Goal: Task Accomplishment & Management: Use online tool/utility

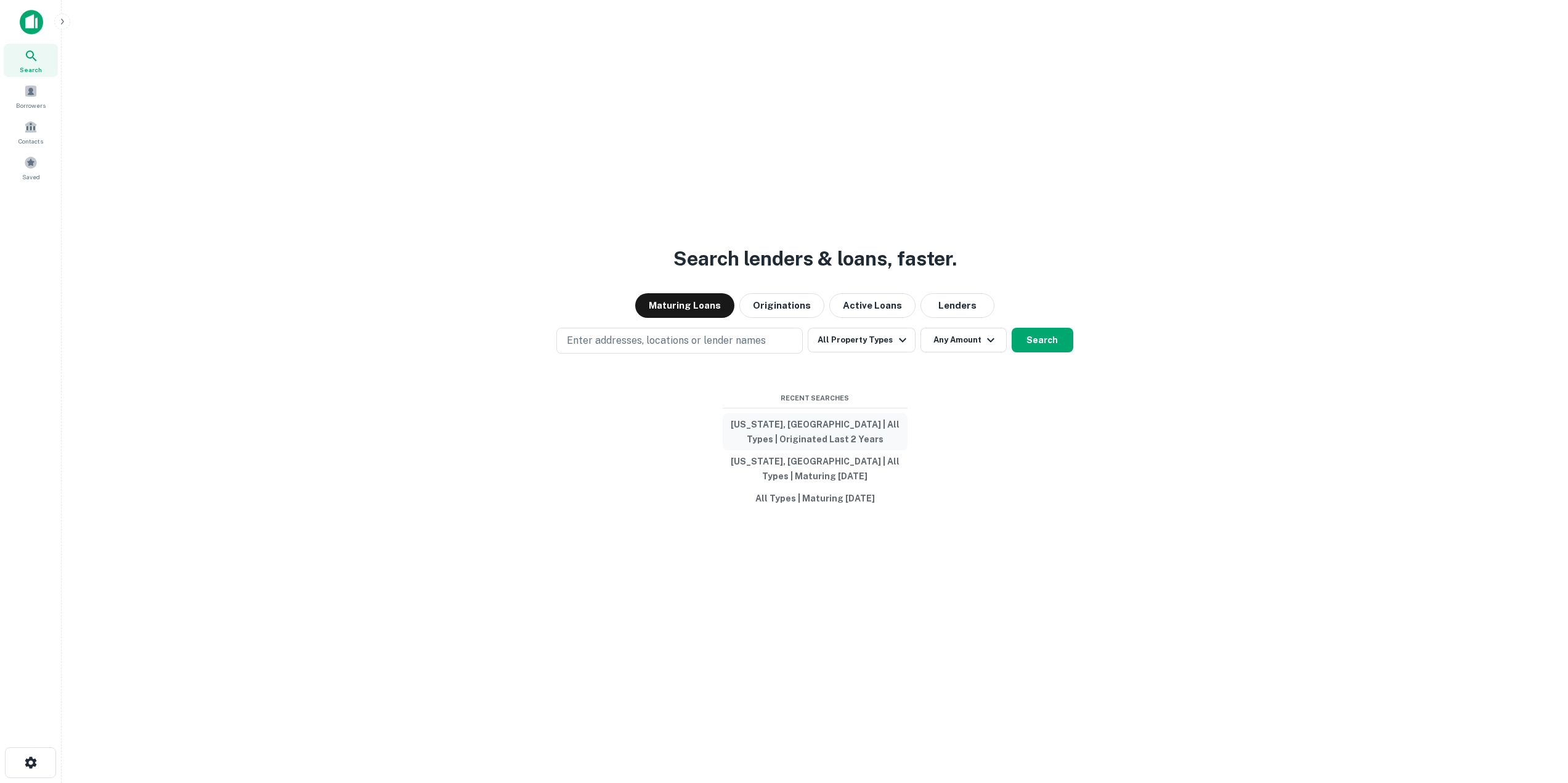
click at [788, 431] on button "[US_STATE], [GEOGRAPHIC_DATA] | All Types | Originated Last 2 Years" at bounding box center [815, 432] width 185 height 37
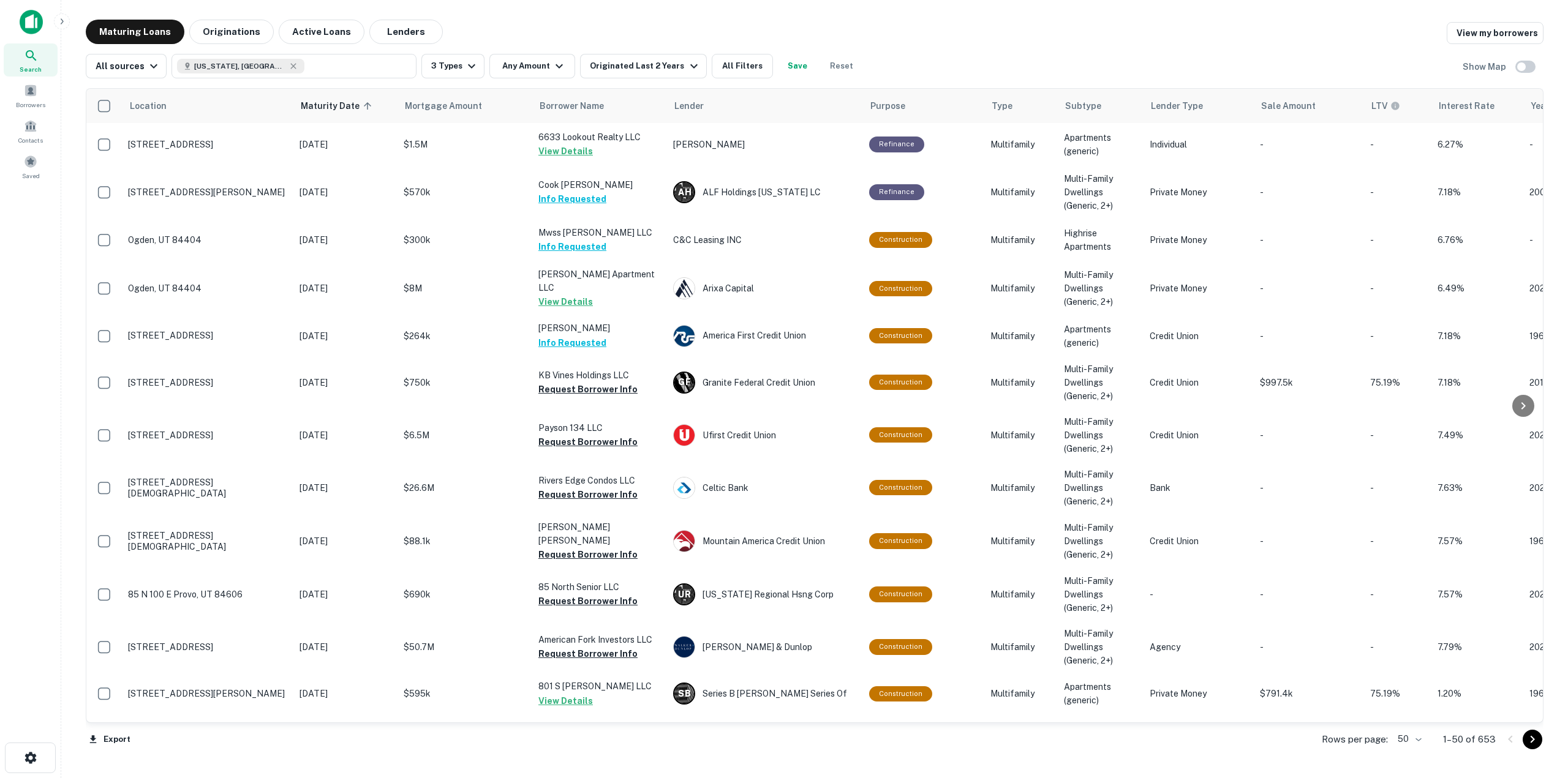
scroll to position [1389, 0]
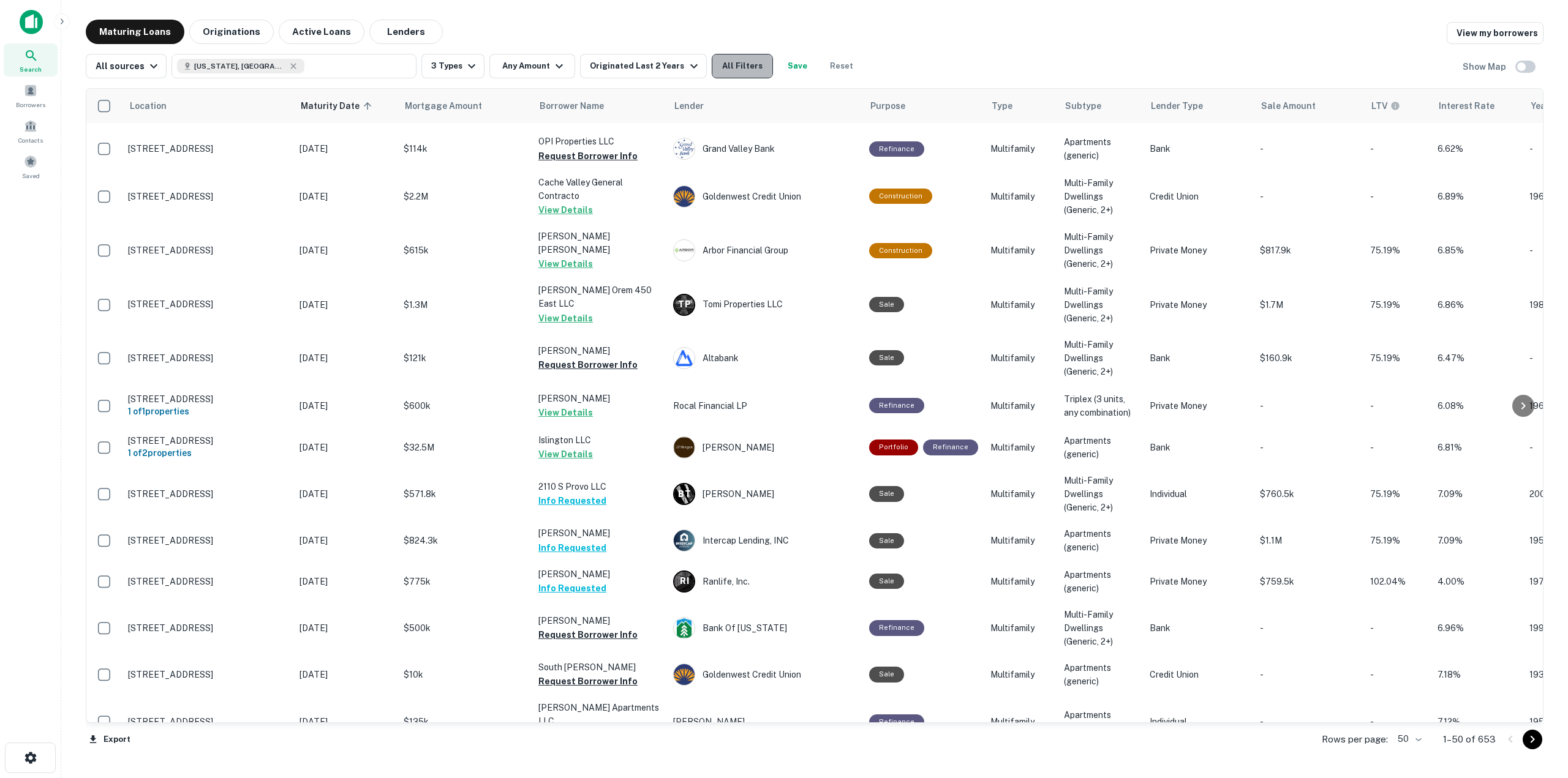
click at [734, 76] on button "All Filters" at bounding box center [742, 67] width 62 height 25
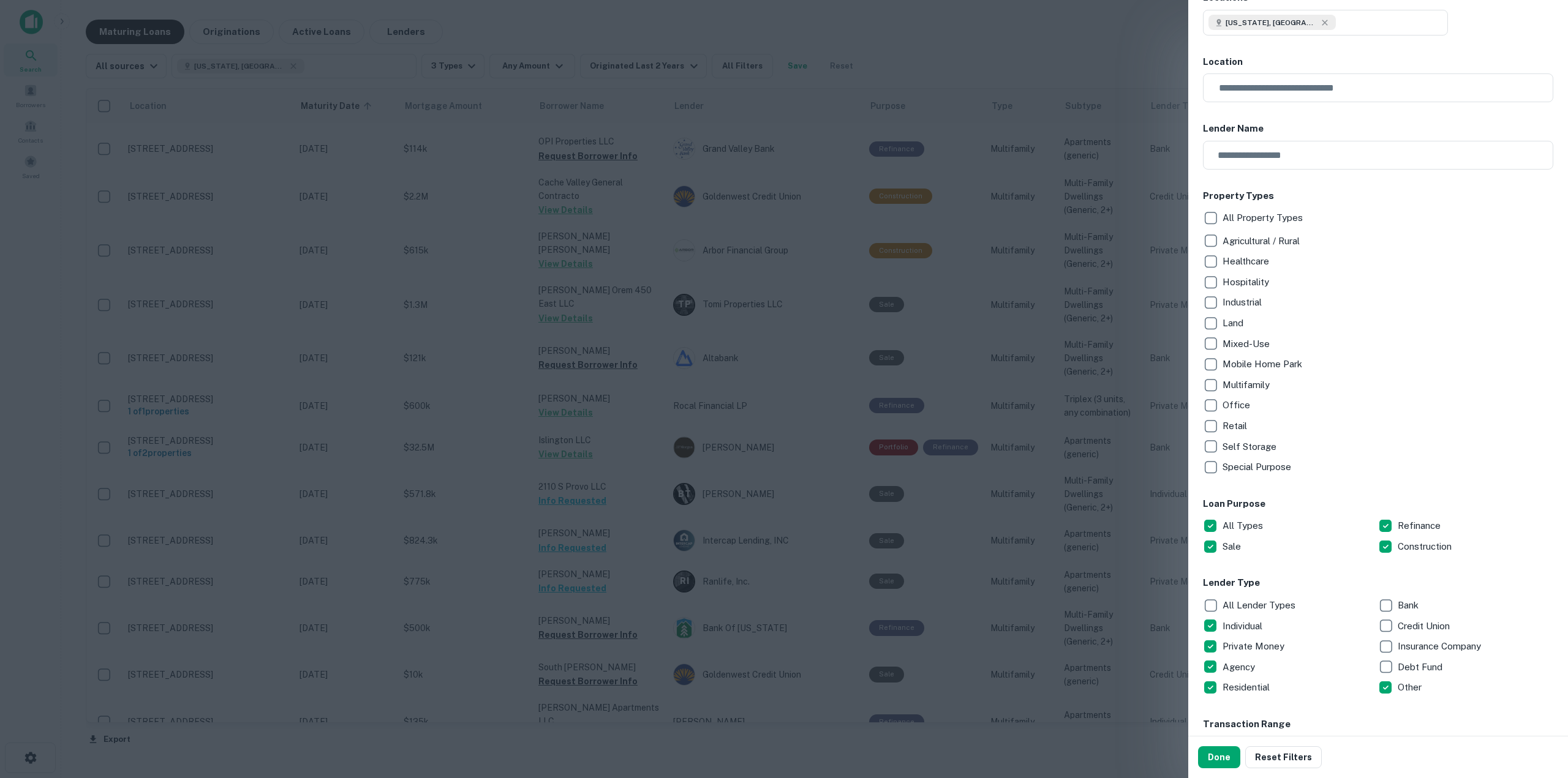
scroll to position [184, 0]
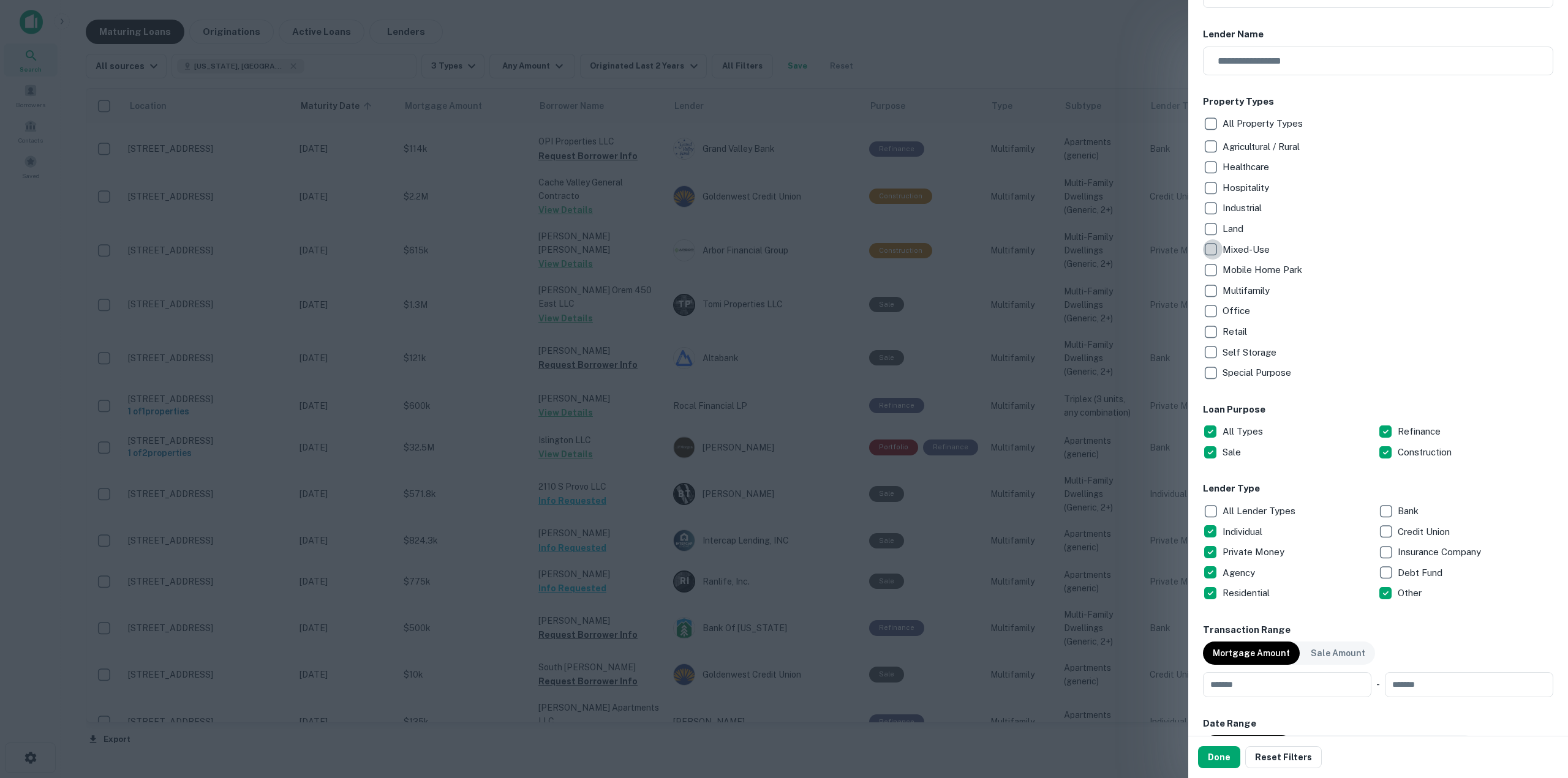
click at [1209, 260] on div "All Property Types Agricultural / Rural Healthcare Hospitality Industrial Land …" at bounding box center [1378, 248] width 350 height 270
click at [1234, 339] on div "Retail" at bounding box center [1378, 331] width 350 height 21
click at [555, 119] on div at bounding box center [784, 389] width 1568 height 778
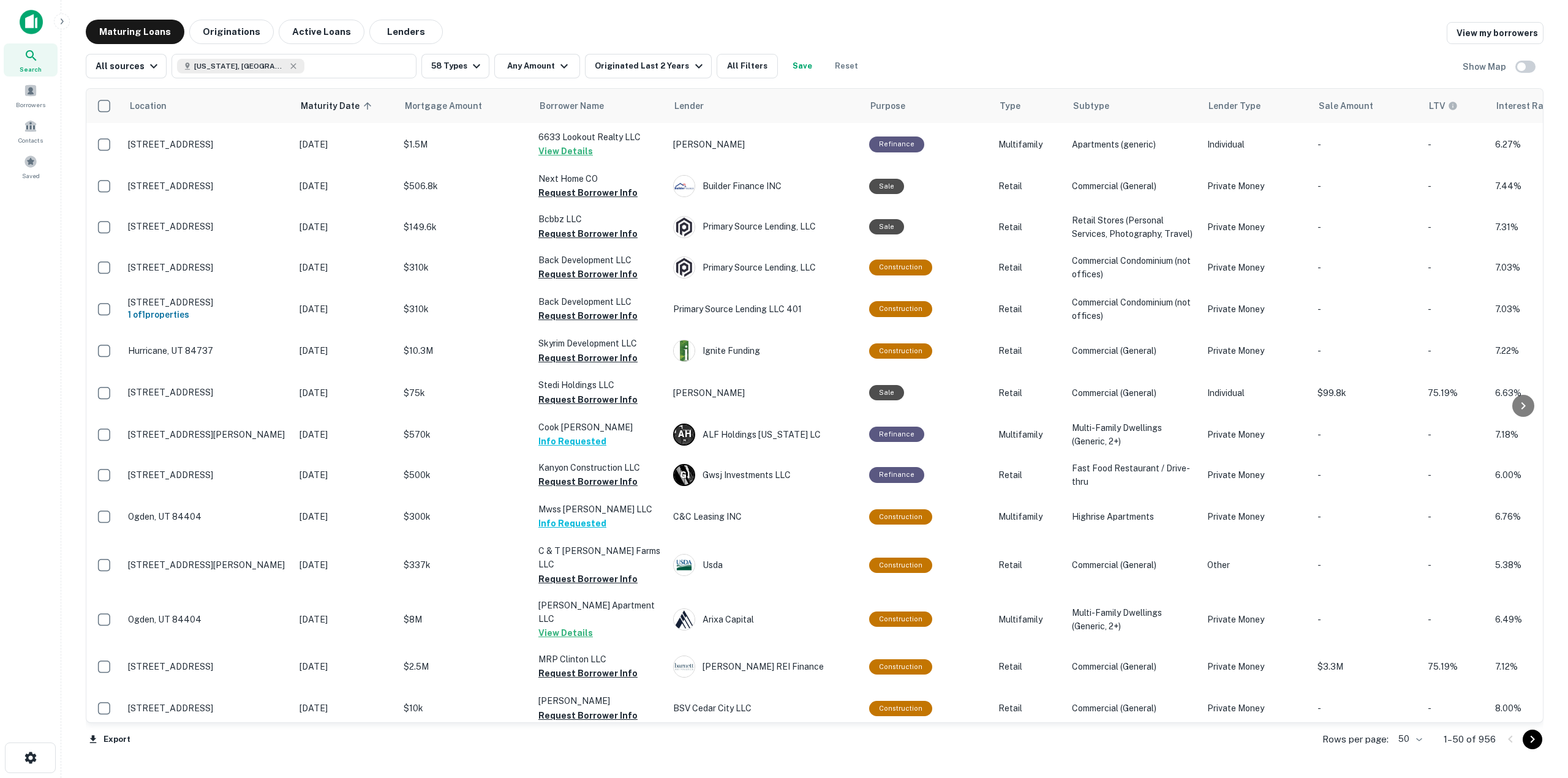
scroll to position [1389, 0]
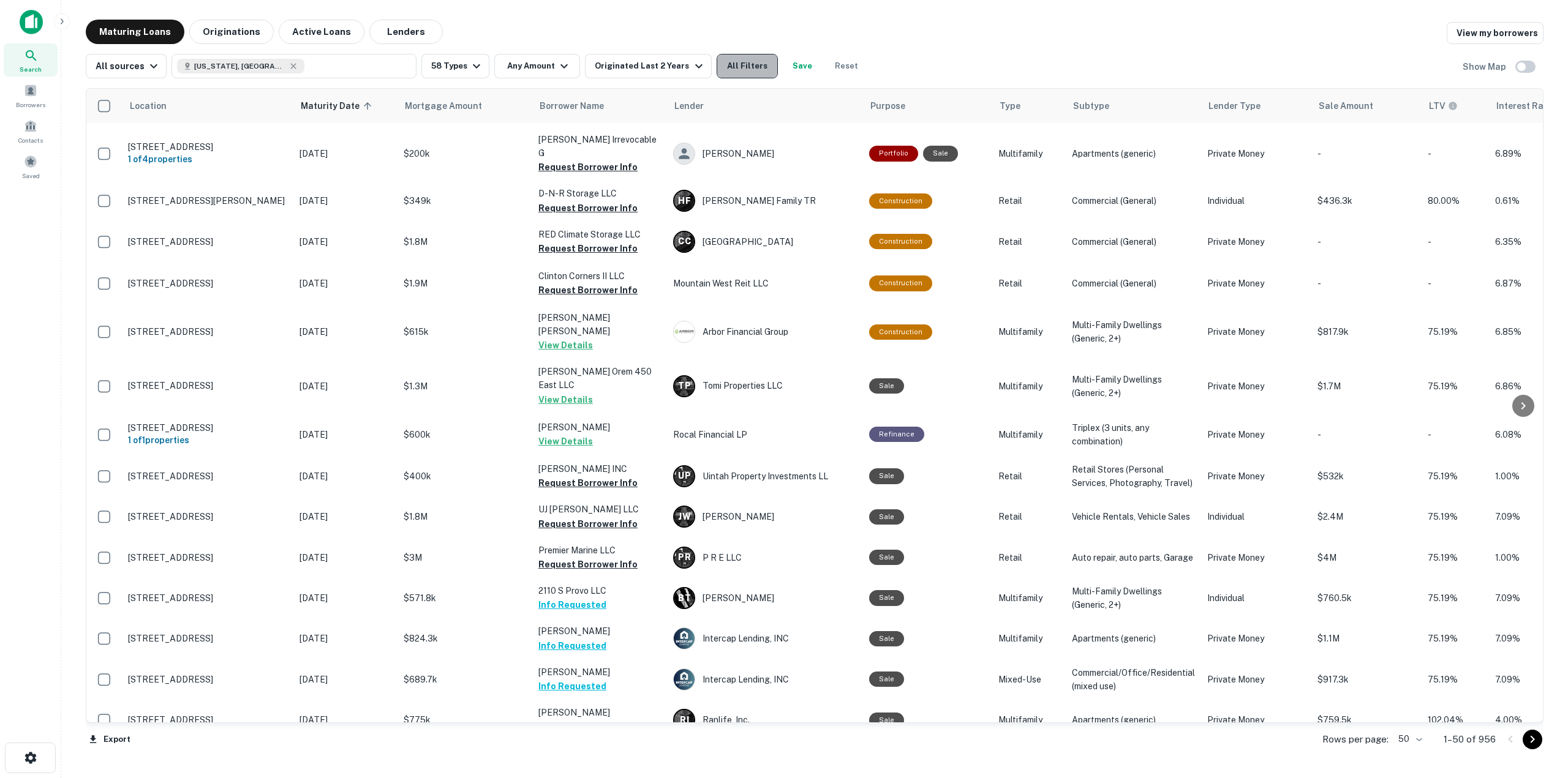
click at [747, 64] on button "All Filters" at bounding box center [747, 67] width 62 height 25
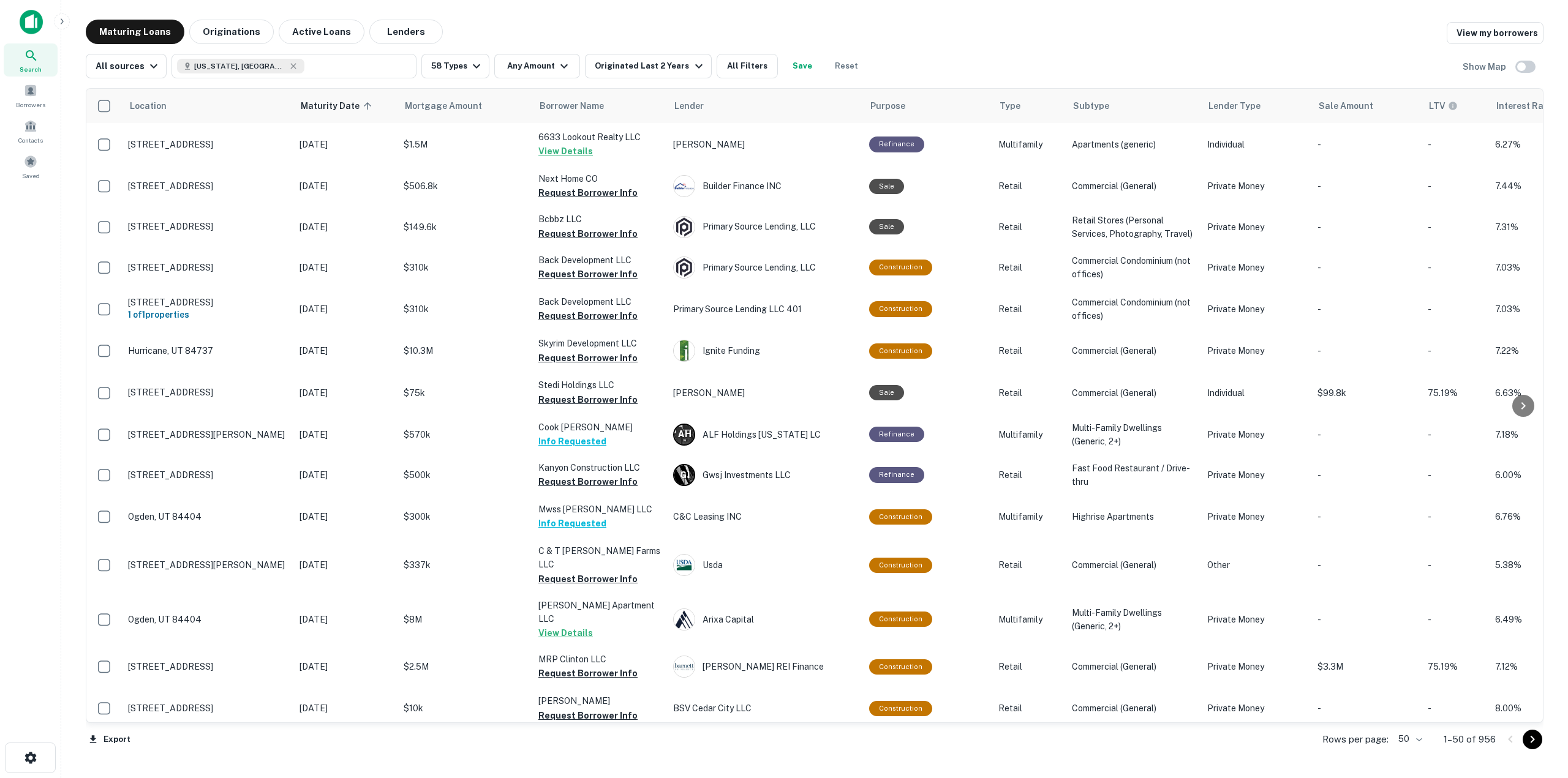
scroll to position [1389, 0]
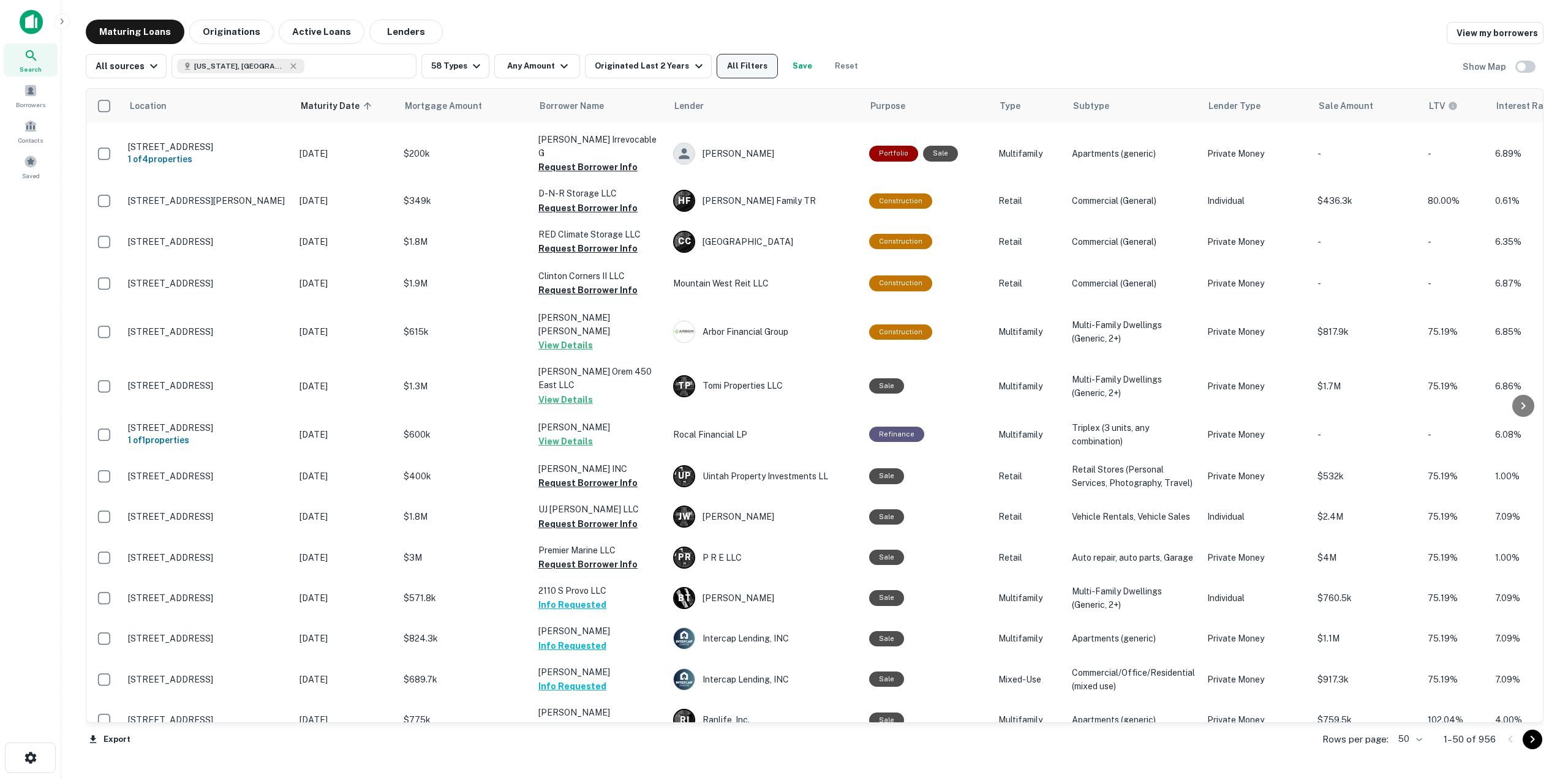
click at [750, 63] on button "All Filters" at bounding box center [747, 67] width 62 height 25
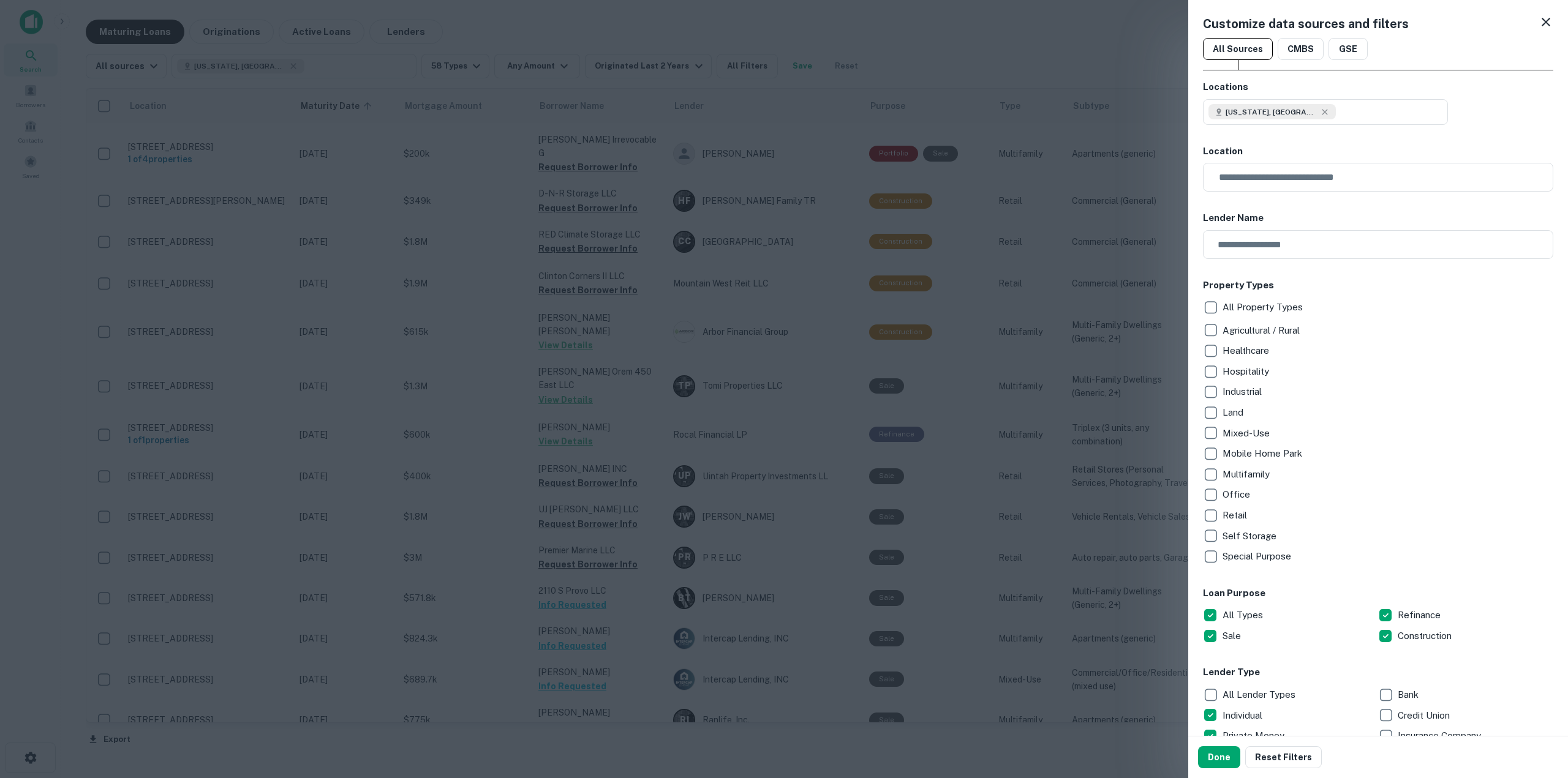
click at [1177, 263] on div at bounding box center [784, 389] width 1568 height 778
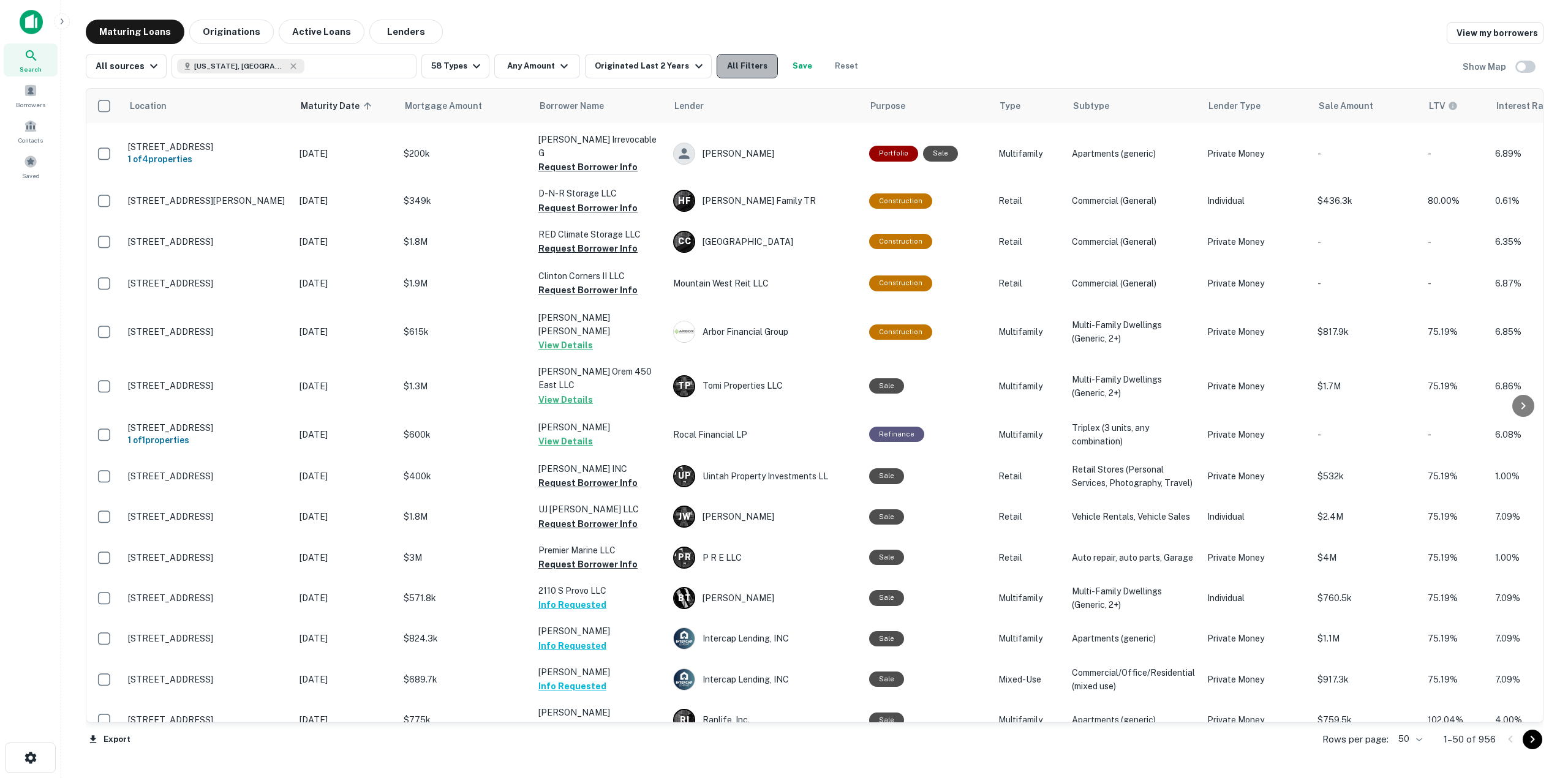
click at [727, 71] on button "All Filters" at bounding box center [747, 67] width 62 height 25
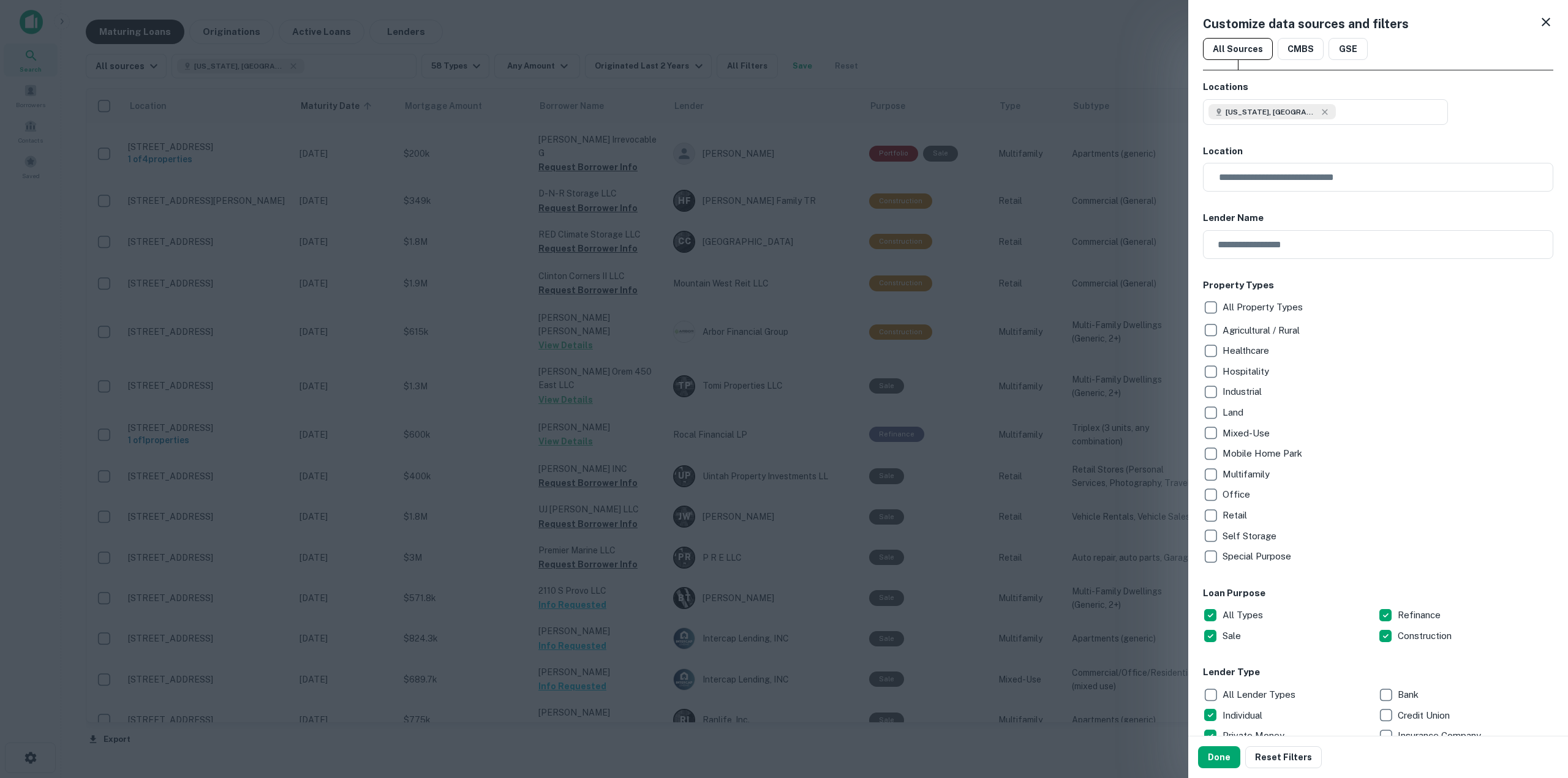
click at [722, 72] on div at bounding box center [784, 389] width 1568 height 778
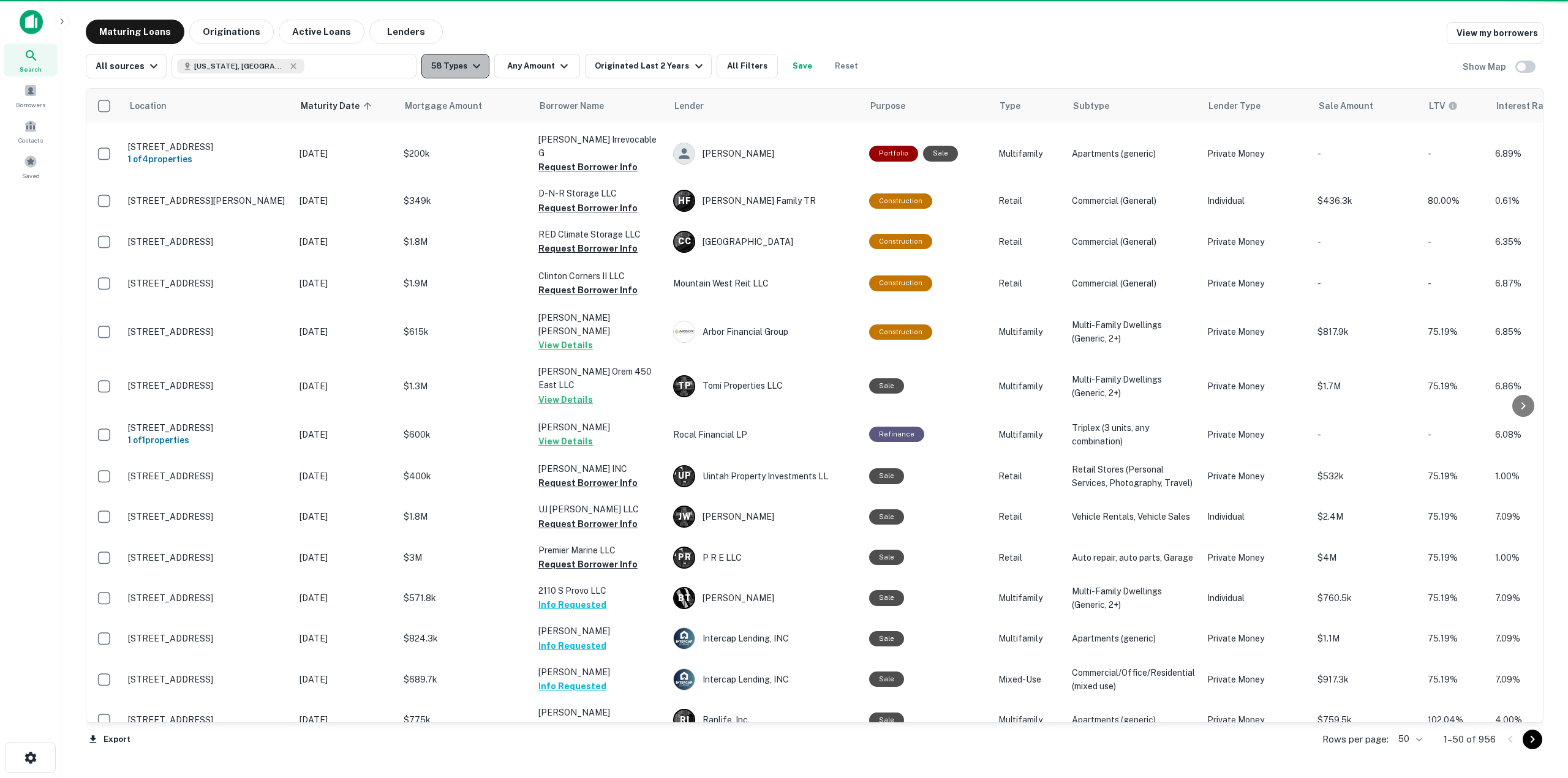
click at [434, 68] on button "58 Types" at bounding box center [455, 67] width 68 height 25
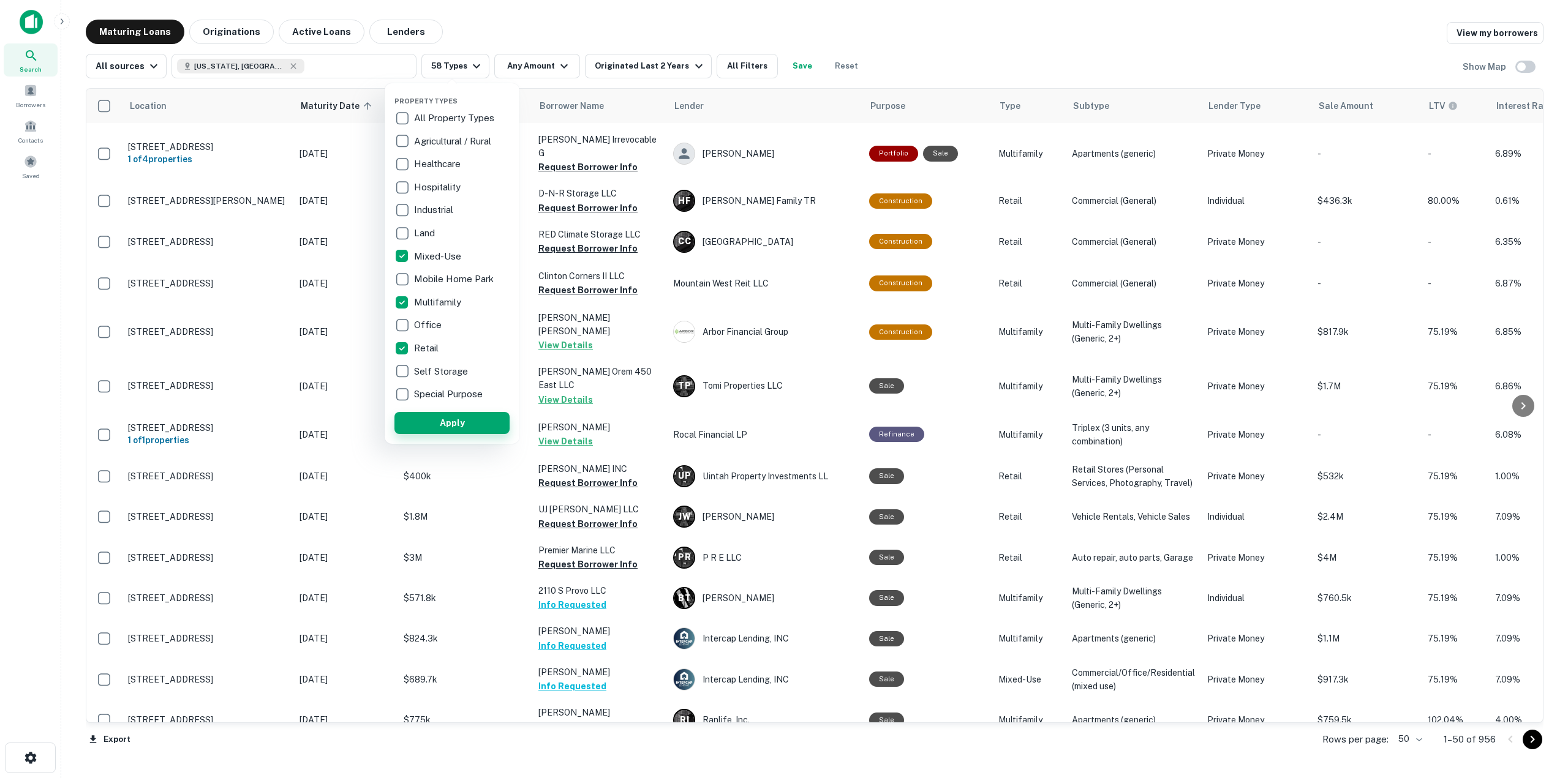
click at [441, 412] on button "Apply" at bounding box center [452, 423] width 115 height 22
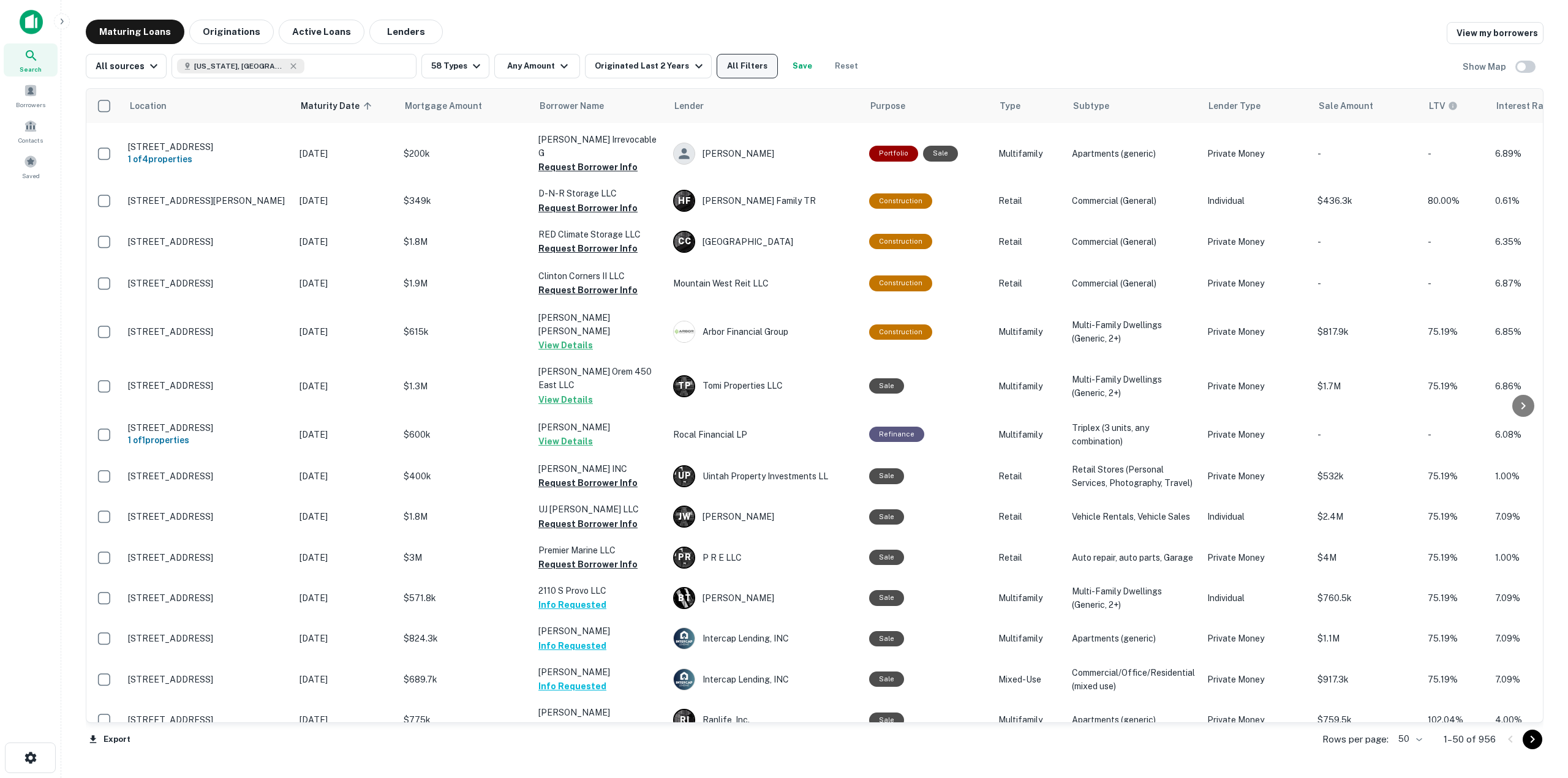
click at [726, 69] on button "All Filters" at bounding box center [747, 67] width 62 height 25
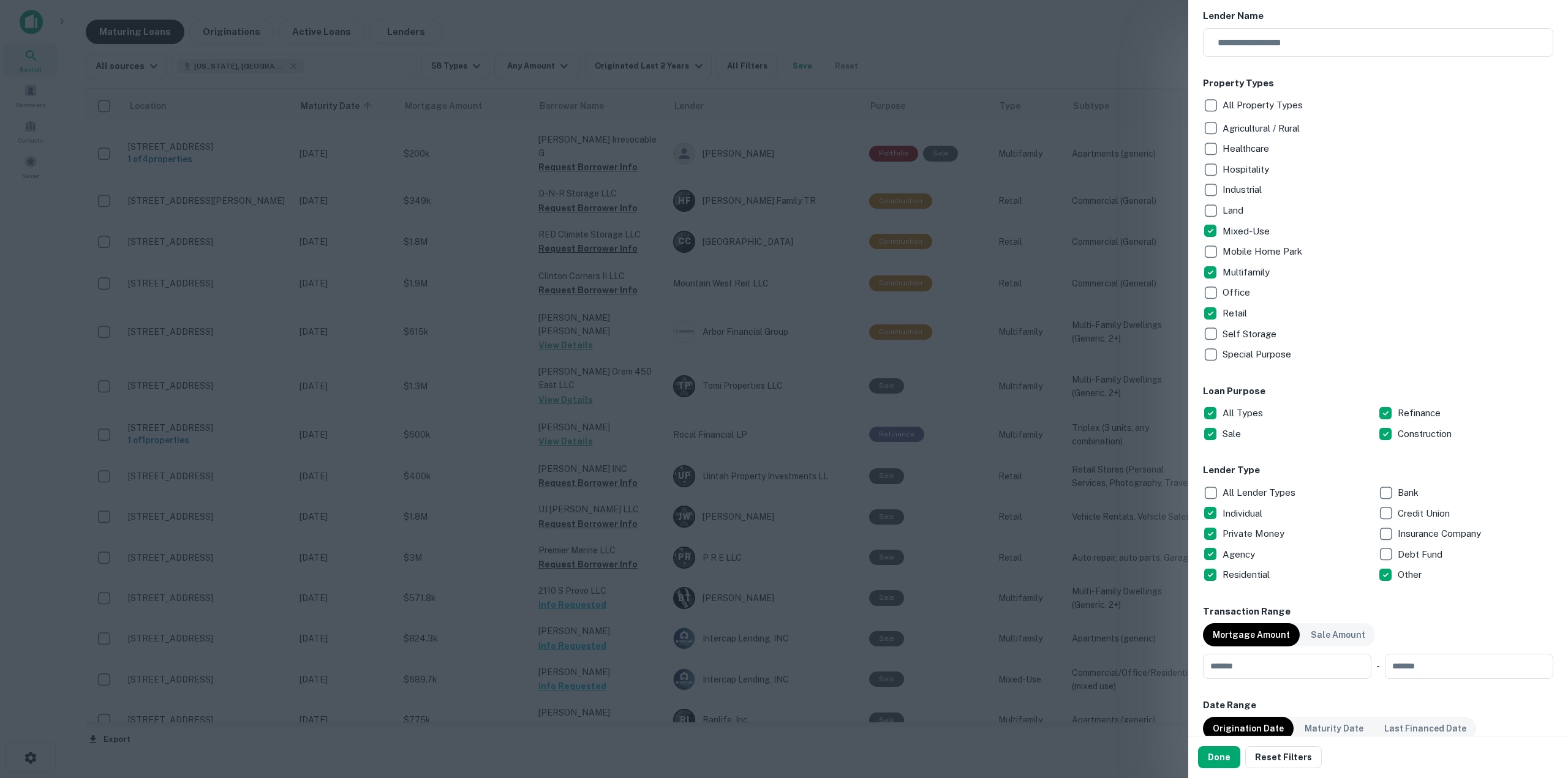
scroll to position [306, 0]
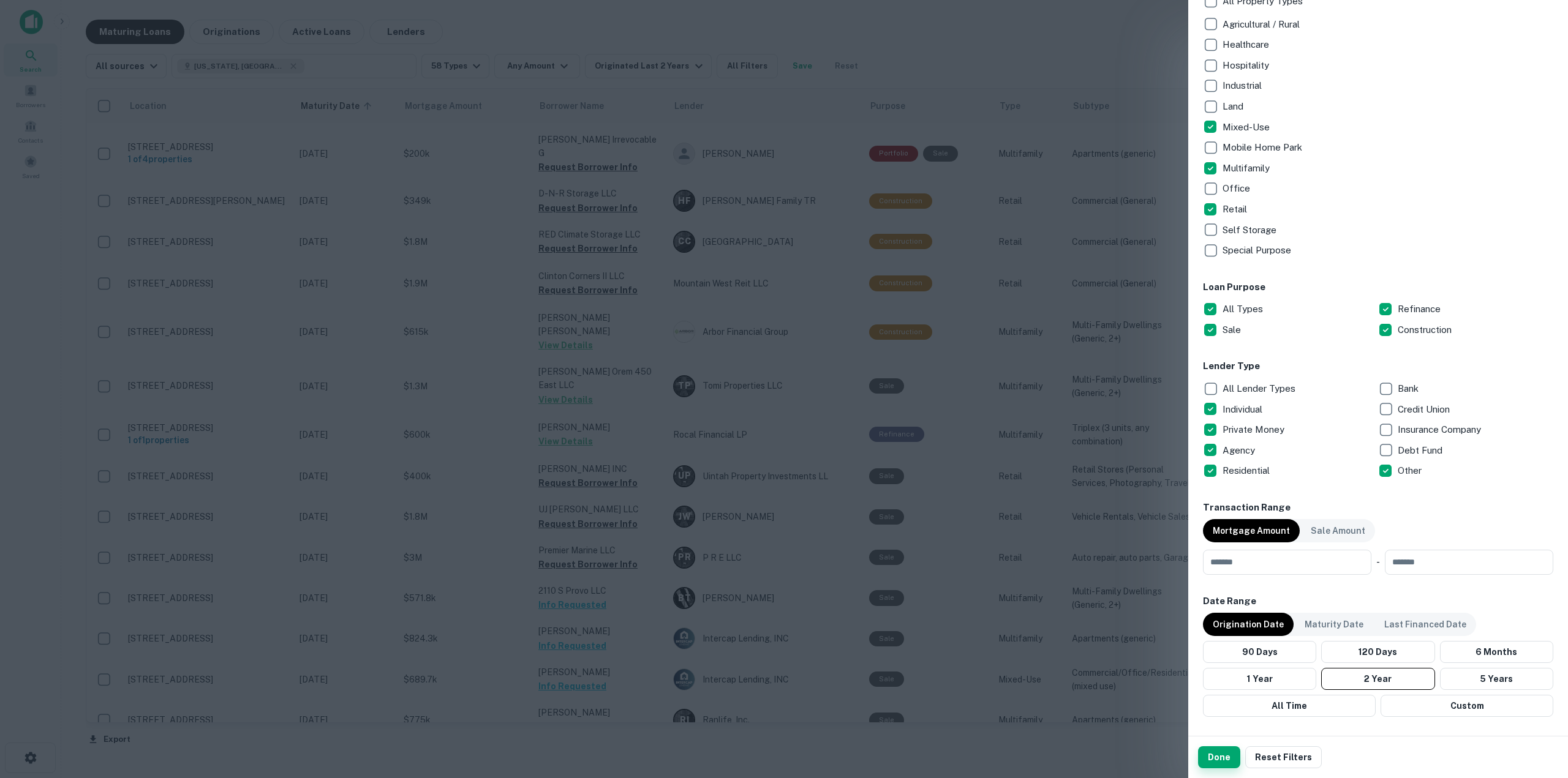
click at [1221, 757] on button "Done" at bounding box center [1219, 757] width 42 height 22
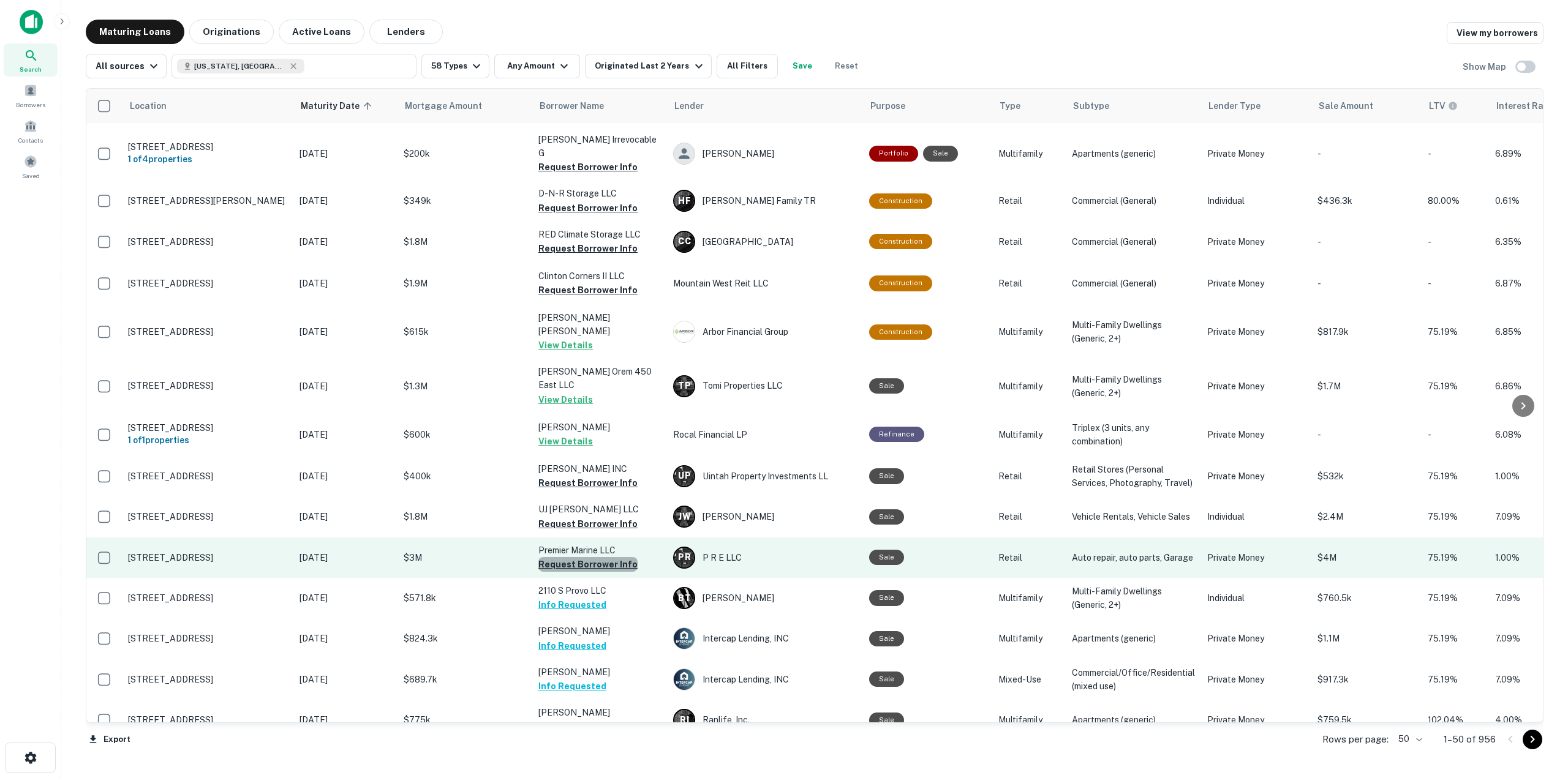
click at [601, 557] on button "Request Borrower Info" at bounding box center [588, 564] width 99 height 15
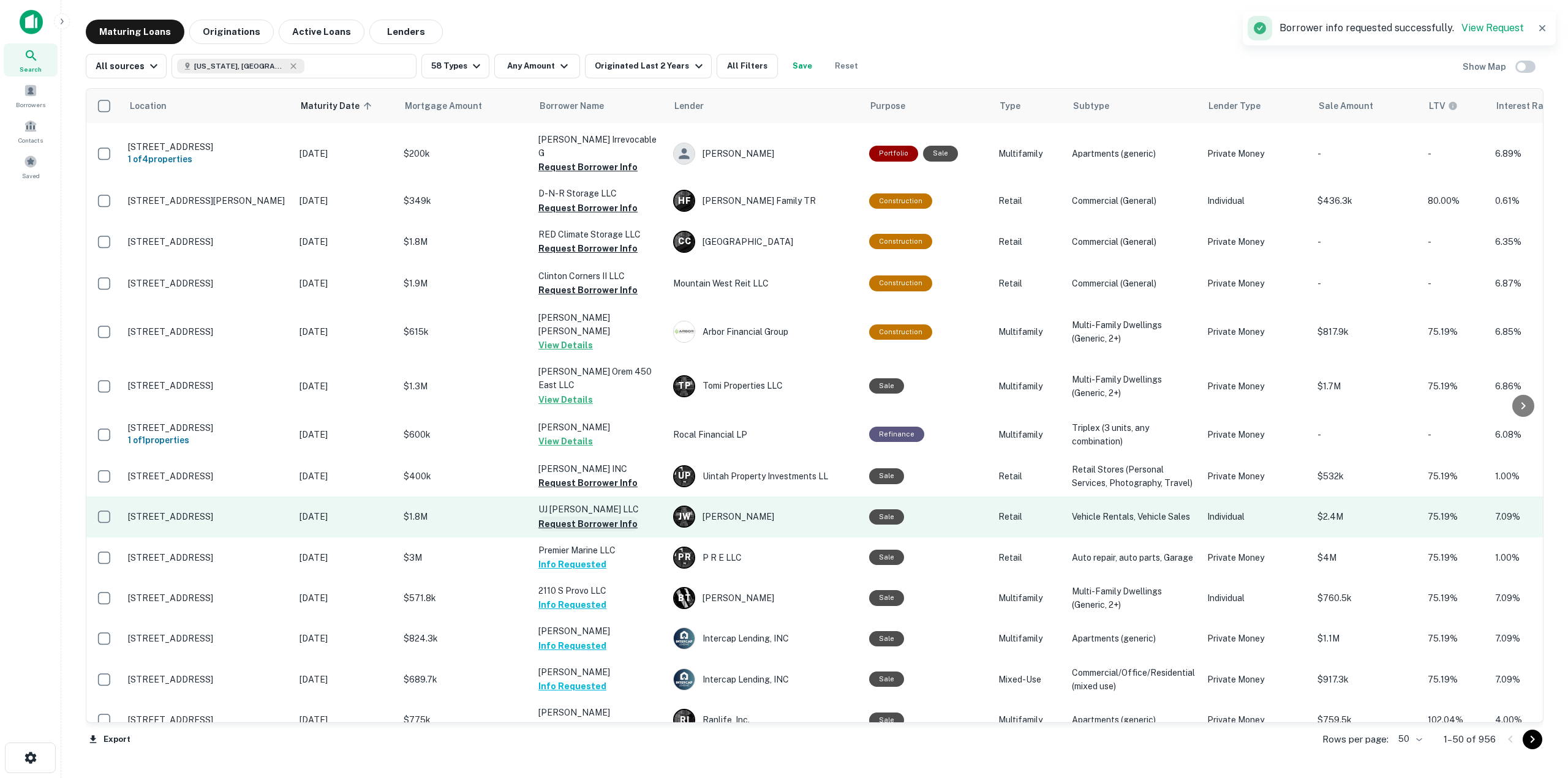
click at [588, 517] on button "Request Borrower Info" at bounding box center [588, 524] width 99 height 15
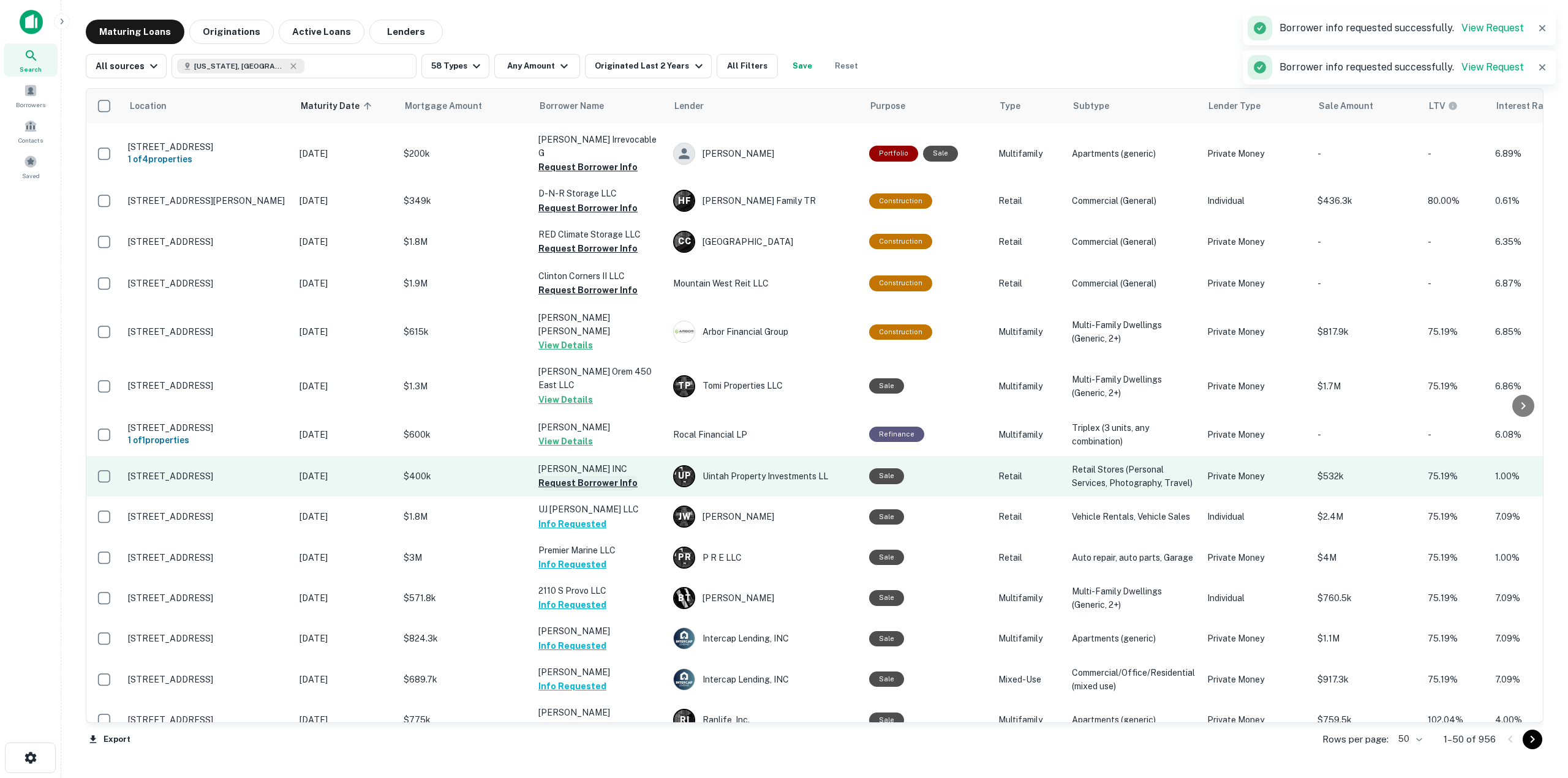
click at [583, 476] on button "Request Borrower Info" at bounding box center [588, 483] width 99 height 15
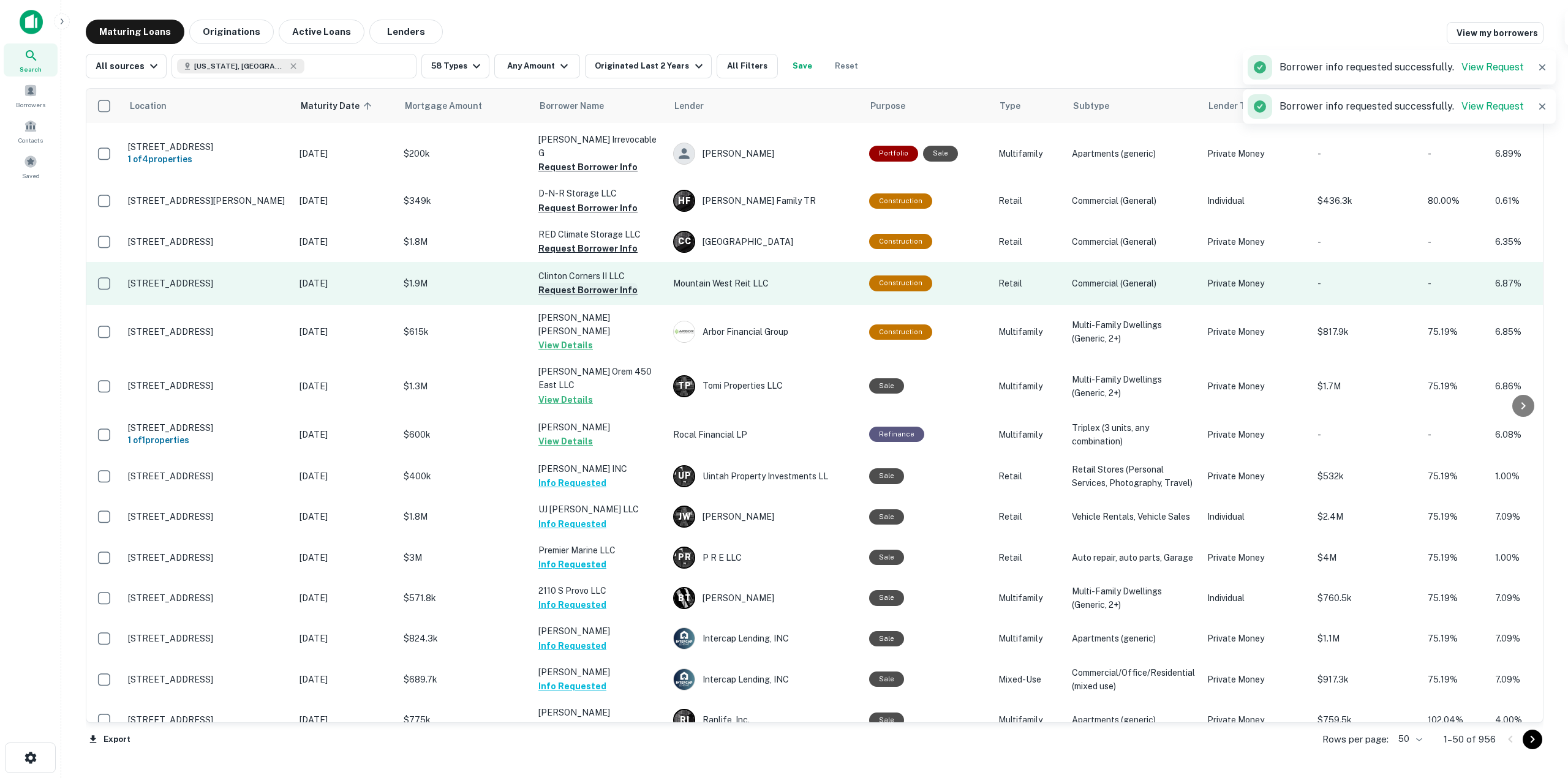
click at [560, 283] on button "Request Borrower Info" at bounding box center [588, 290] width 99 height 15
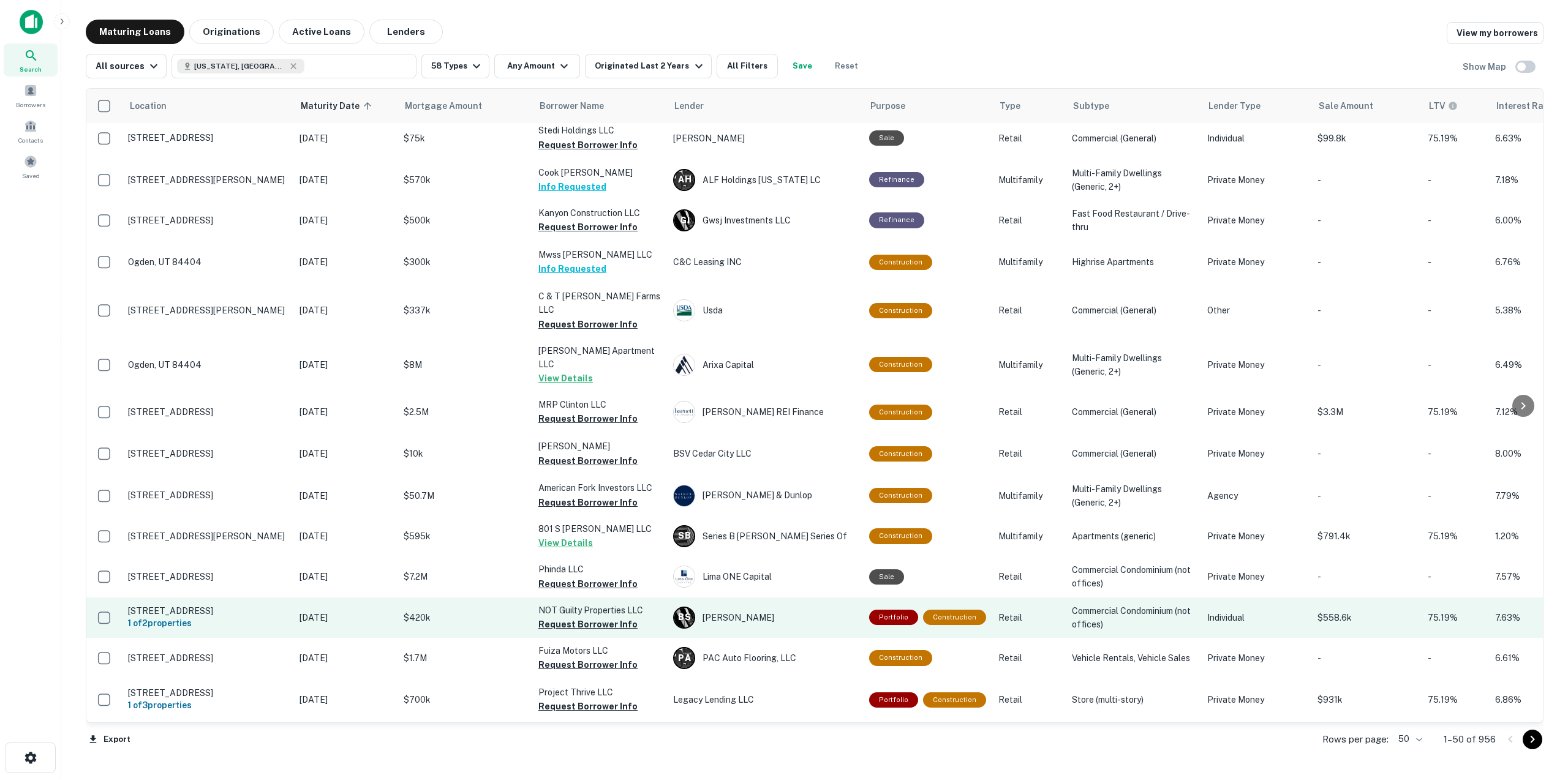
scroll to position [248, 0]
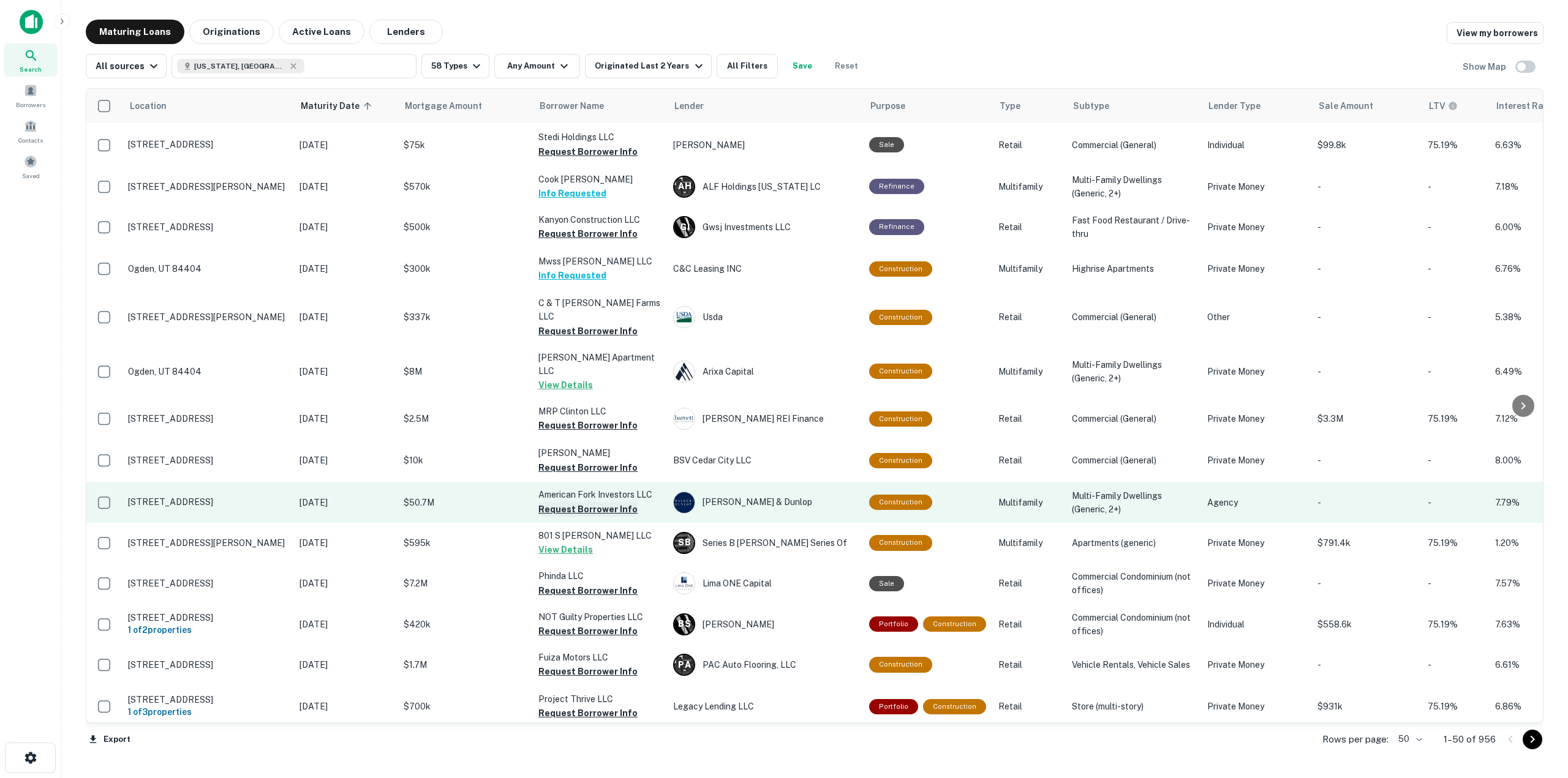
click at [565, 502] on button "Request Borrower Info" at bounding box center [588, 509] width 99 height 15
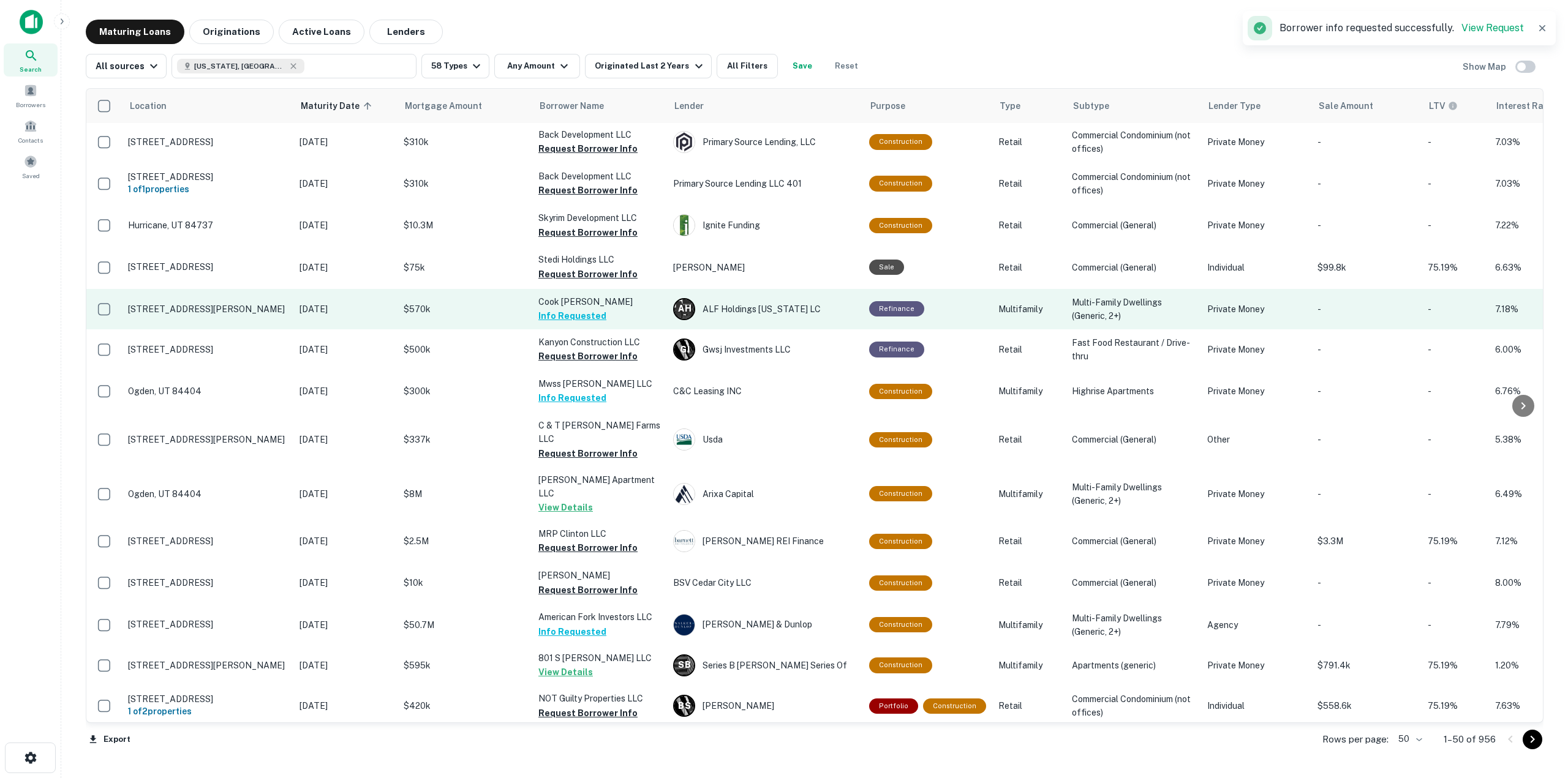
scroll to position [3, 0]
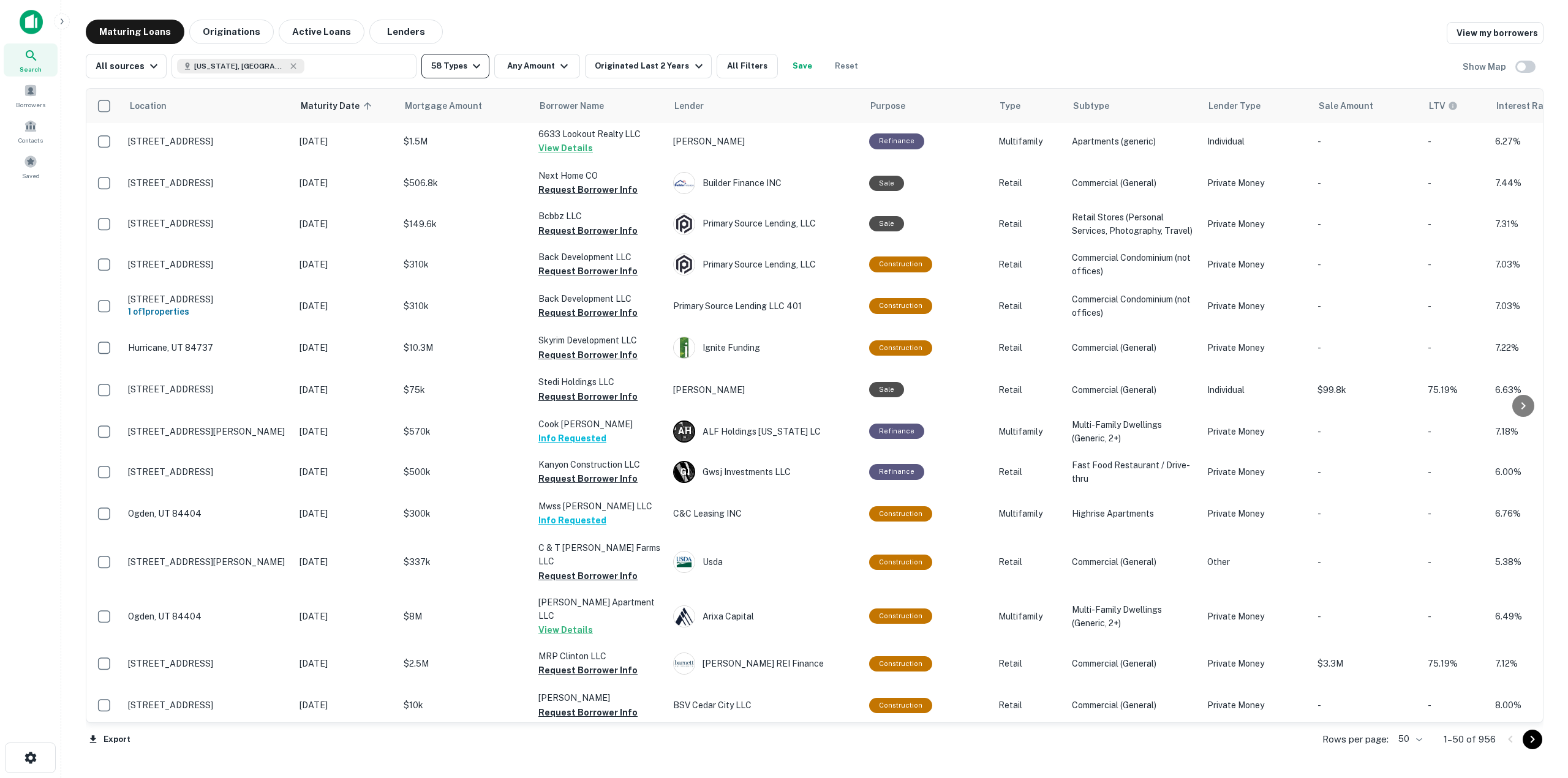
click at [477, 73] on button "58 Types" at bounding box center [455, 67] width 68 height 25
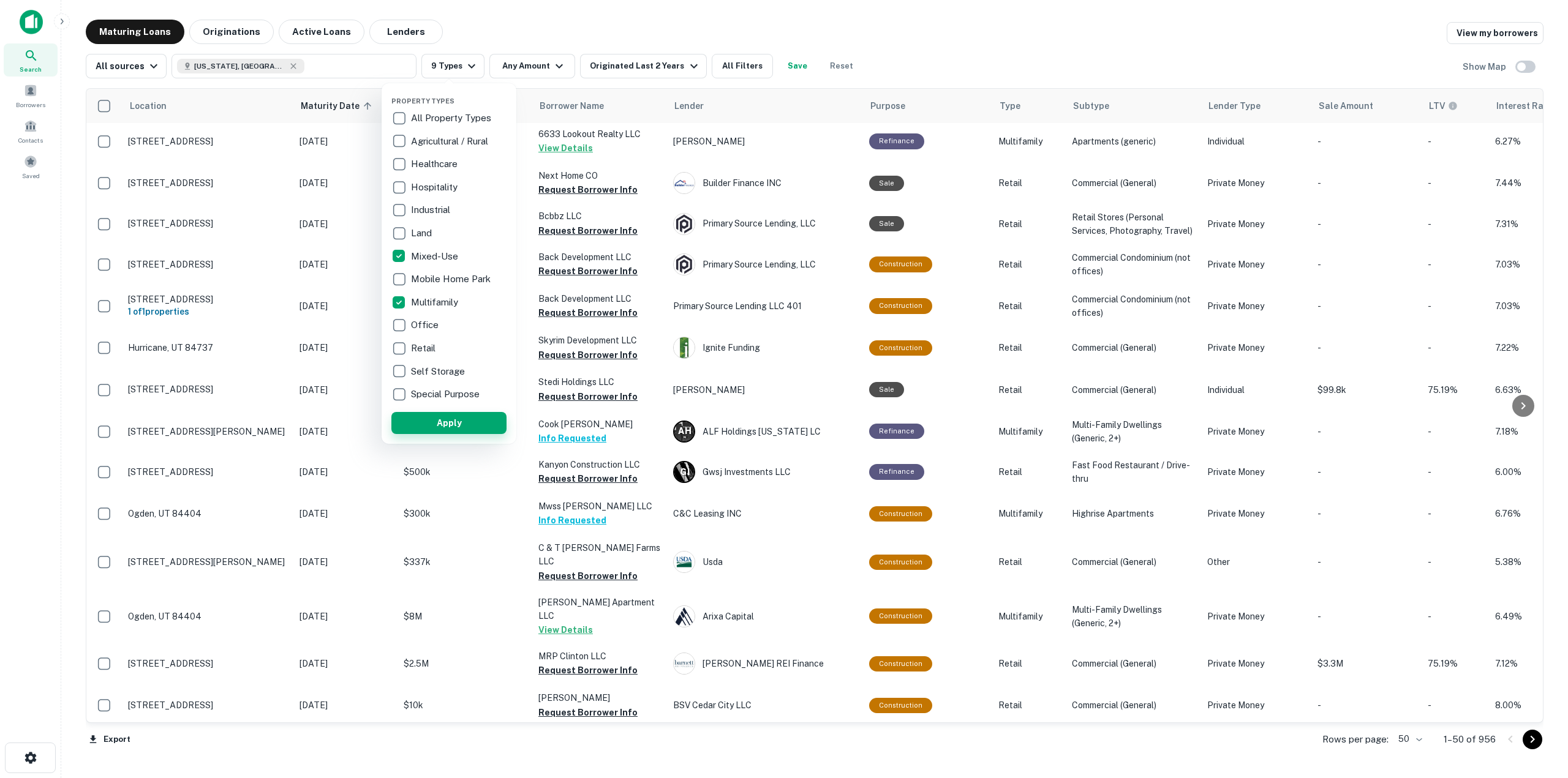
click at [464, 427] on button "Apply" at bounding box center [449, 423] width 115 height 22
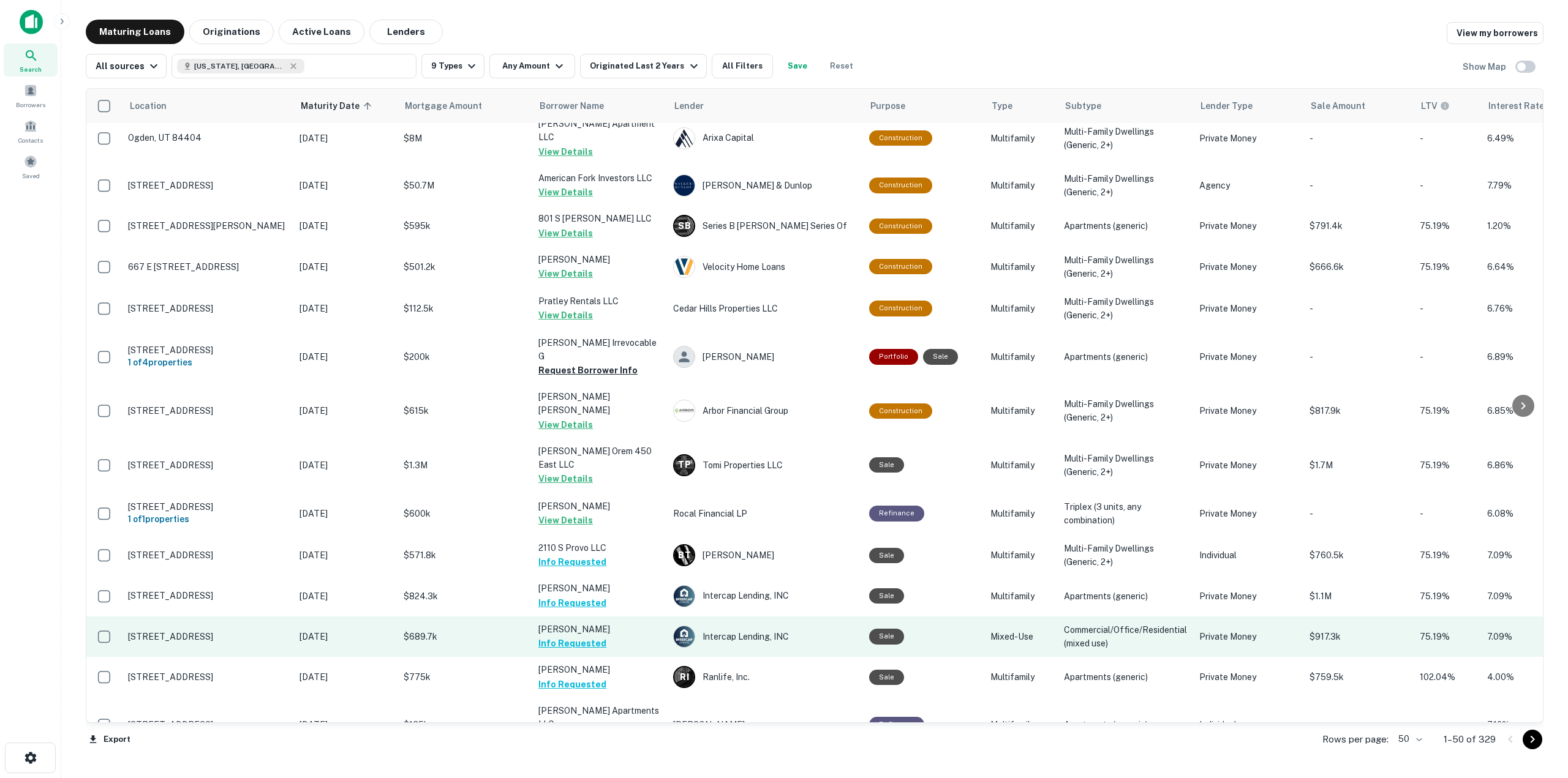
scroll to position [306, 0]
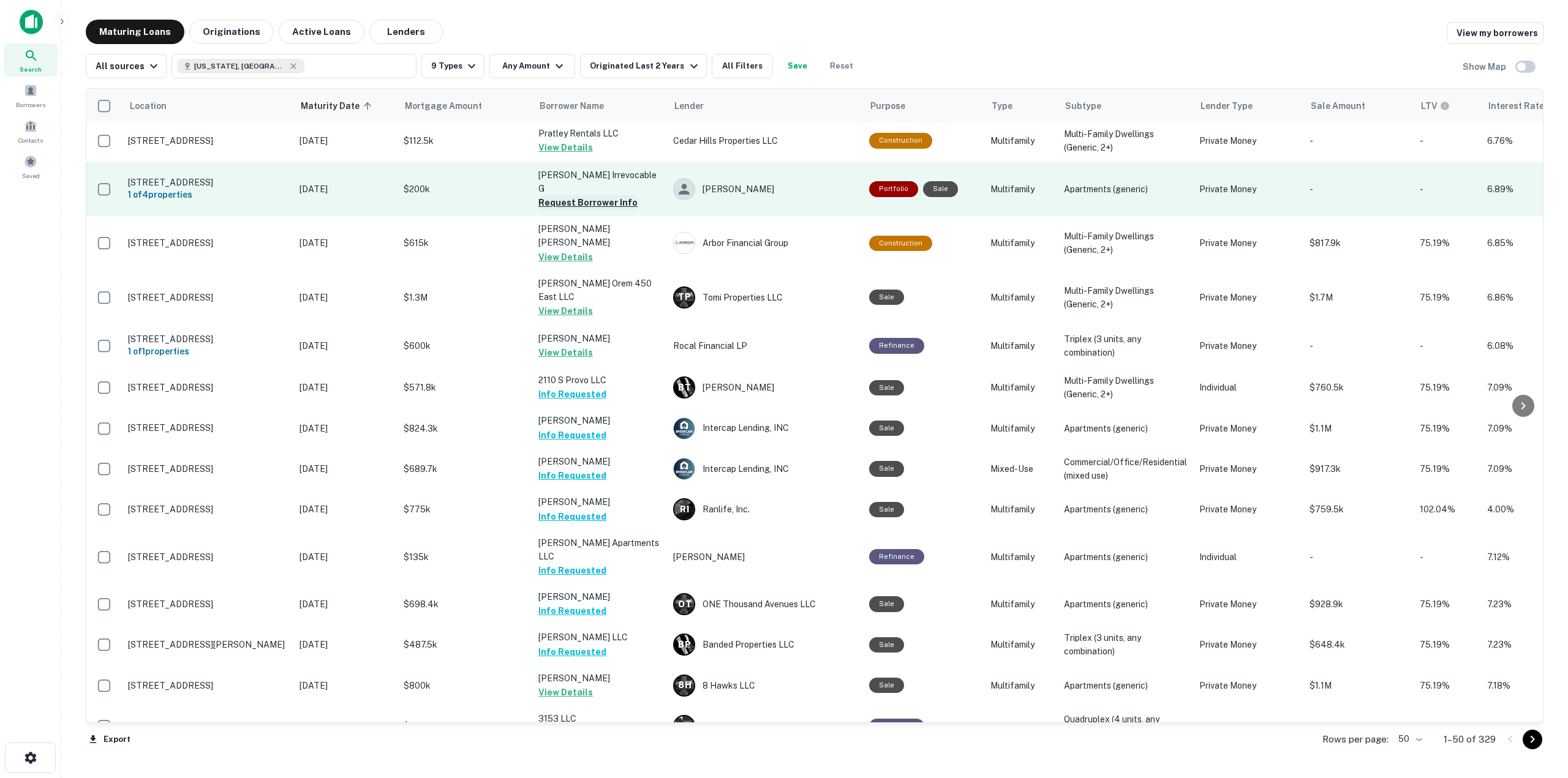
click at [581, 196] on button "Request Borrower Info" at bounding box center [588, 203] width 99 height 15
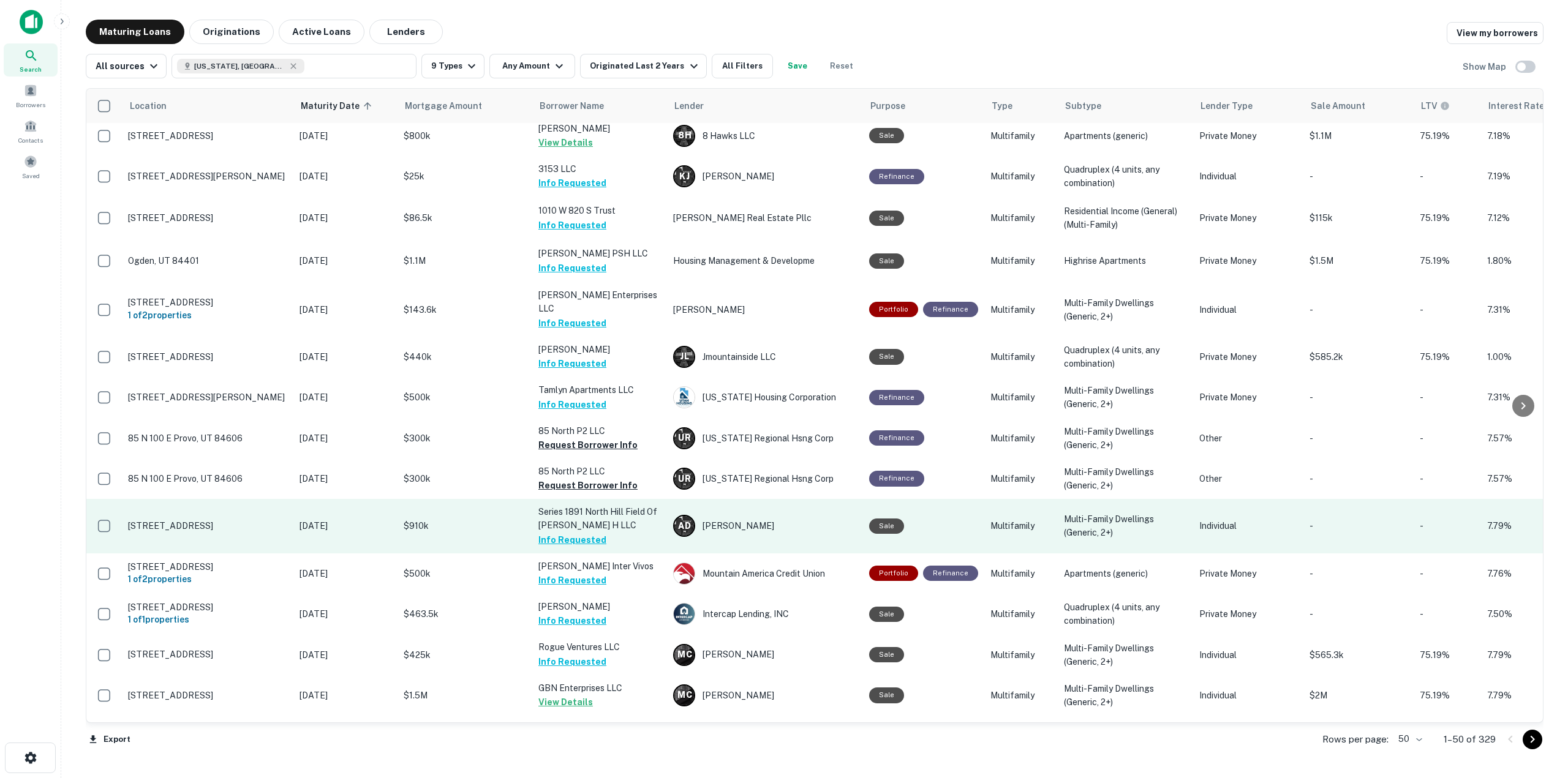
scroll to position [858, 0]
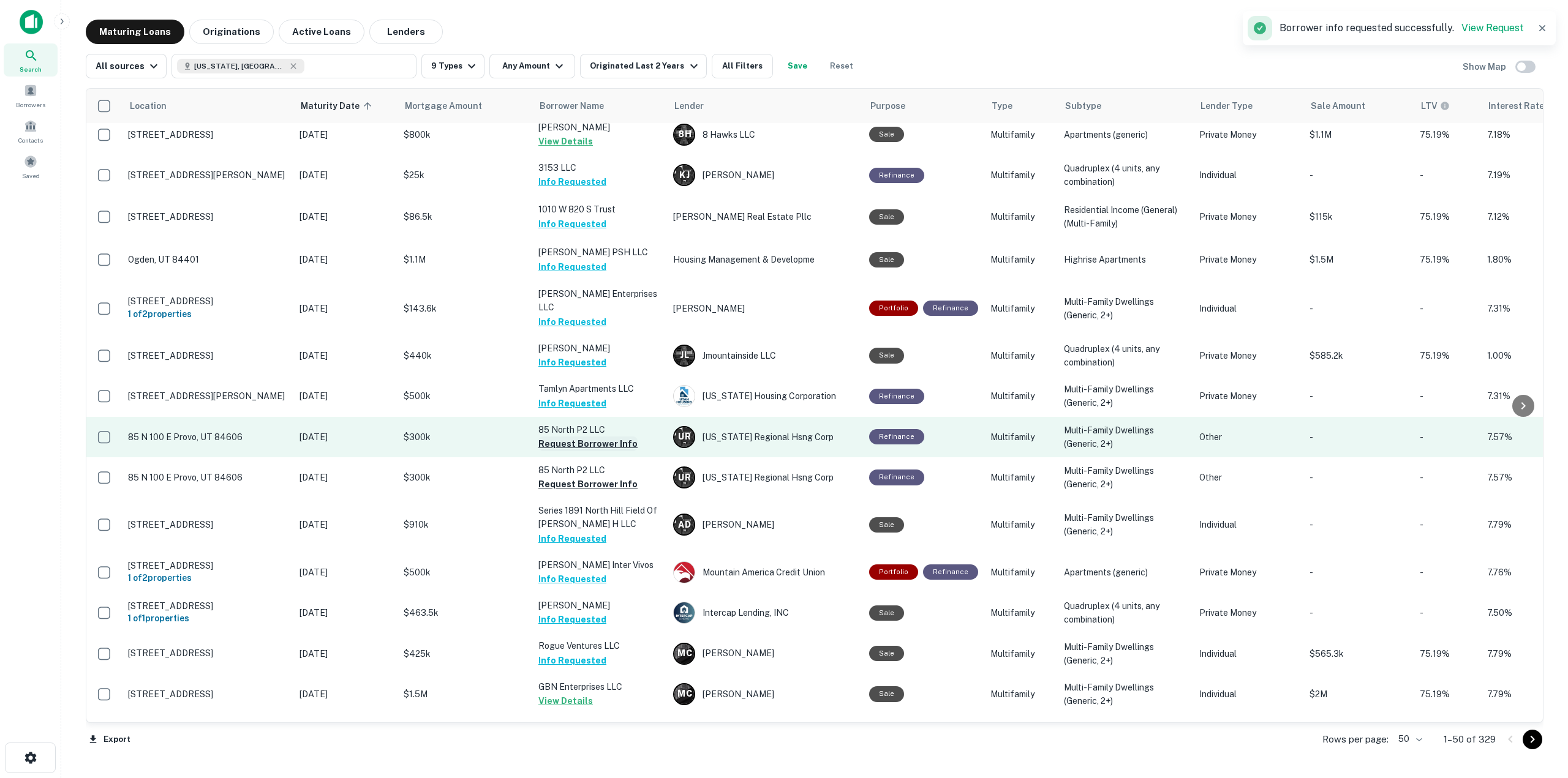
click at [602, 436] on button "Request Borrower Info" at bounding box center [588, 444] width 99 height 15
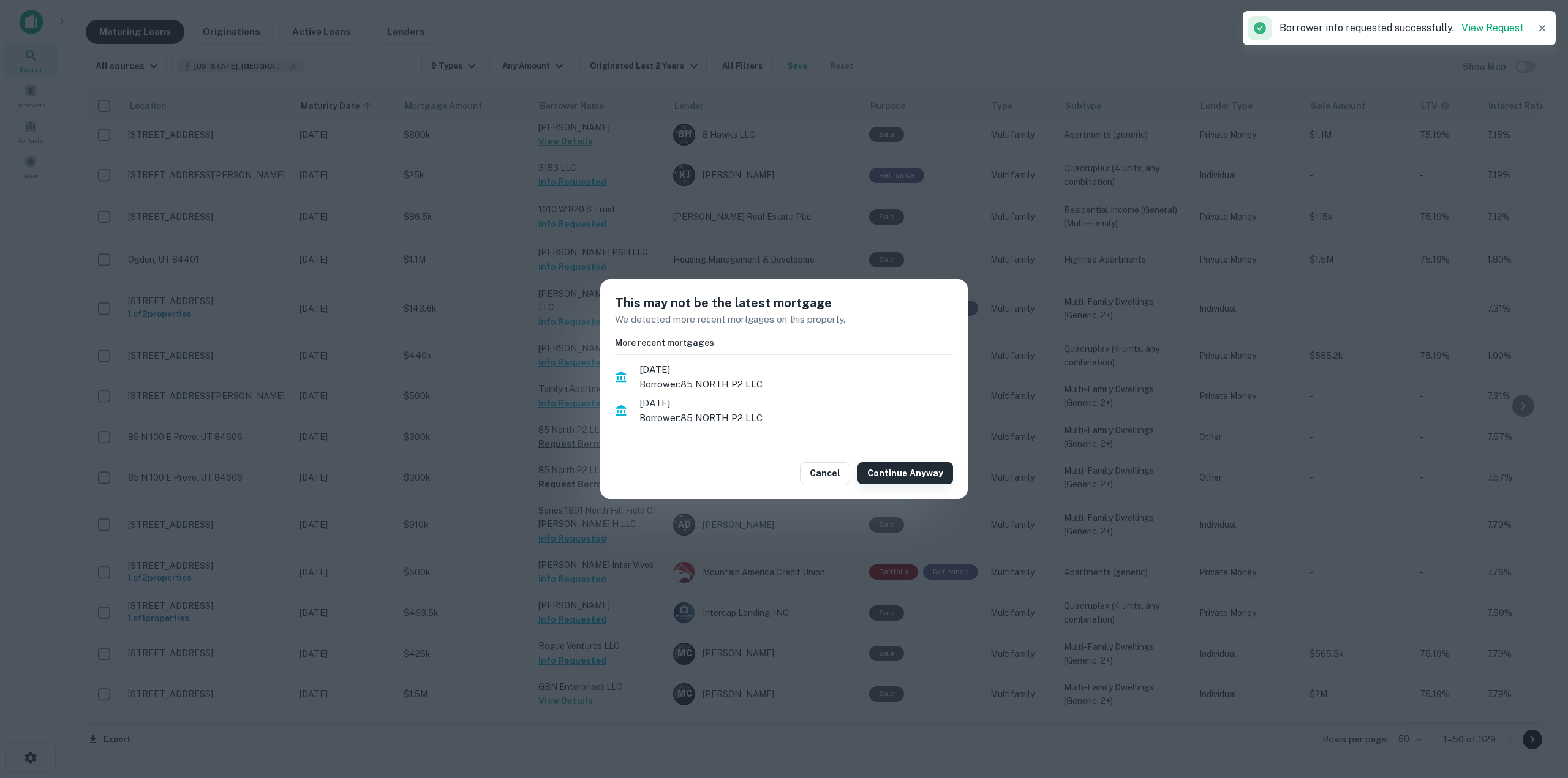
click at [906, 479] on button "Continue Anyway" at bounding box center [906, 473] width 95 height 22
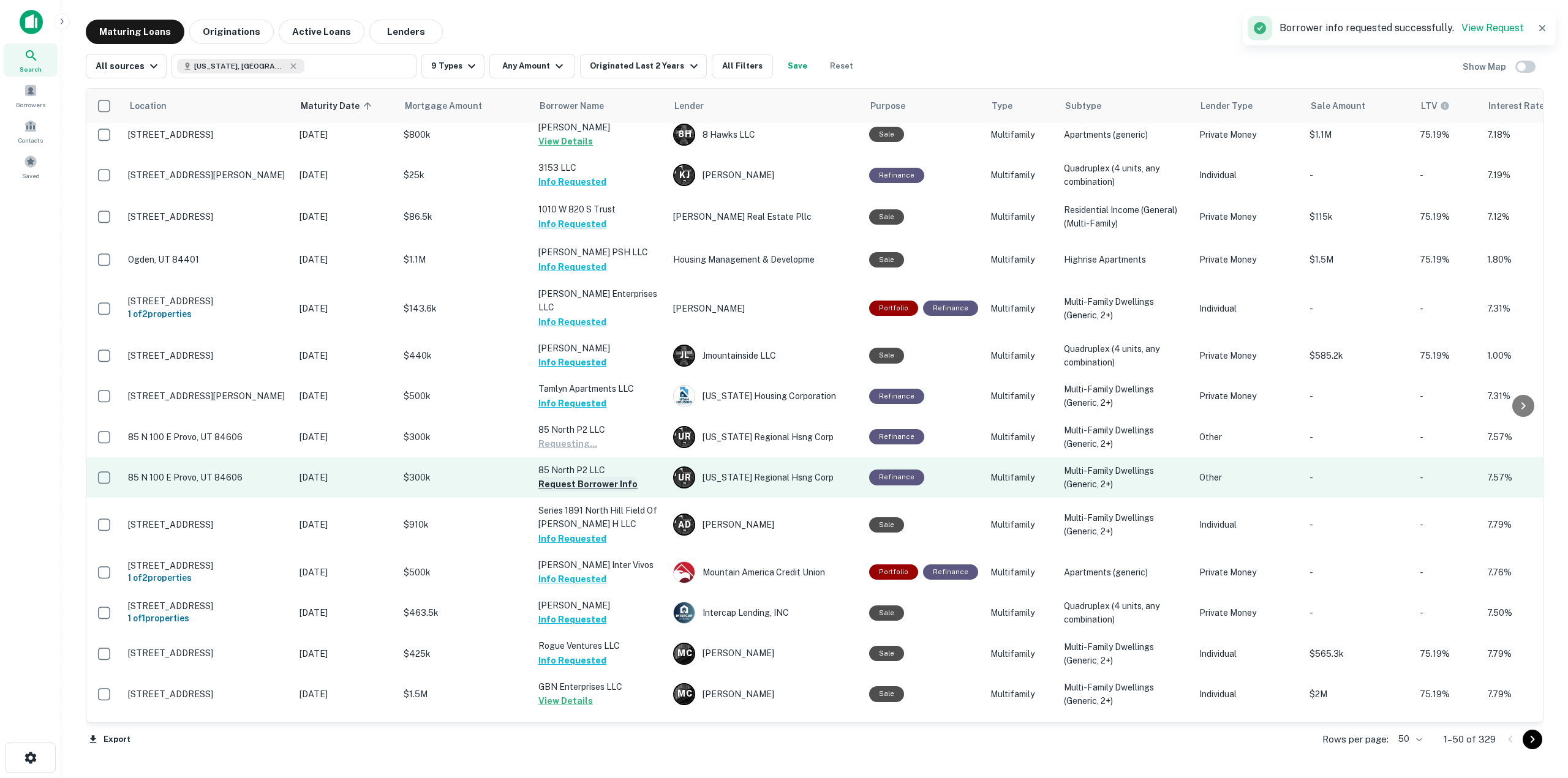
click at [620, 477] on button "Request Borrower Info" at bounding box center [588, 485] width 99 height 15
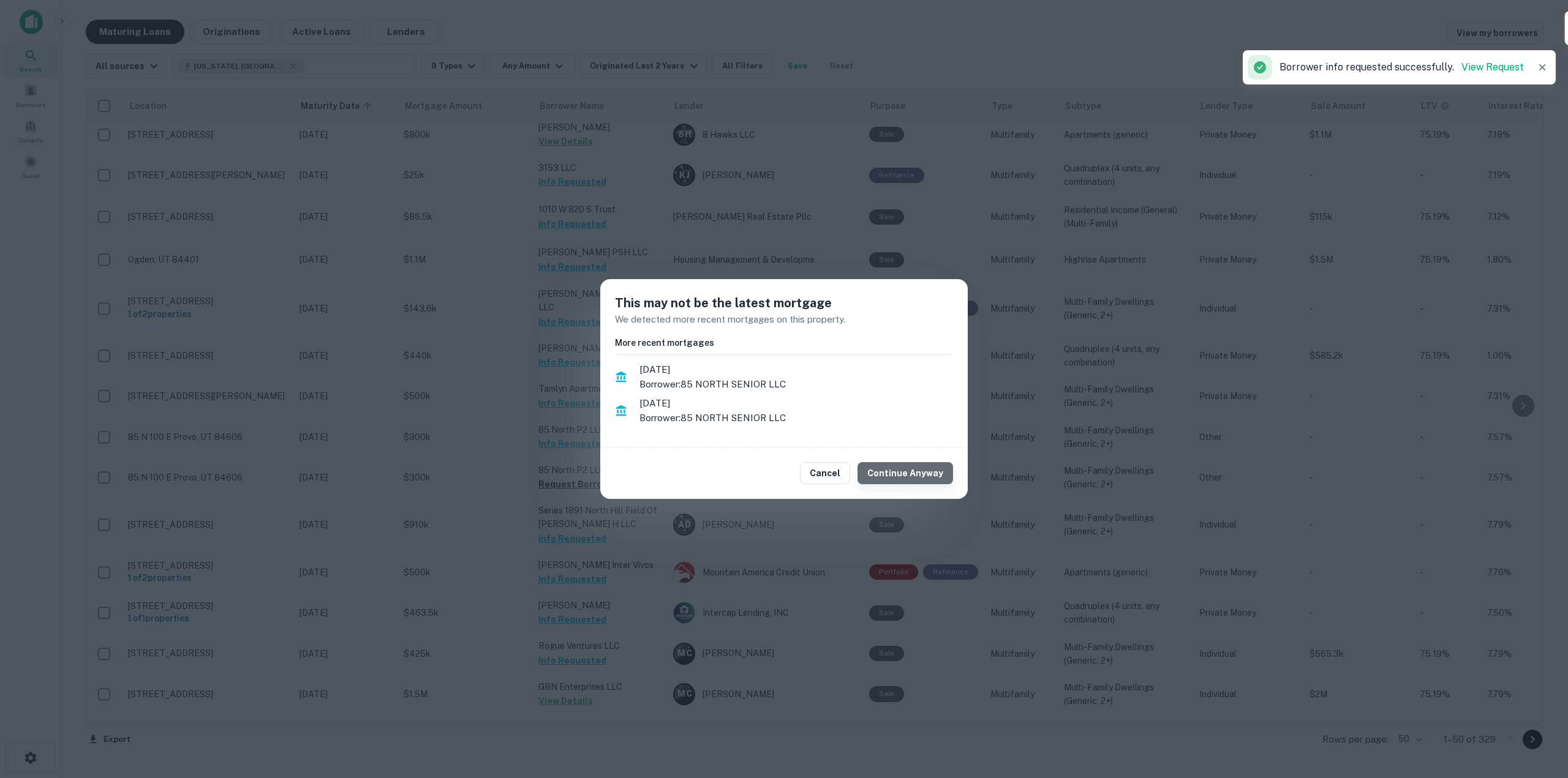
click at [949, 480] on button "Continue Anyway" at bounding box center [906, 473] width 95 height 22
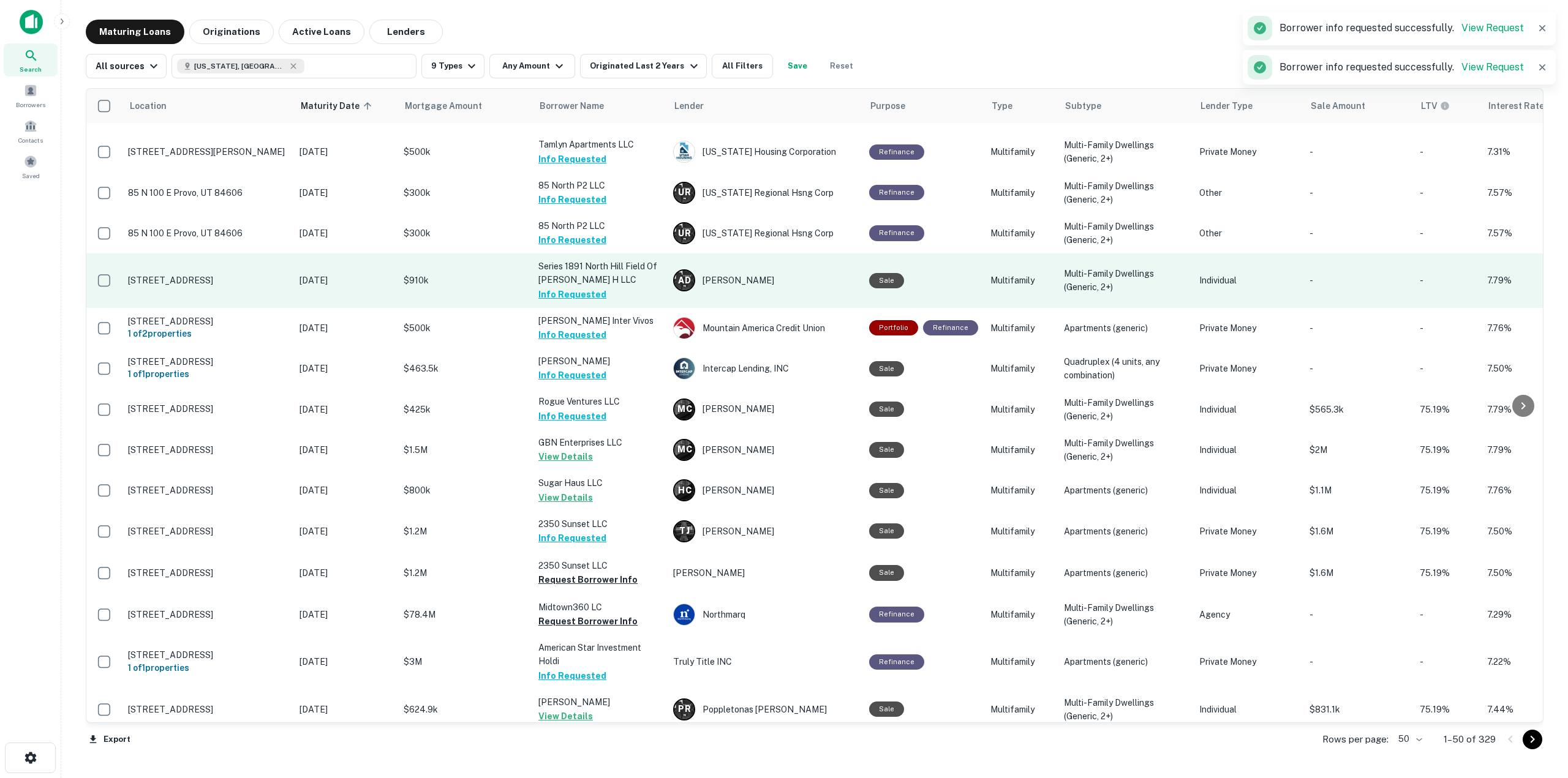
scroll to position [1103, 0]
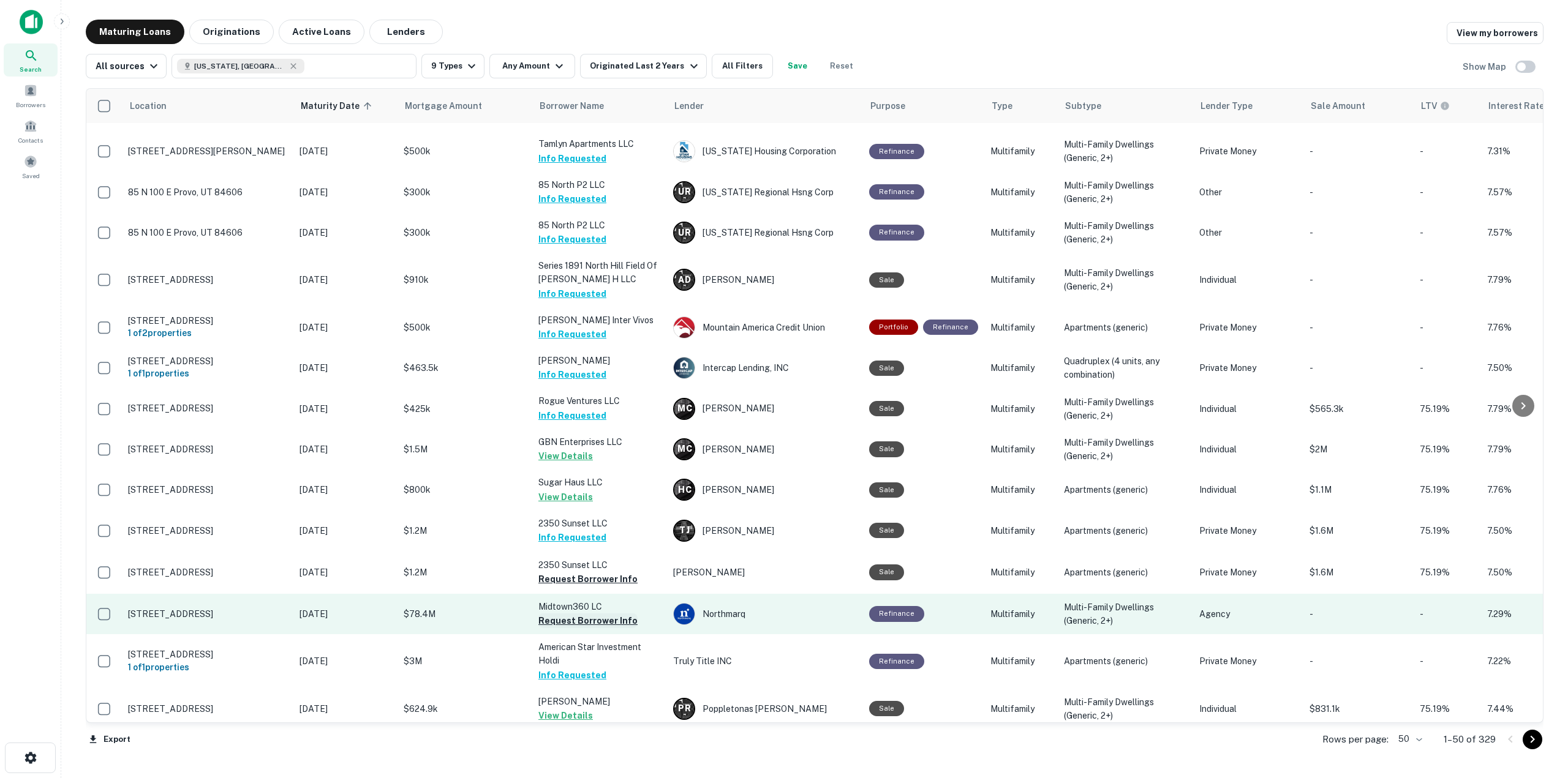
click at [617, 614] on button "Request Borrower Info" at bounding box center [588, 621] width 99 height 15
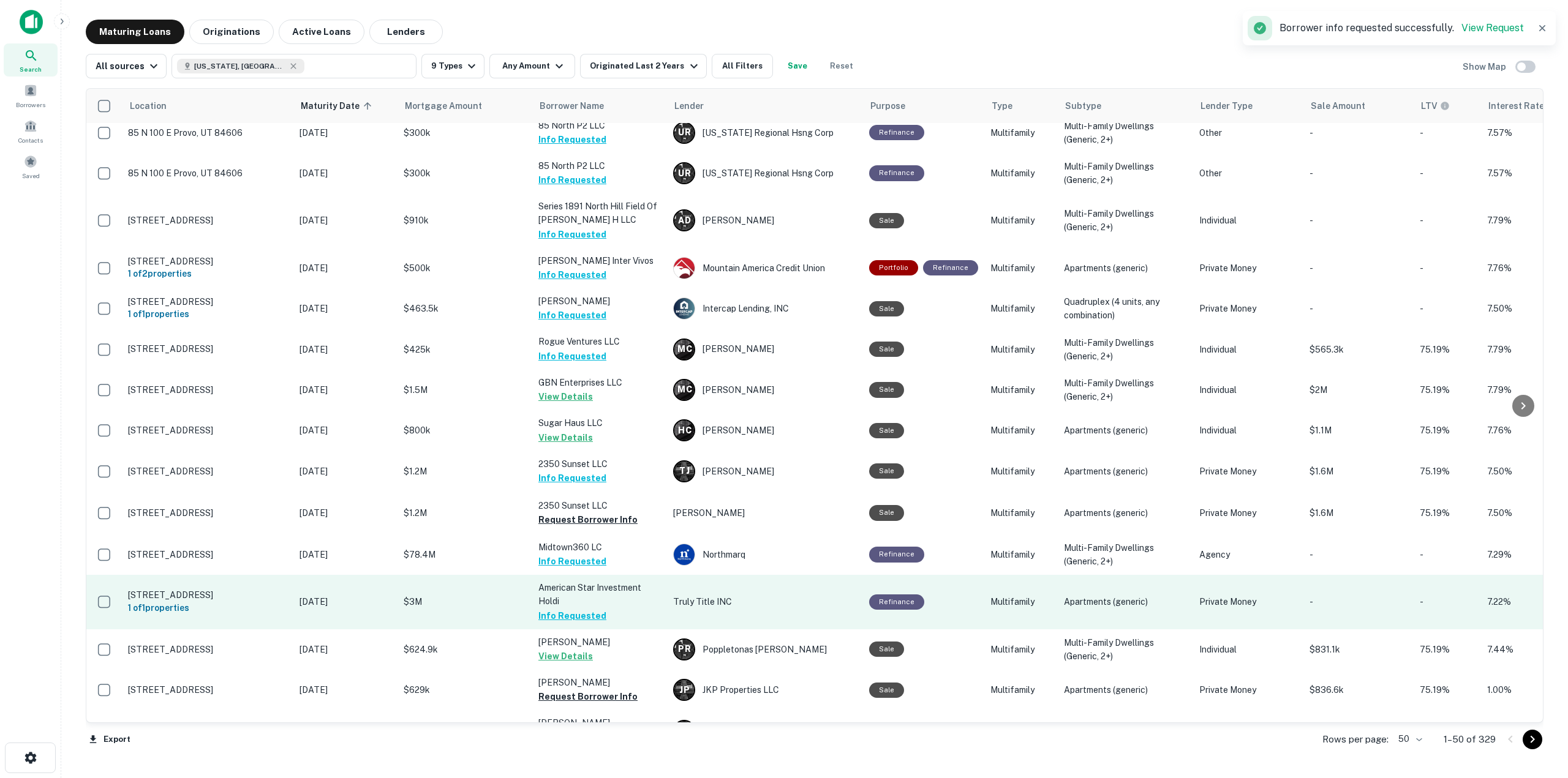
scroll to position [1286, 0]
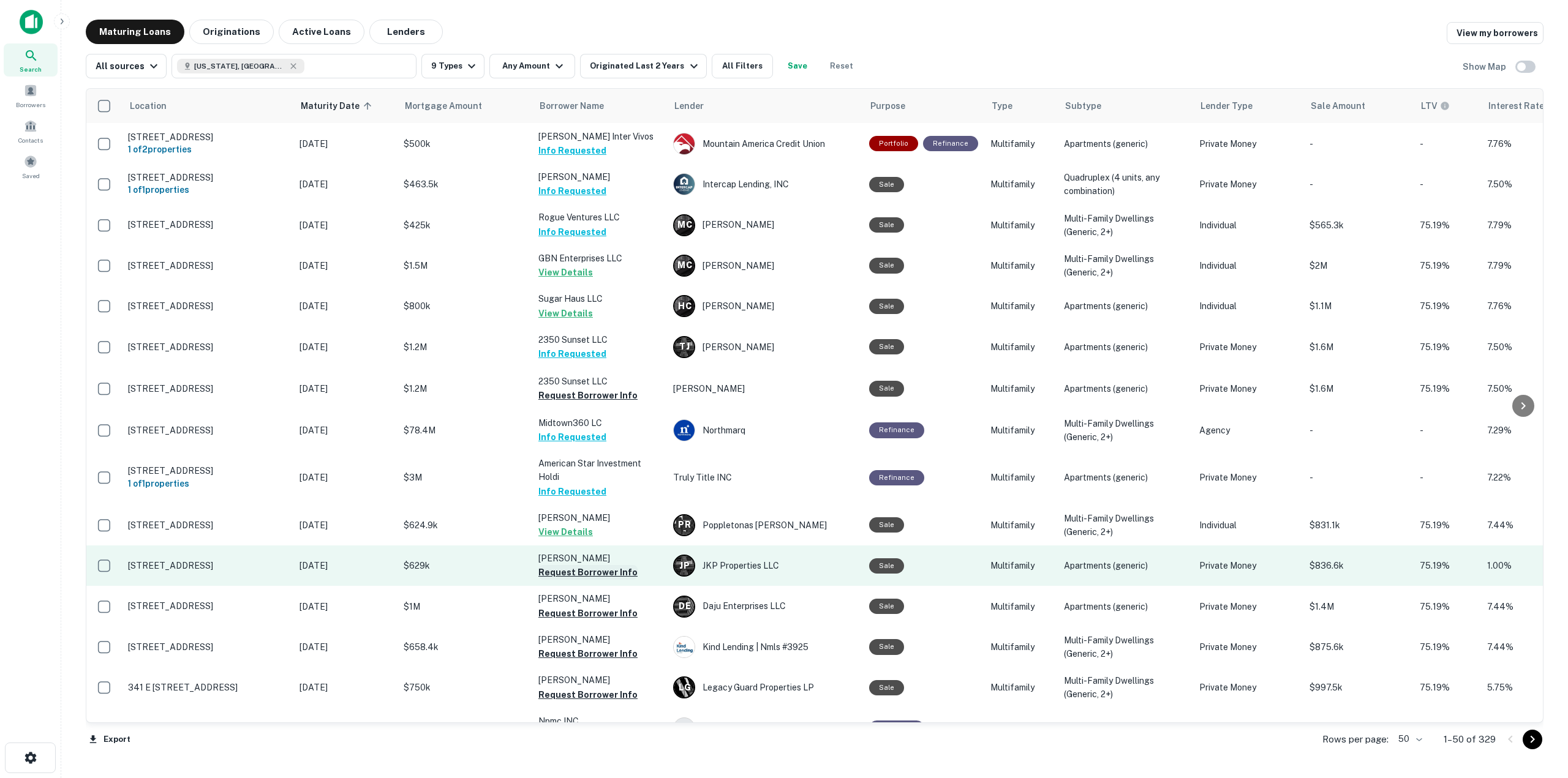
click at [609, 565] on button "Request Borrower Info" at bounding box center [588, 573] width 99 height 15
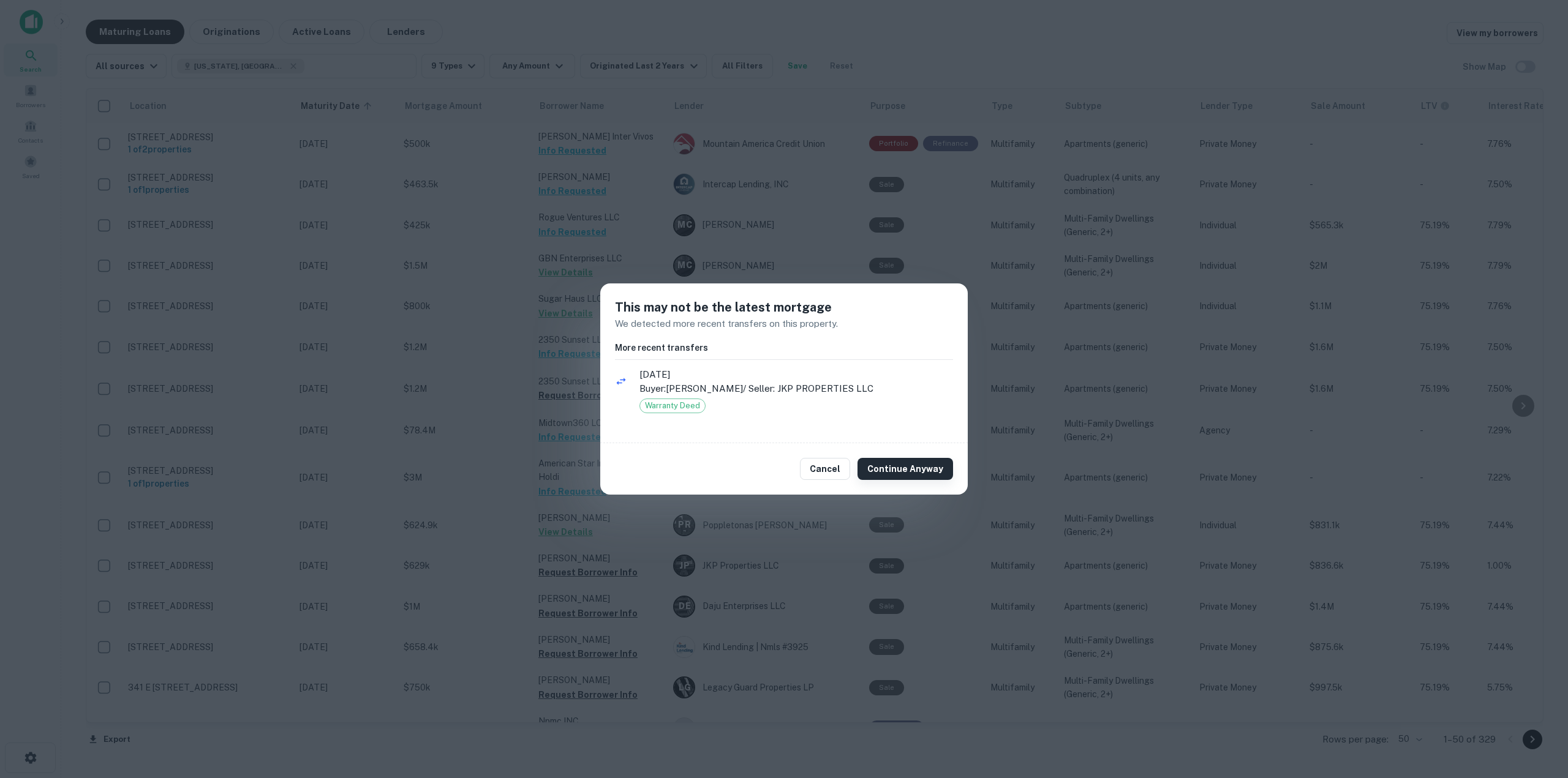
click at [930, 459] on button "Continue Anyway" at bounding box center [906, 469] width 95 height 22
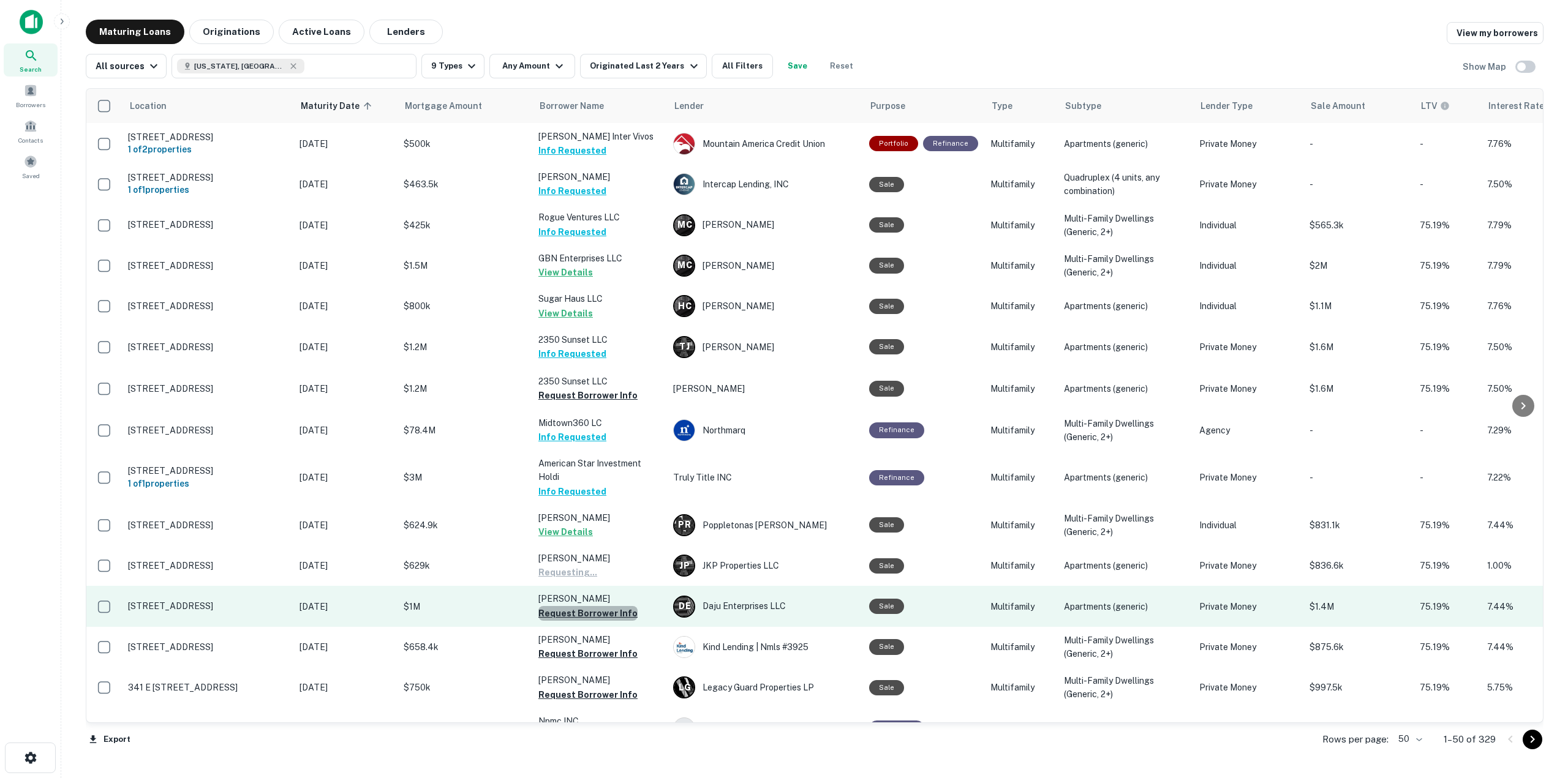
click at [630, 586] on td "[PERSON_NAME] Request Borrower Info" at bounding box center [600, 605] width 135 height 40
click at [612, 606] on button "Request Borrower Info" at bounding box center [588, 614] width 99 height 15
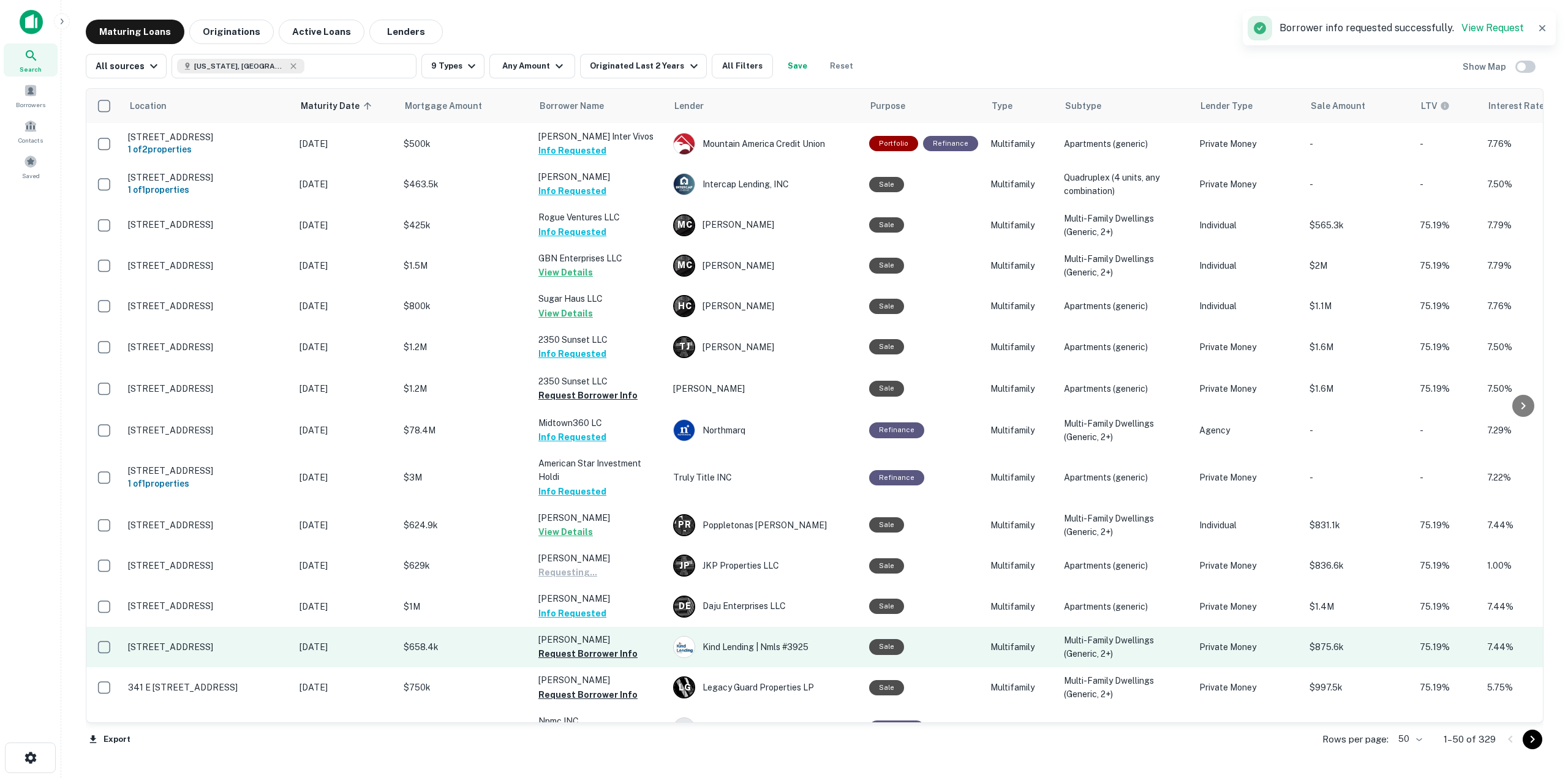
click at [618, 647] on button "Request Borrower Info" at bounding box center [588, 654] width 99 height 15
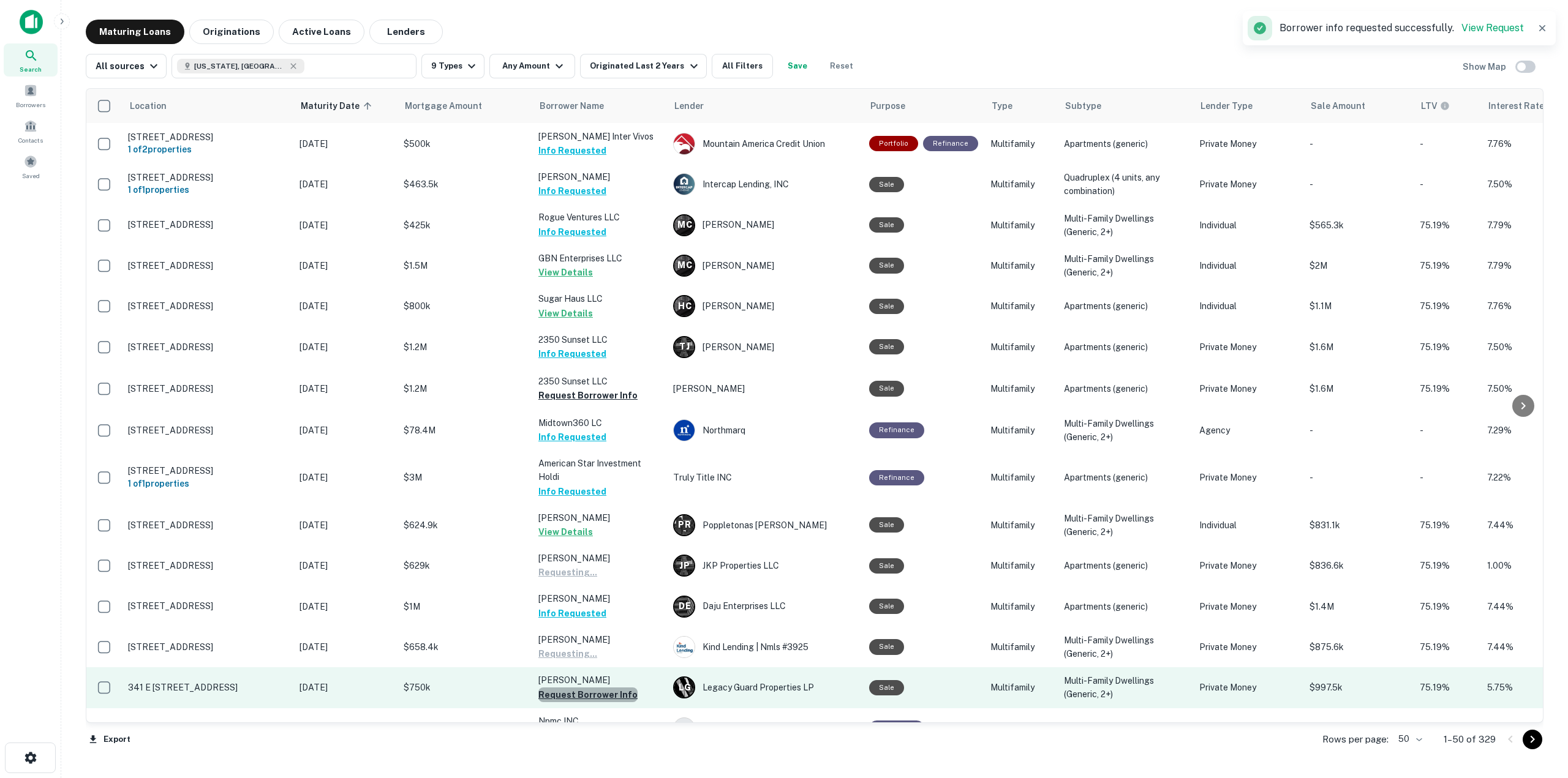
click at [615, 688] on button "Request Borrower Info" at bounding box center [588, 695] width 99 height 15
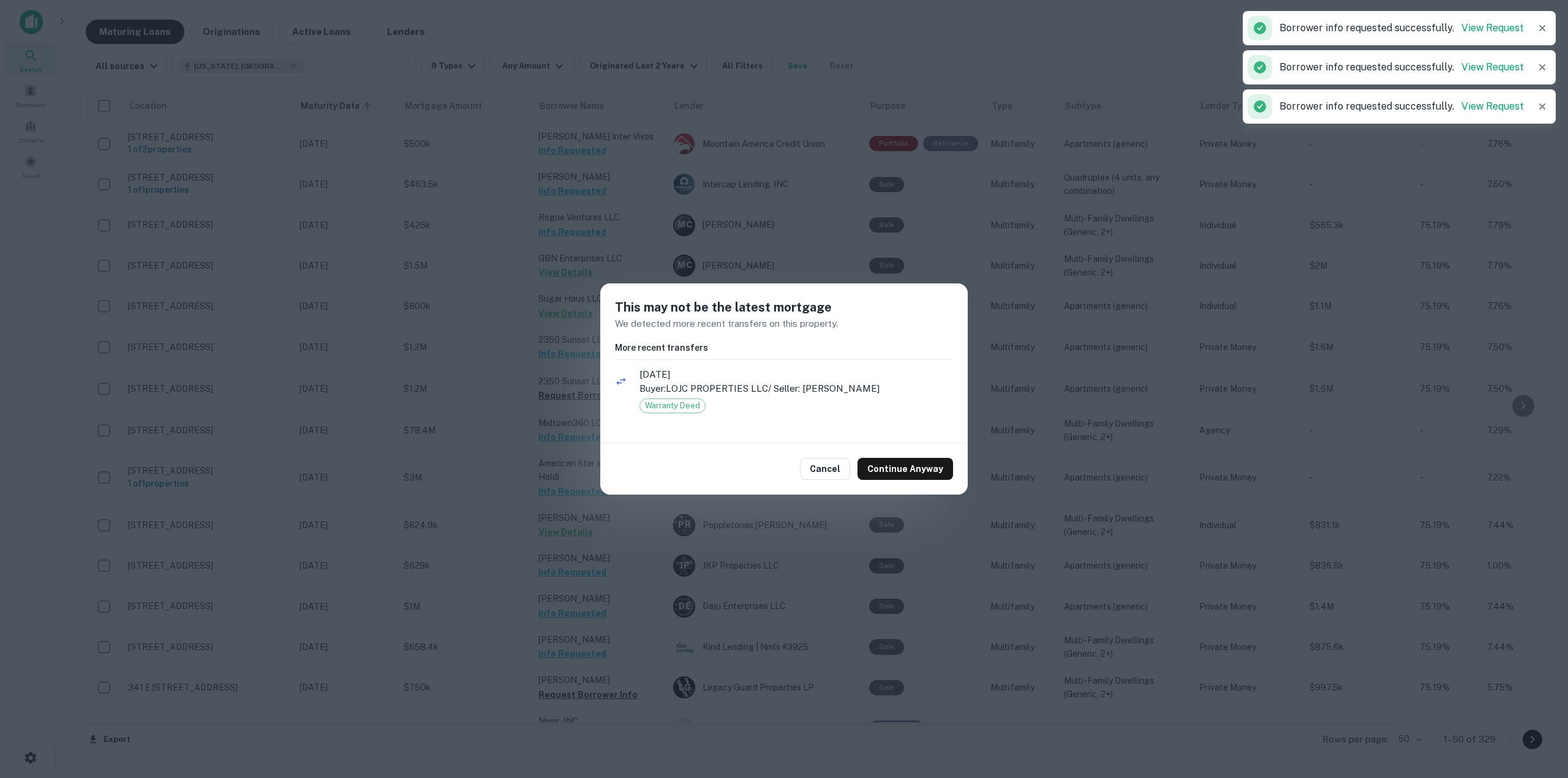
drag, startPoint x: 892, startPoint y: 463, endPoint x: 836, endPoint y: 494, distance: 64.0
click at [893, 463] on button "Continue Anyway" at bounding box center [906, 469] width 95 height 22
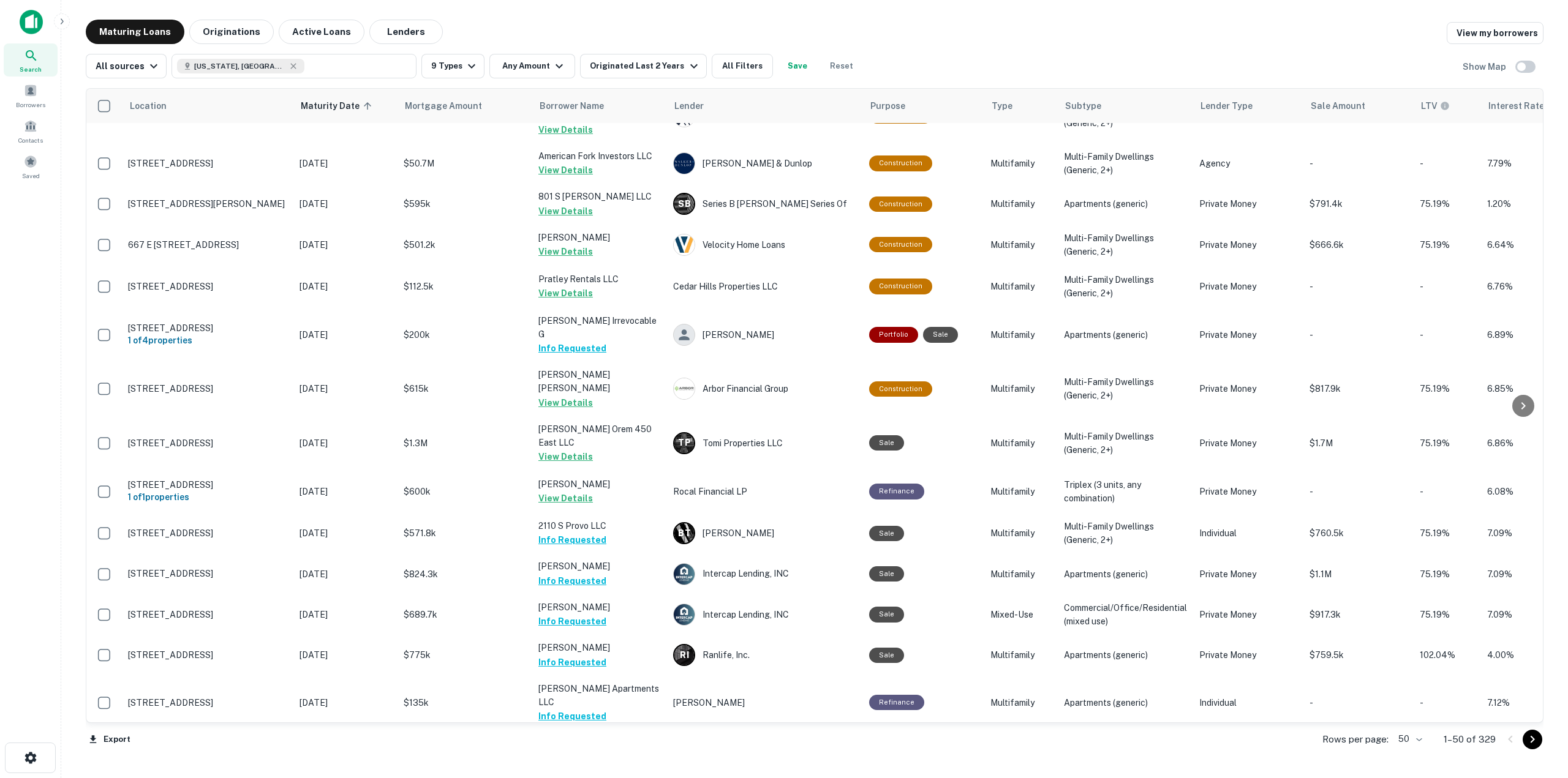
scroll to position [0, 0]
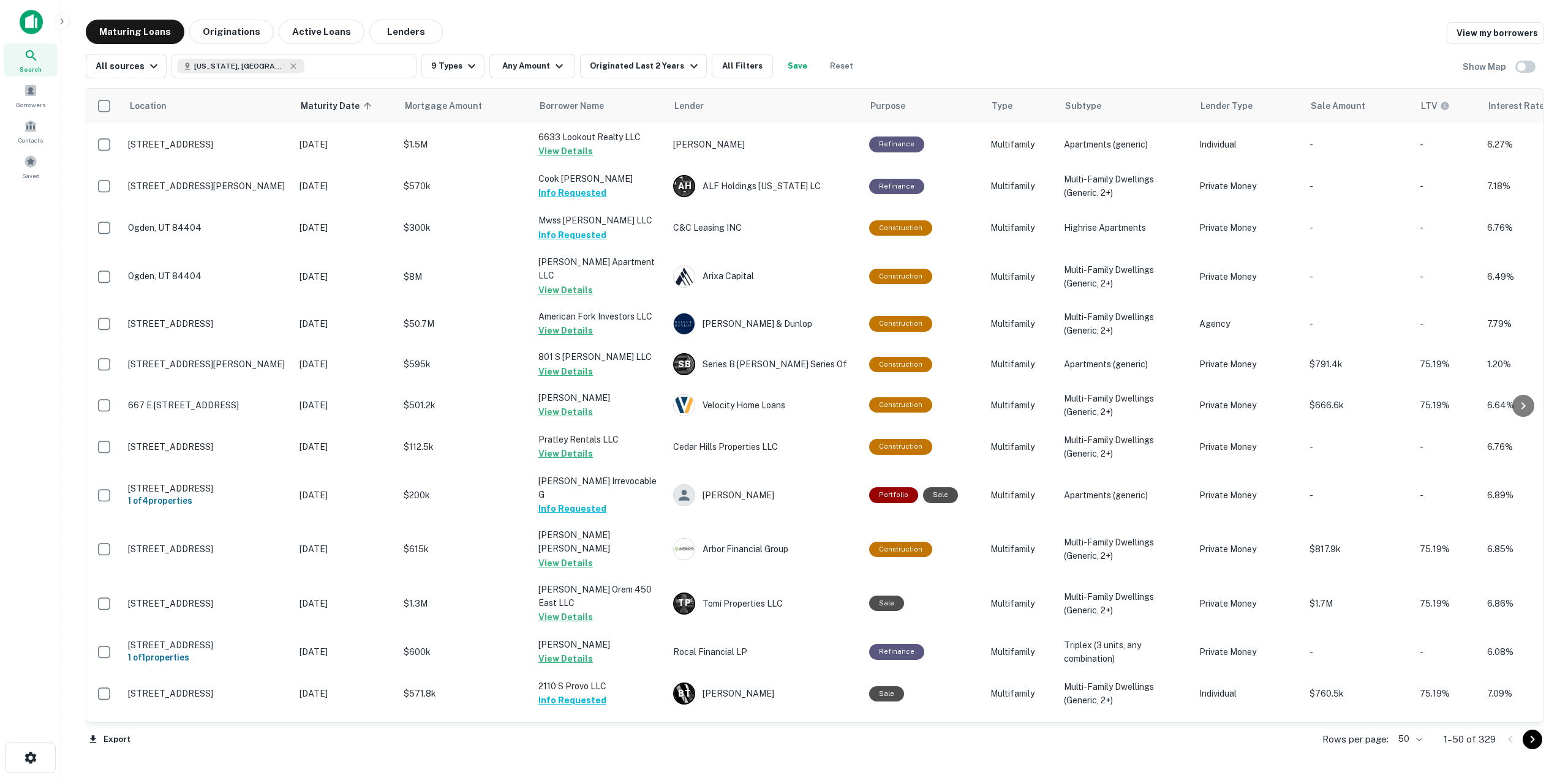
click at [738, 53] on div "All sources [US_STATE], [GEOGRAPHIC_DATA] 9 Types Any Amount Originated Last 2 …" at bounding box center [814, 62] width 1458 height 35
click at [737, 68] on button "All Filters" at bounding box center [742, 67] width 62 height 25
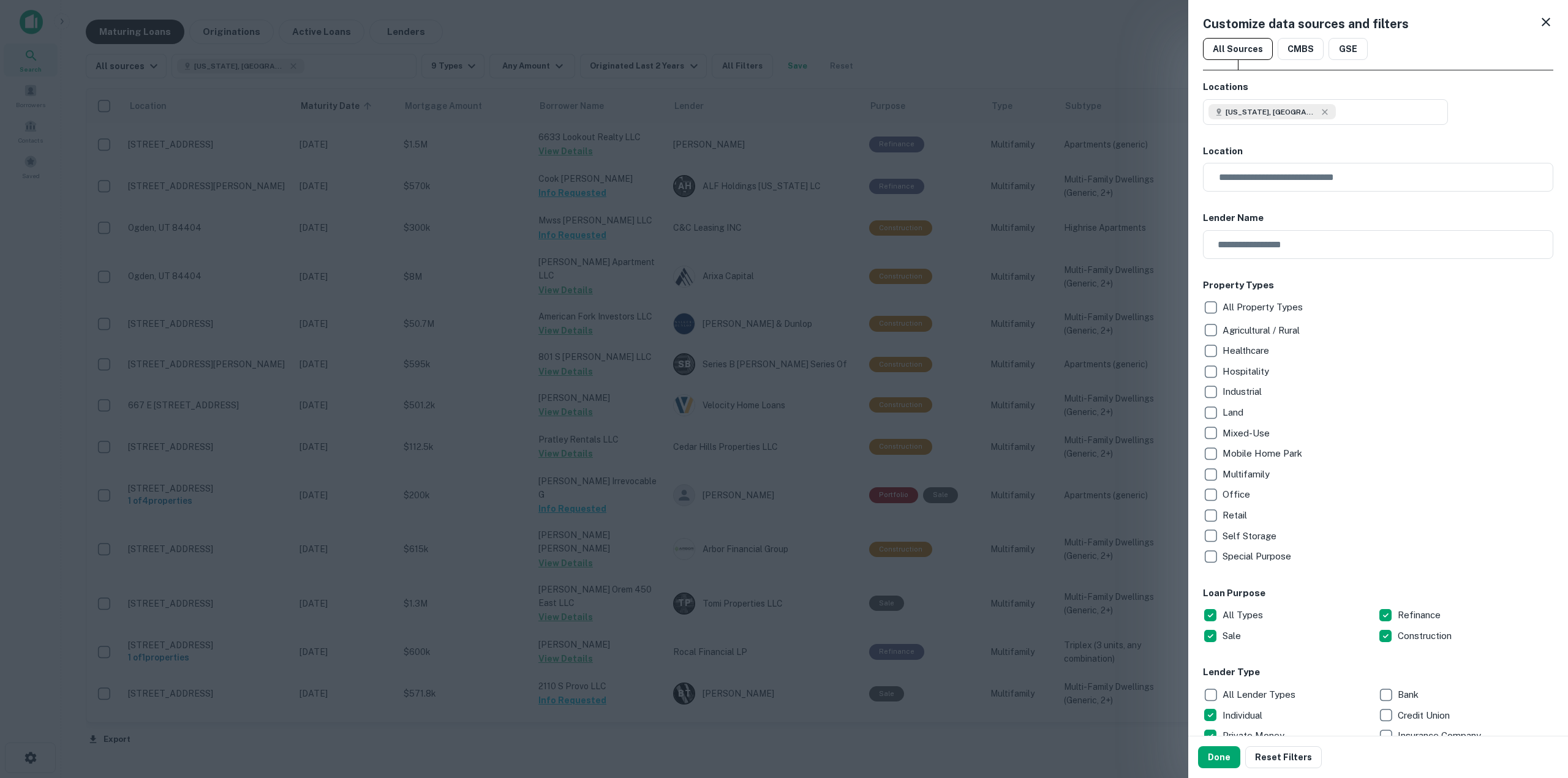
click at [1538, 23] on icon at bounding box center [1546, 22] width 15 height 15
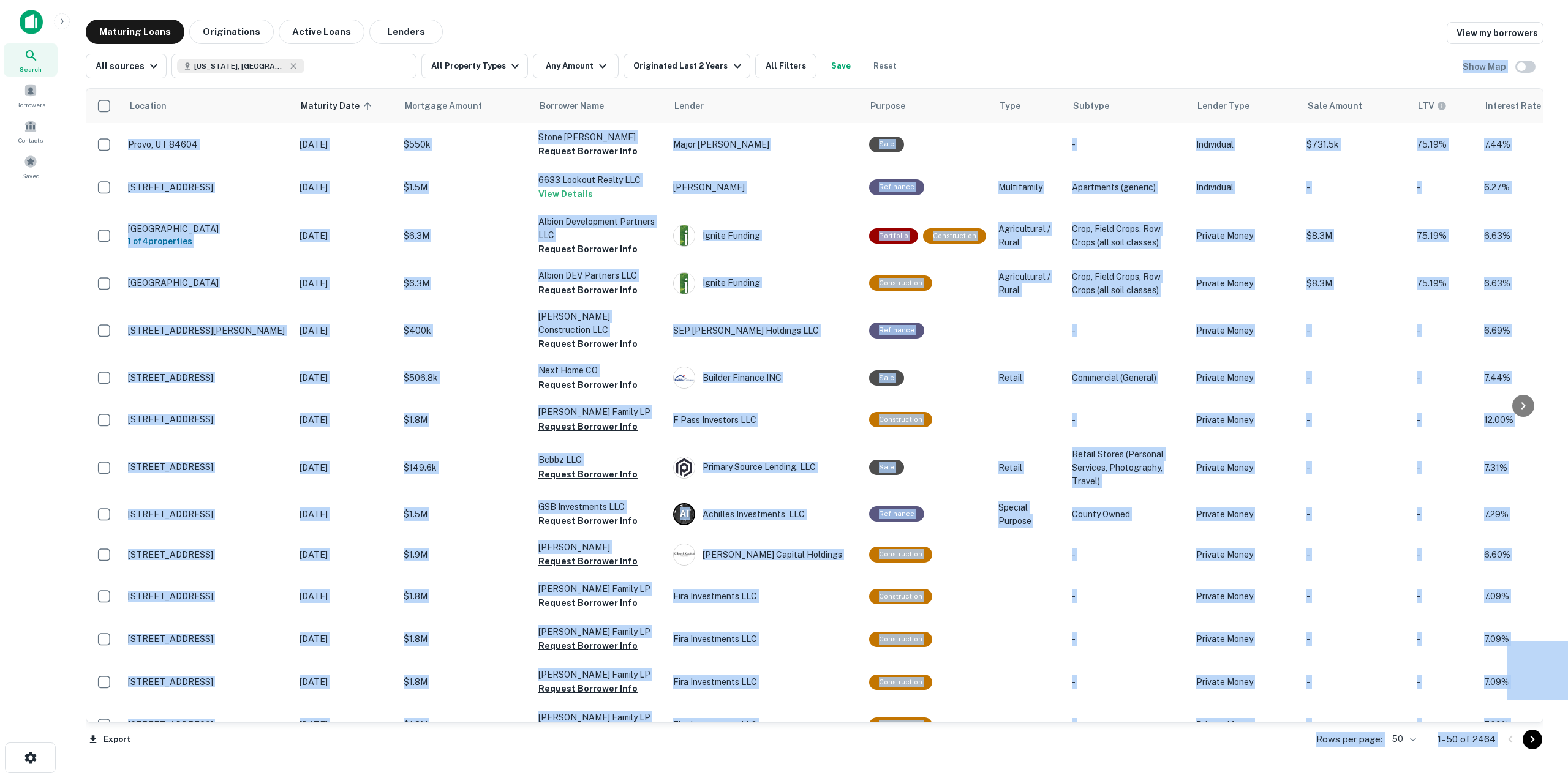
click at [606, 21] on div "Maturing Loans Originations Active Loans Lenders View my borrowers" at bounding box center [814, 32] width 1458 height 25
click at [510, 67] on icon "button" at bounding box center [515, 67] width 15 height 15
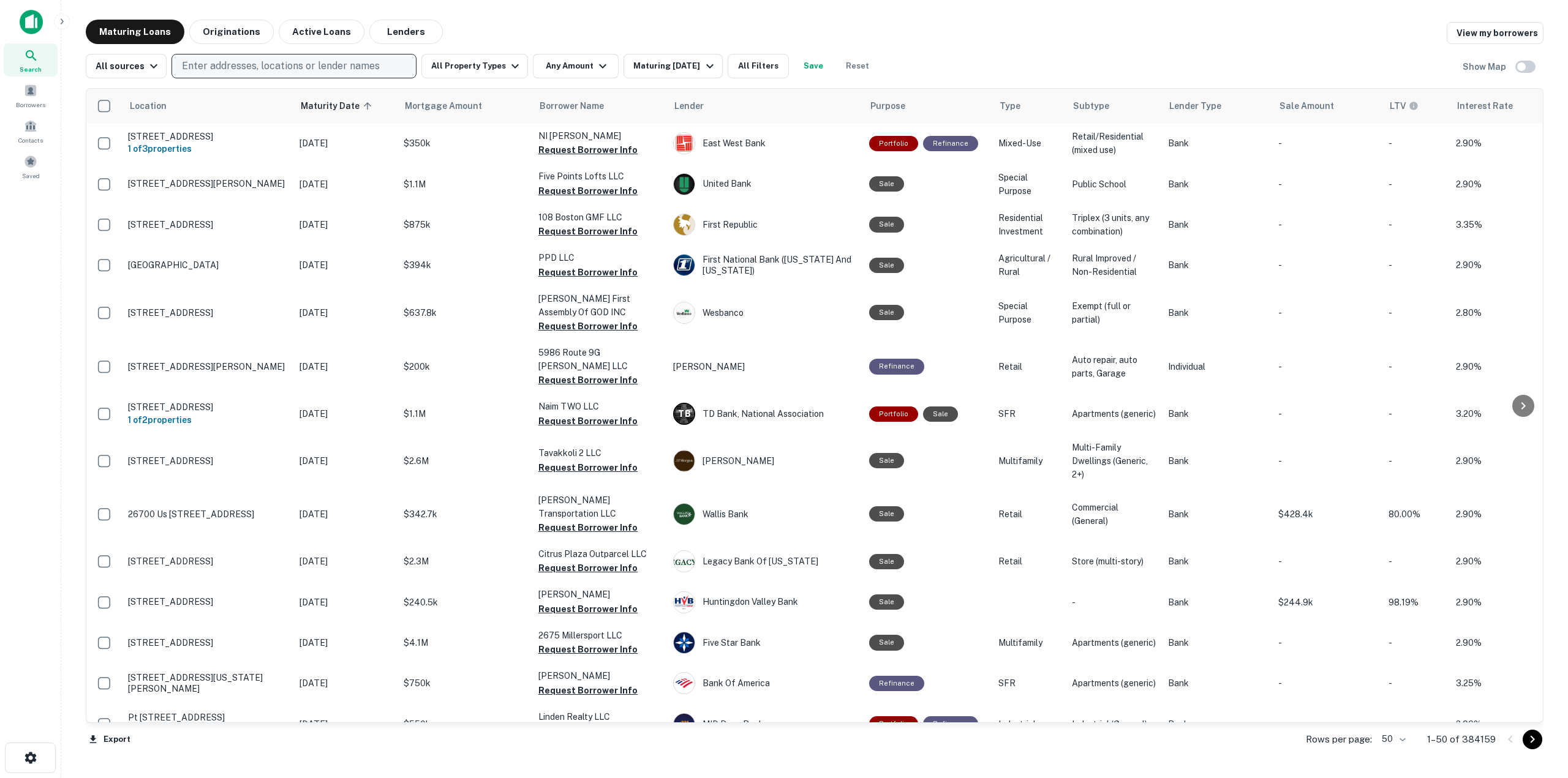
click at [335, 67] on p "Enter addresses, locations or lender names" at bounding box center [280, 67] width 198 height 15
type input "****"
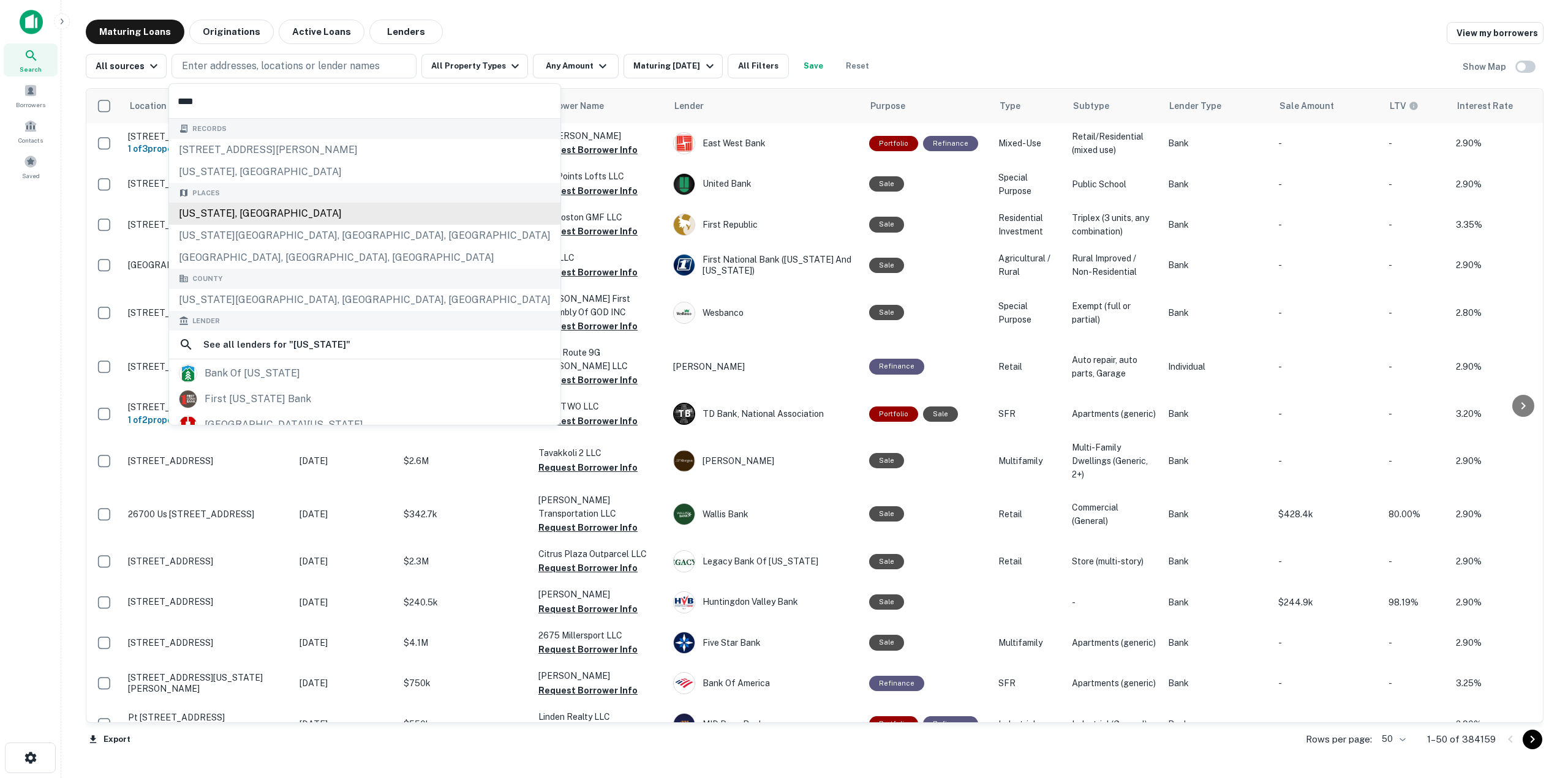
click at [202, 215] on div "[US_STATE], [GEOGRAPHIC_DATA]" at bounding box center [365, 214] width 391 height 22
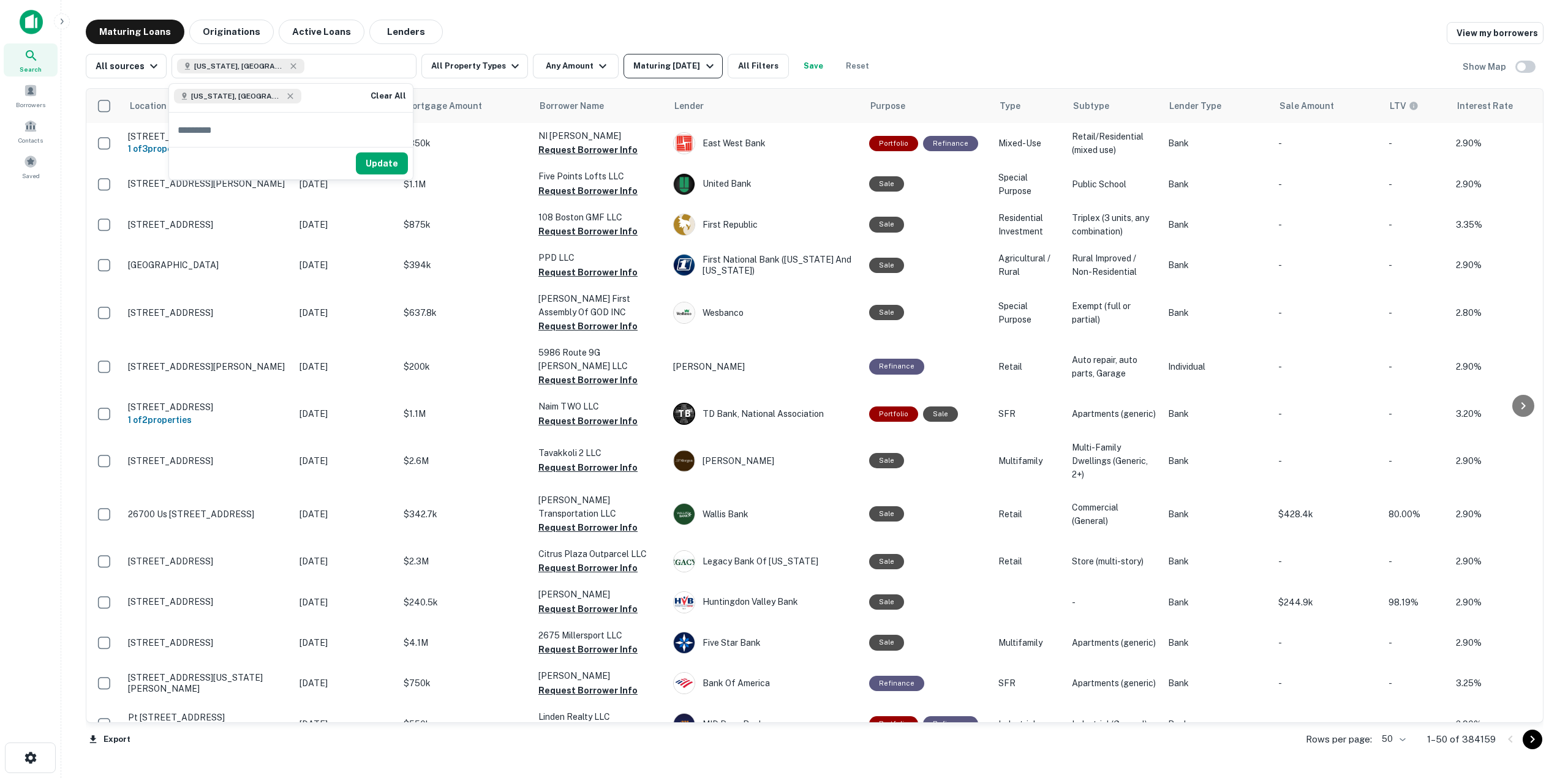
drag, startPoint x: 391, startPoint y: 161, endPoint x: 694, endPoint y: 65, distance: 317.8
click at [390, 161] on button "Update" at bounding box center [381, 163] width 52 height 22
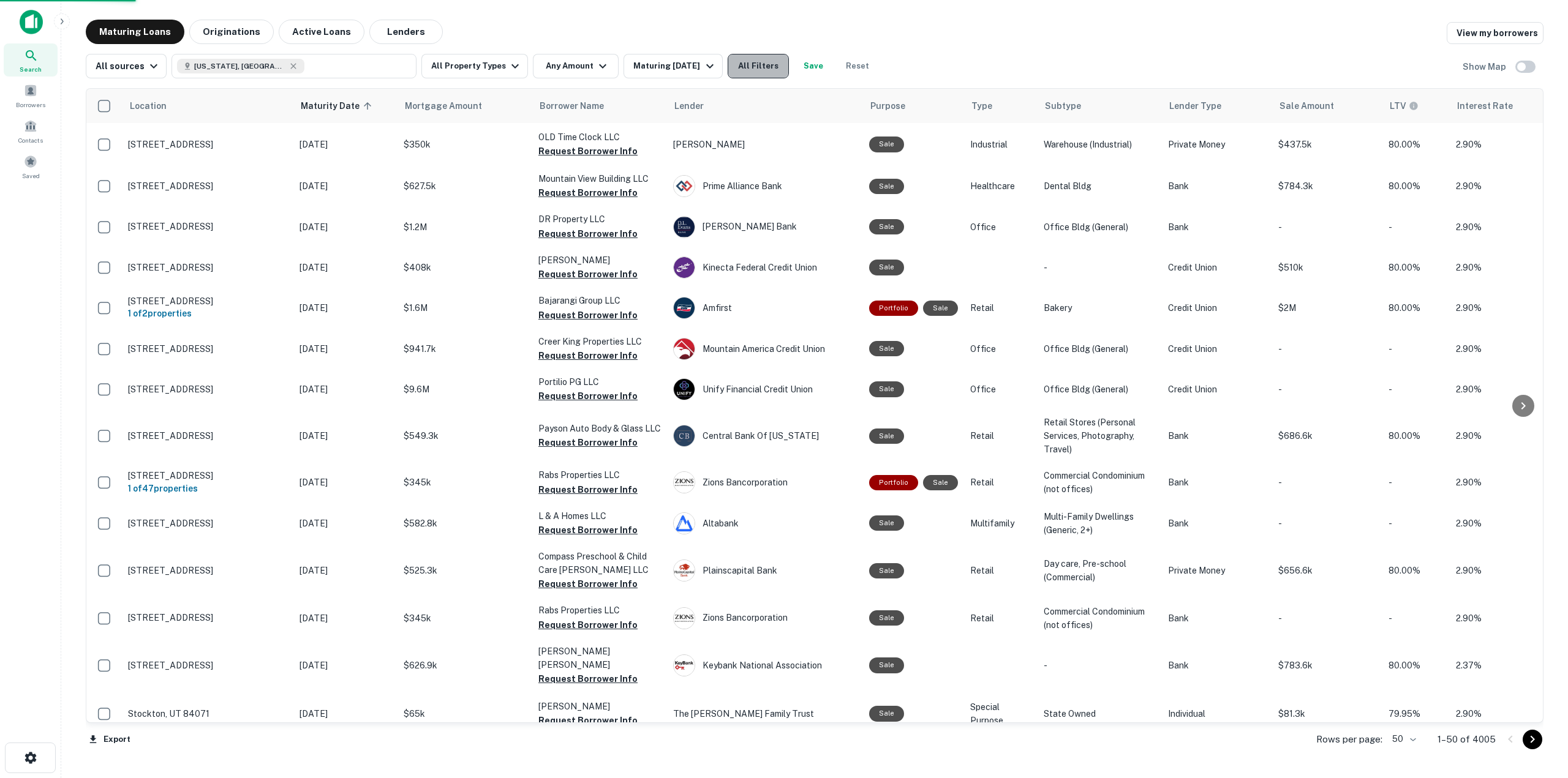
click at [759, 62] on button "All Filters" at bounding box center [759, 67] width 62 height 25
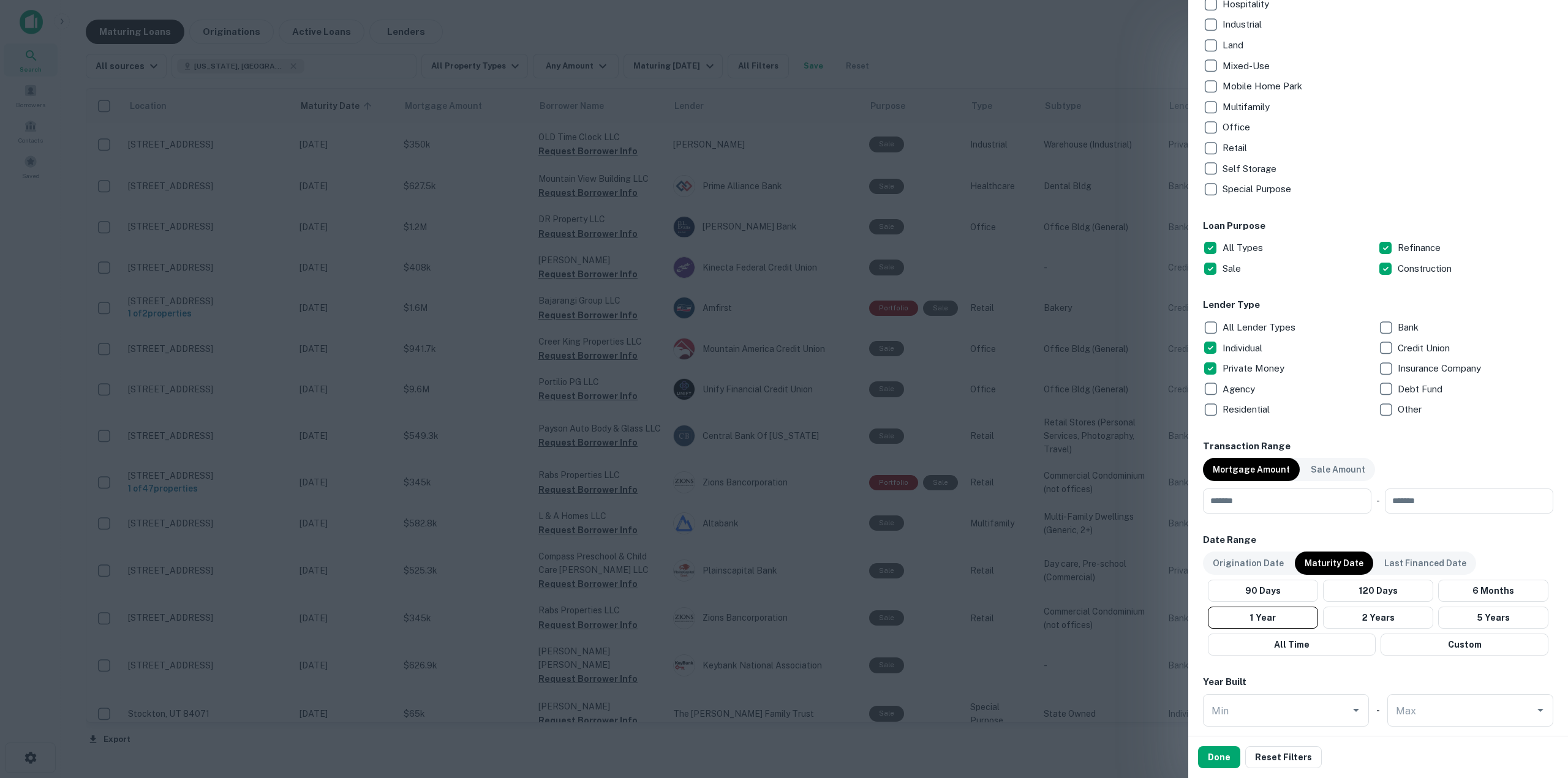
scroll to position [490, 0]
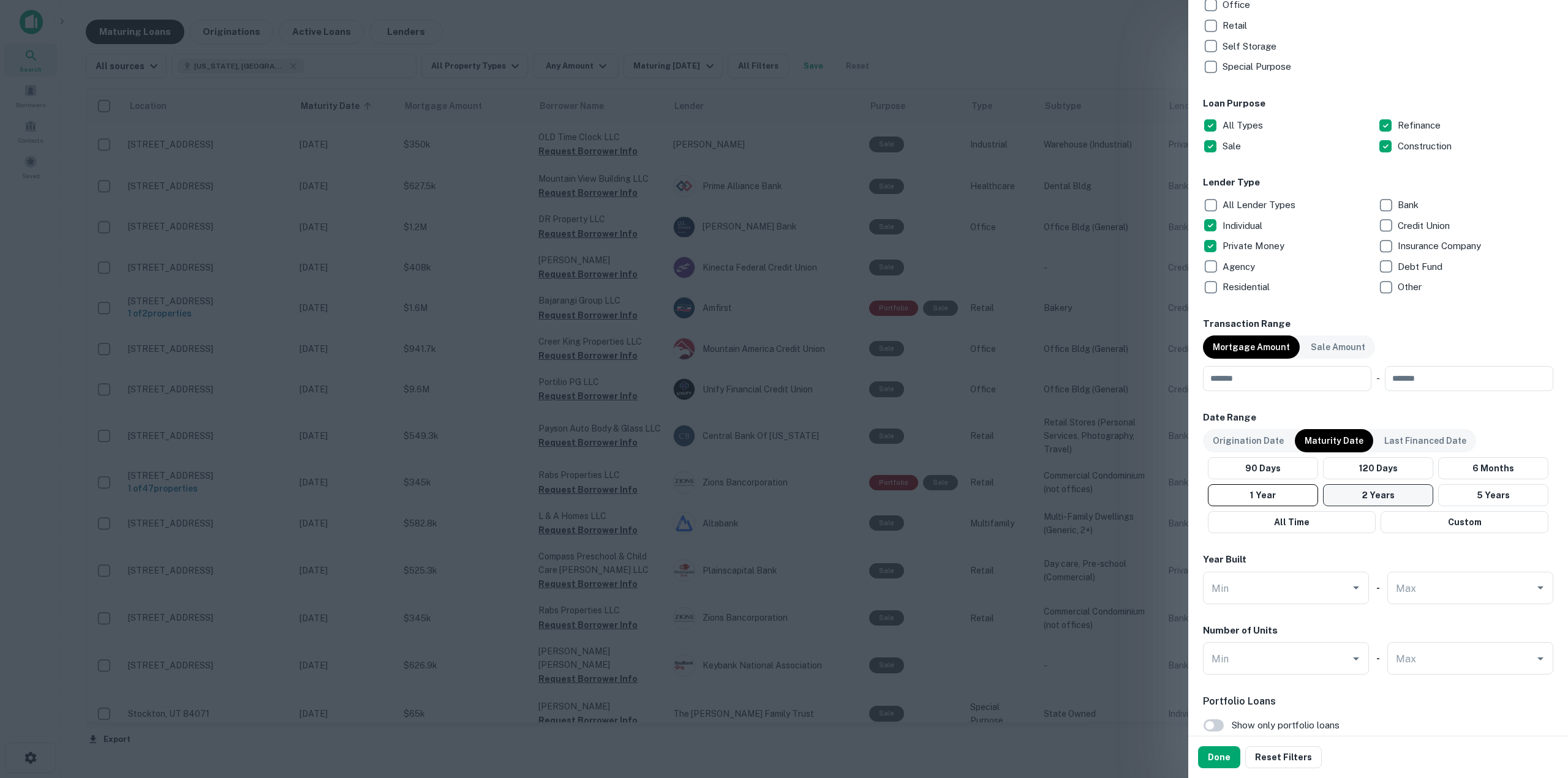
click at [1387, 490] on button "2 Years" at bounding box center [1378, 495] width 110 height 22
click at [1242, 434] on p "Origination Date" at bounding box center [1248, 440] width 71 height 13
click at [1286, 496] on button "1 Year" at bounding box center [1260, 495] width 113 height 22
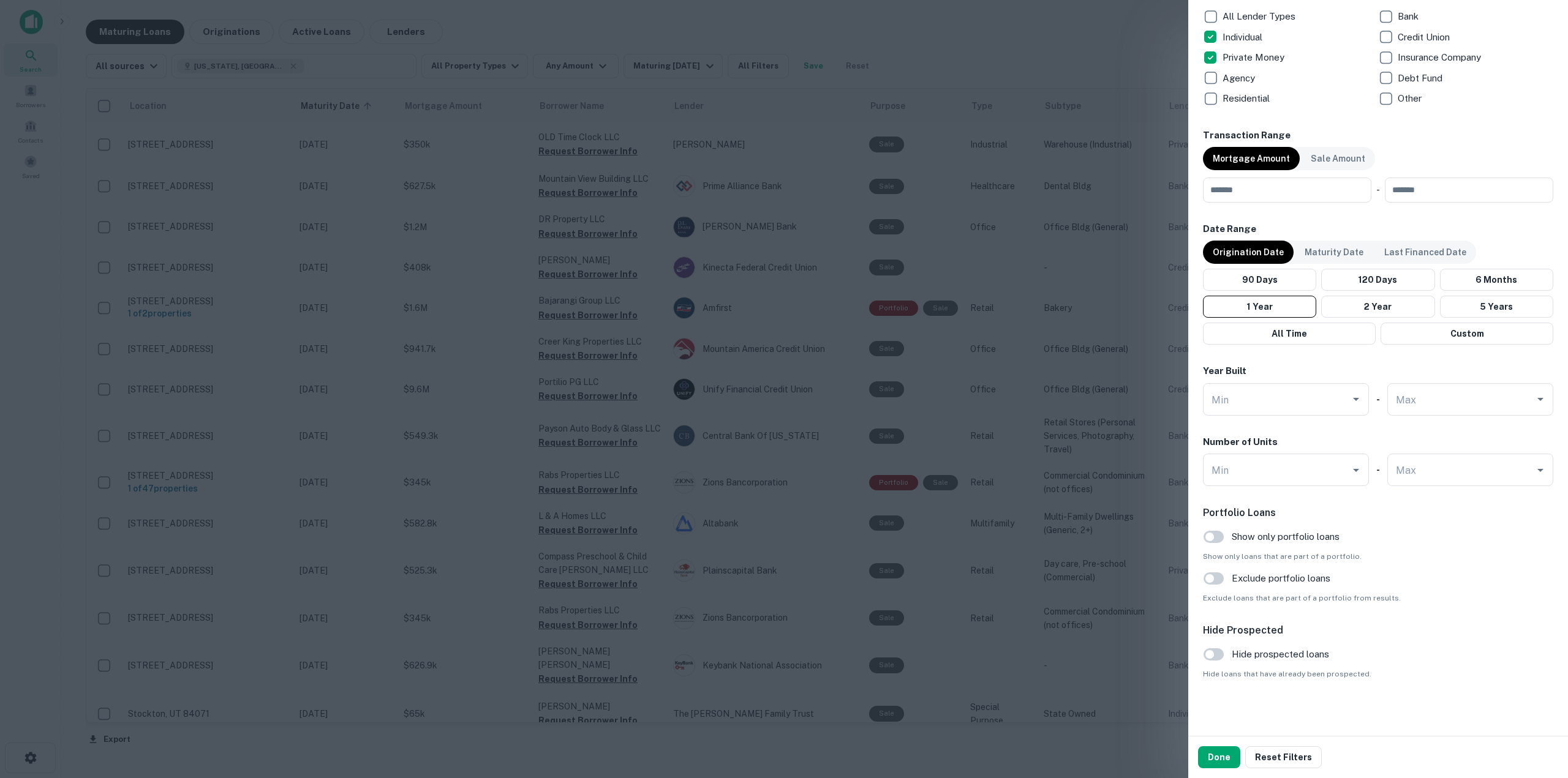
scroll to position [681, 0]
click at [1215, 747] on button "Done" at bounding box center [1219, 757] width 42 height 22
click at [1216, 750] on button "Done" at bounding box center [1219, 757] width 42 height 22
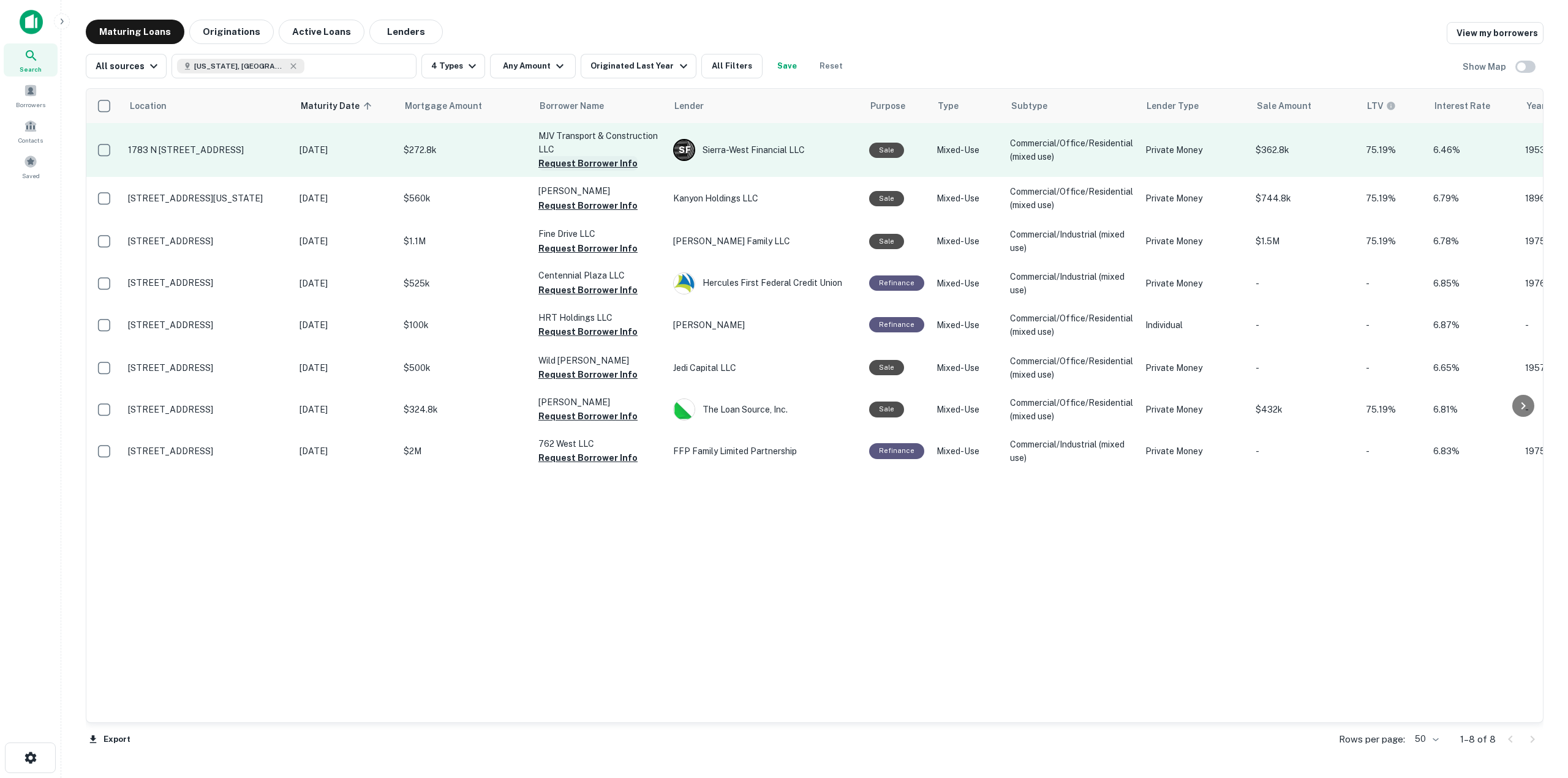
click at [576, 167] on button "Request Borrower Info" at bounding box center [588, 163] width 99 height 15
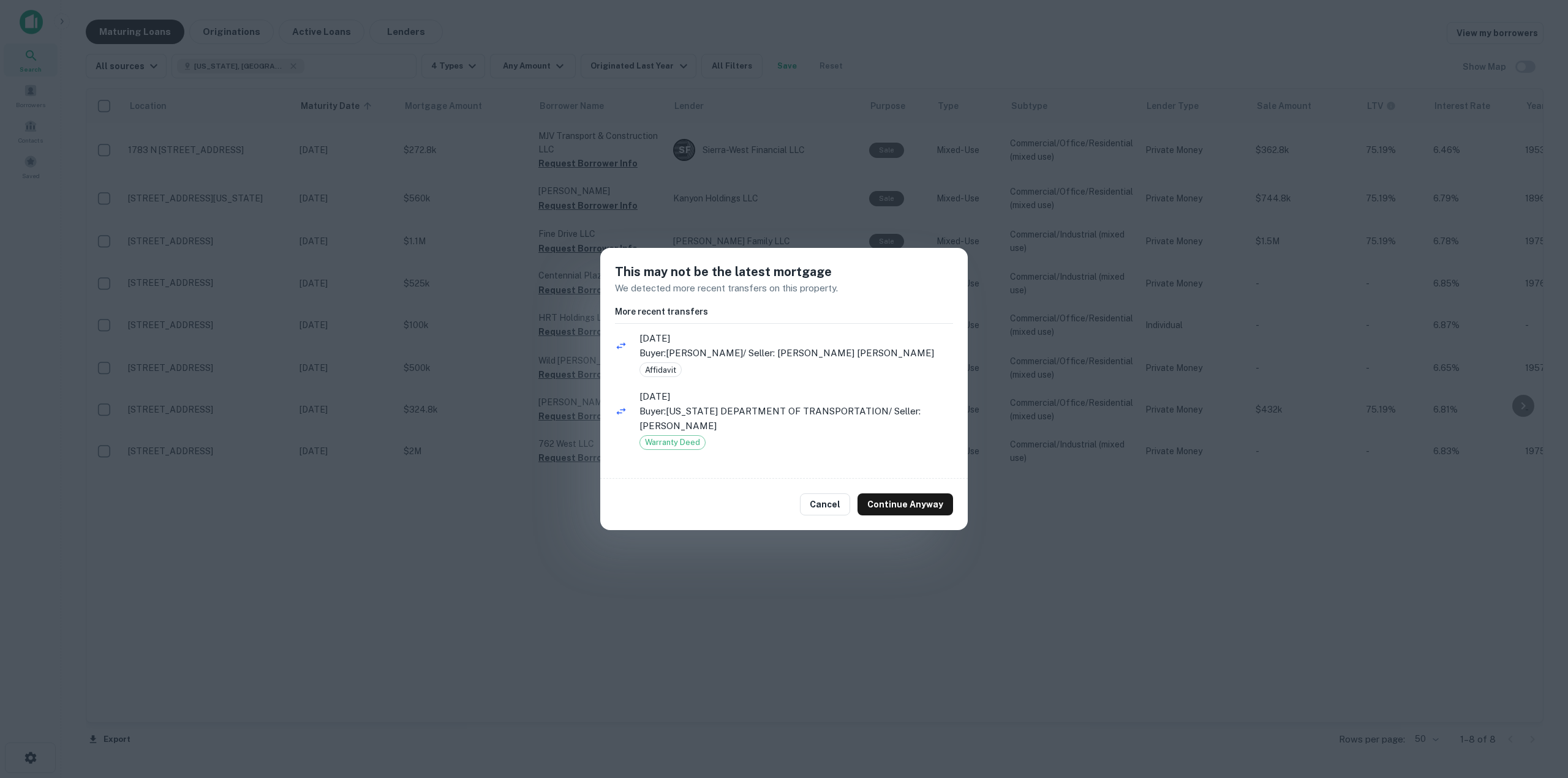
click at [846, 480] on div "Cancel Continue Anyway" at bounding box center [783, 504] width 367 height 52
click at [872, 491] on div "Cancel Continue Anyway" at bounding box center [783, 504] width 367 height 52
click at [878, 500] on button "Continue Anyway" at bounding box center [906, 504] width 95 height 22
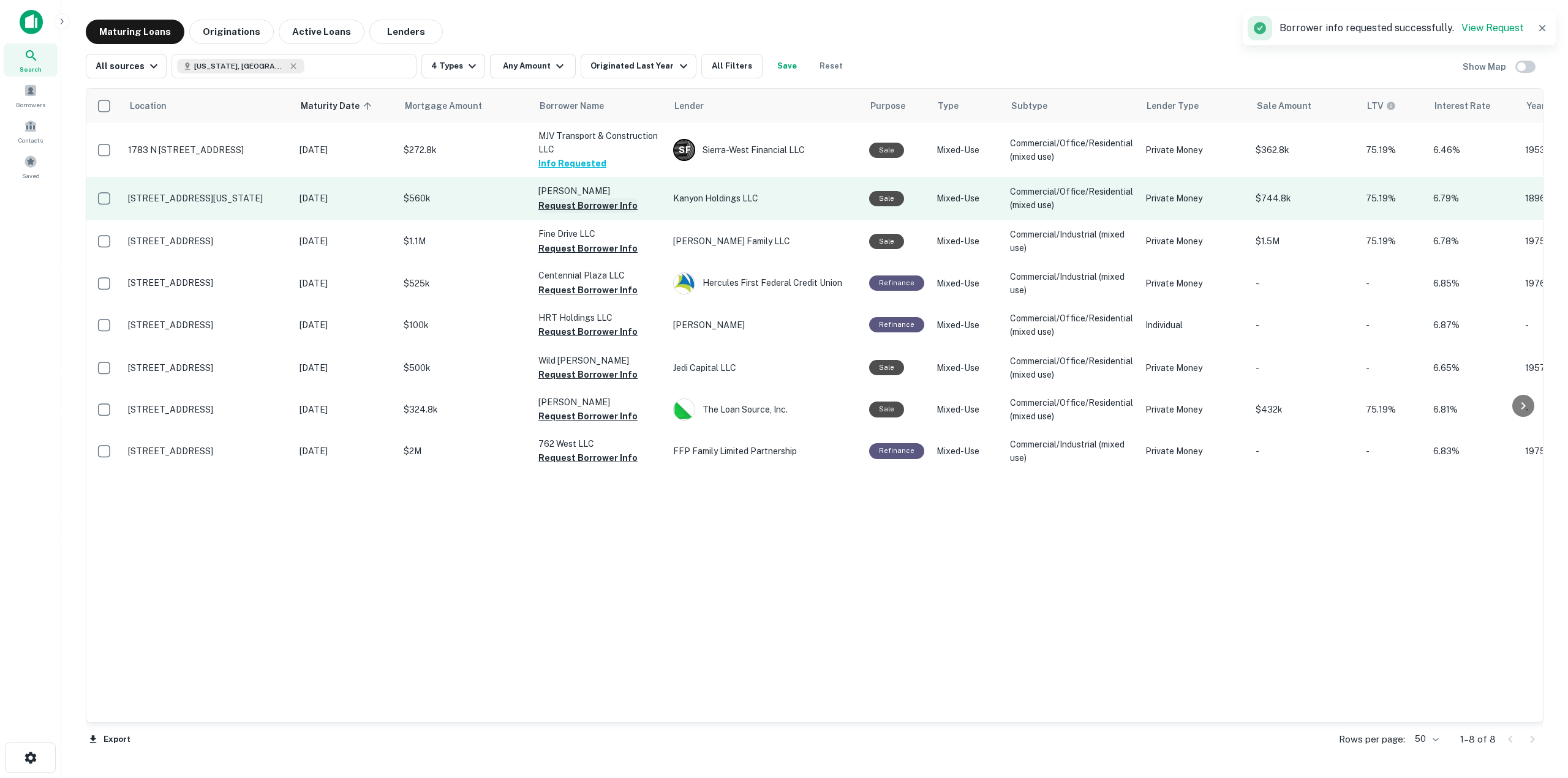
click at [618, 206] on button "Request Borrower Info" at bounding box center [588, 206] width 99 height 15
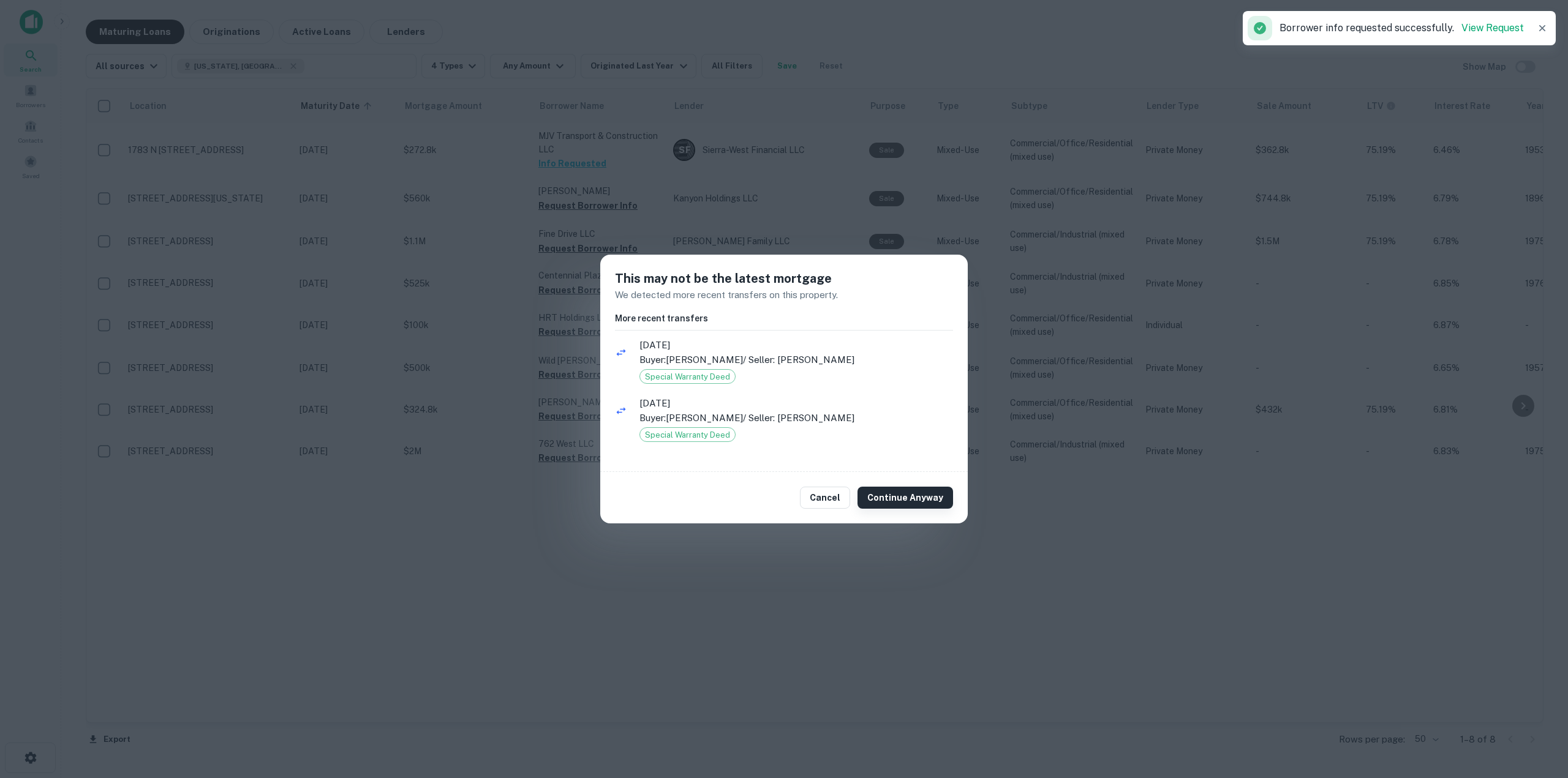
click at [895, 506] on button "Continue Anyway" at bounding box center [906, 498] width 95 height 22
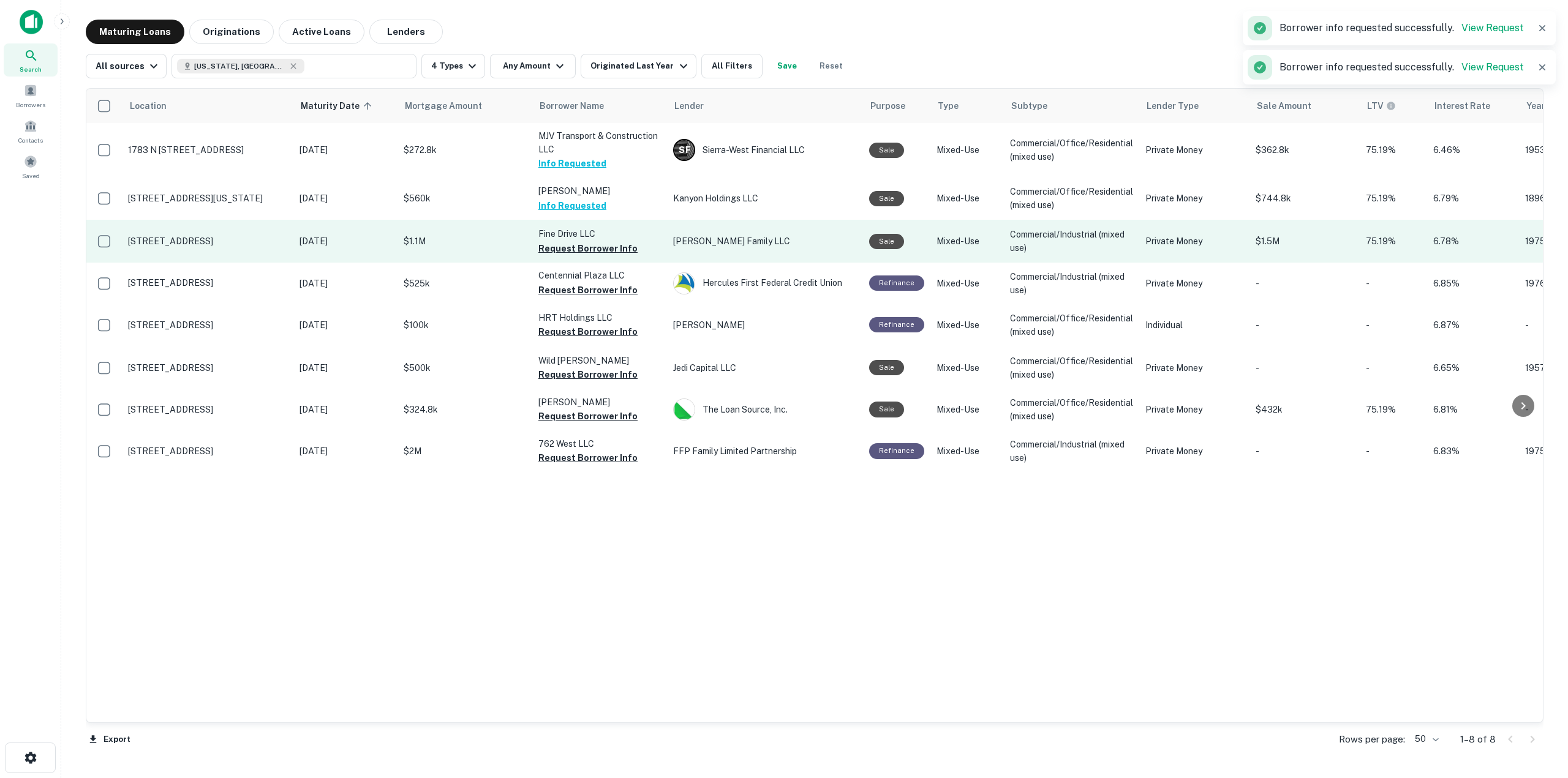
click at [586, 252] on button "Request Borrower Info" at bounding box center [588, 249] width 99 height 15
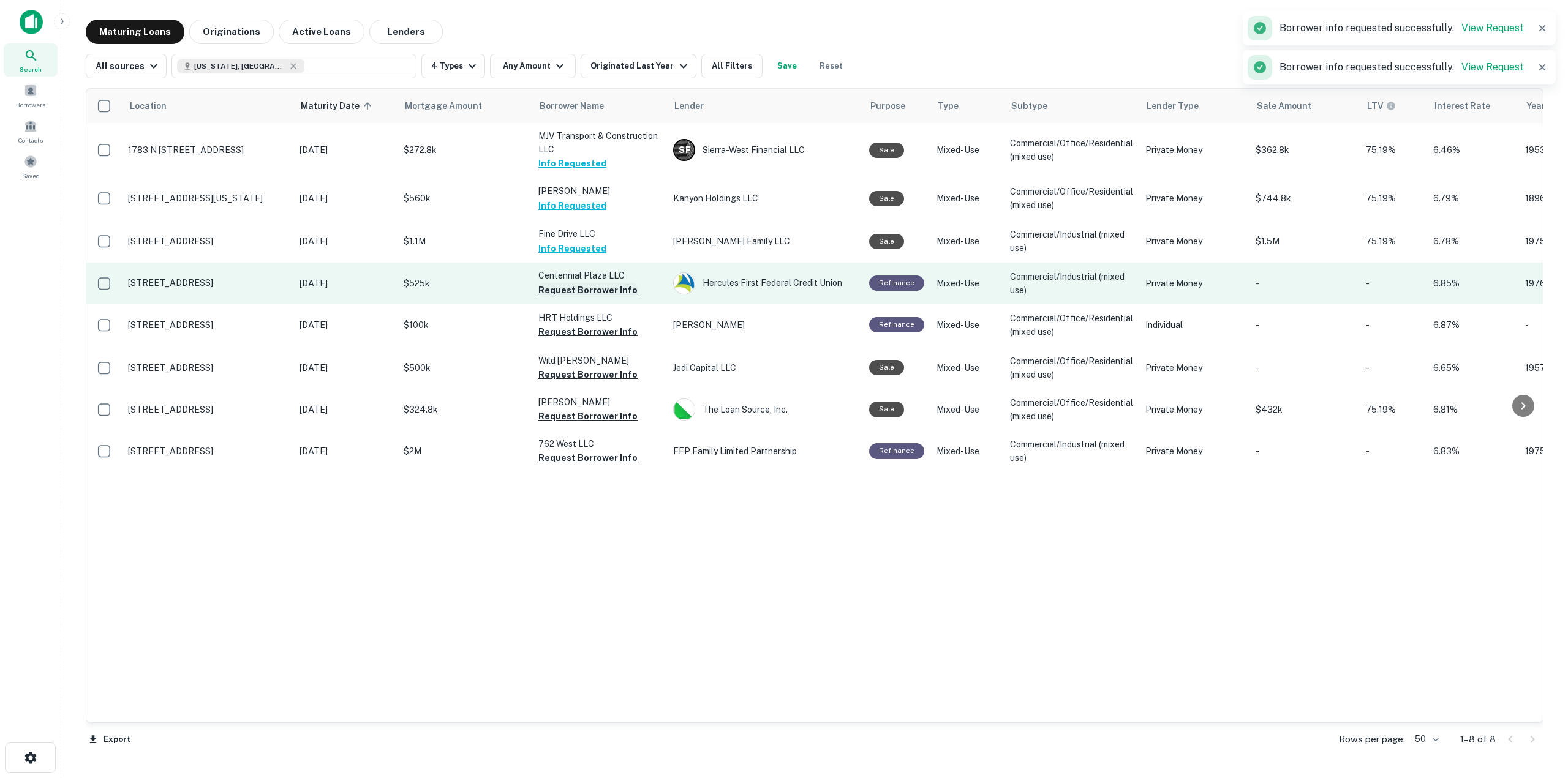
click at [602, 295] on button "Request Borrower Info" at bounding box center [588, 290] width 99 height 15
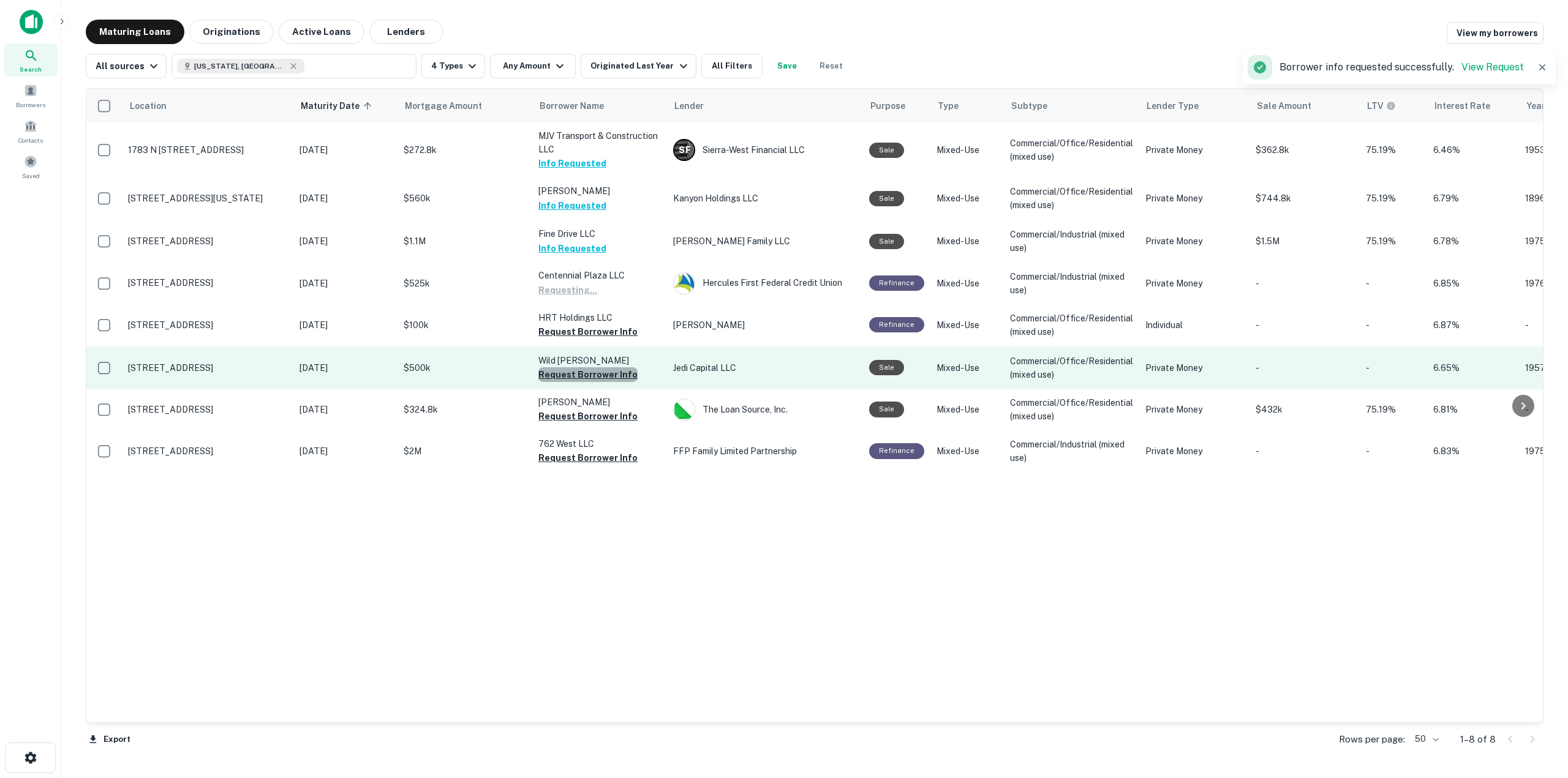
click at [606, 370] on button "Request Borrower Info" at bounding box center [588, 375] width 99 height 15
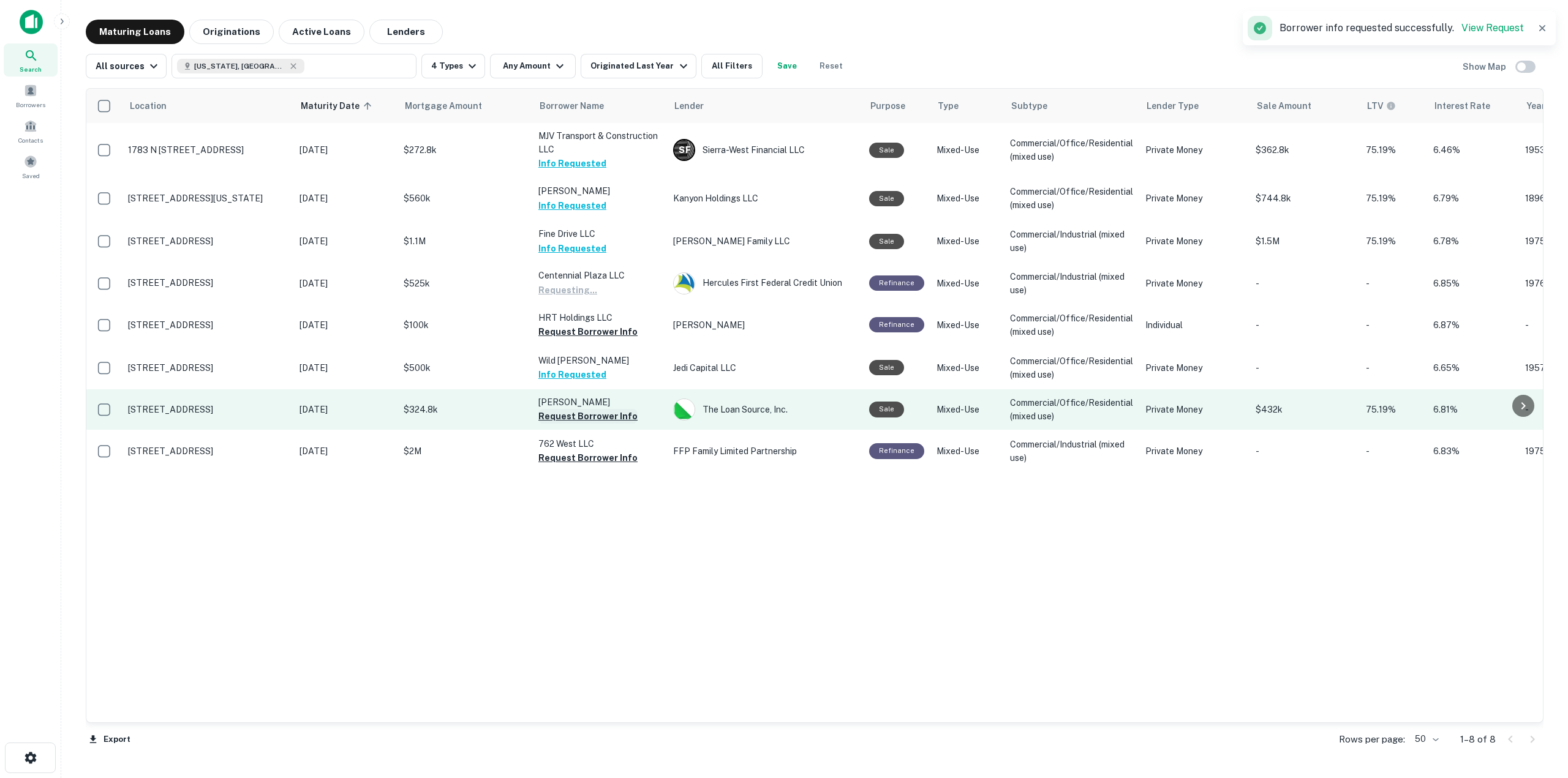
click at [611, 420] on button "Request Borrower Info" at bounding box center [588, 417] width 99 height 15
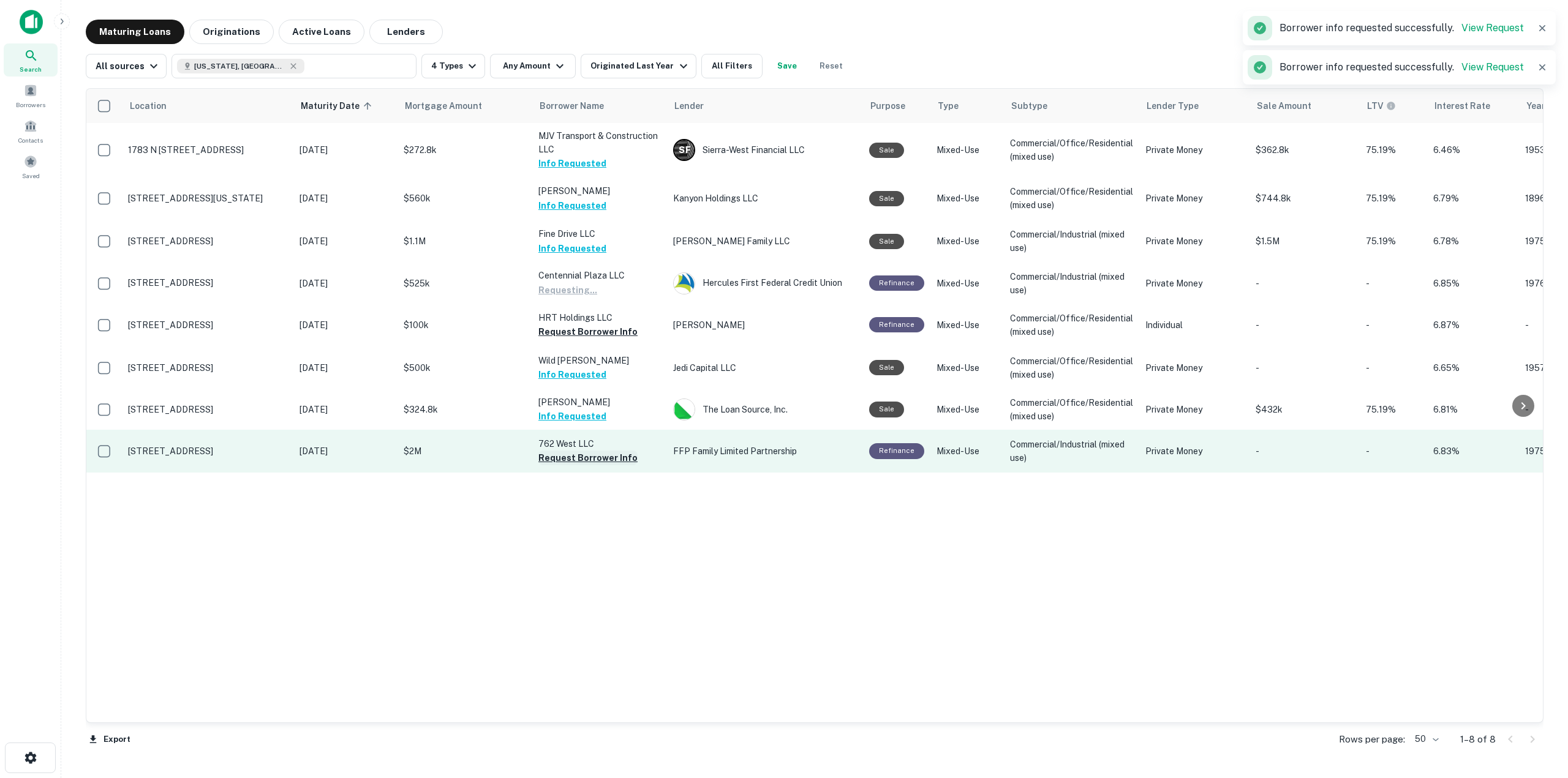
click at [612, 454] on button "Request Borrower Info" at bounding box center [588, 458] width 99 height 15
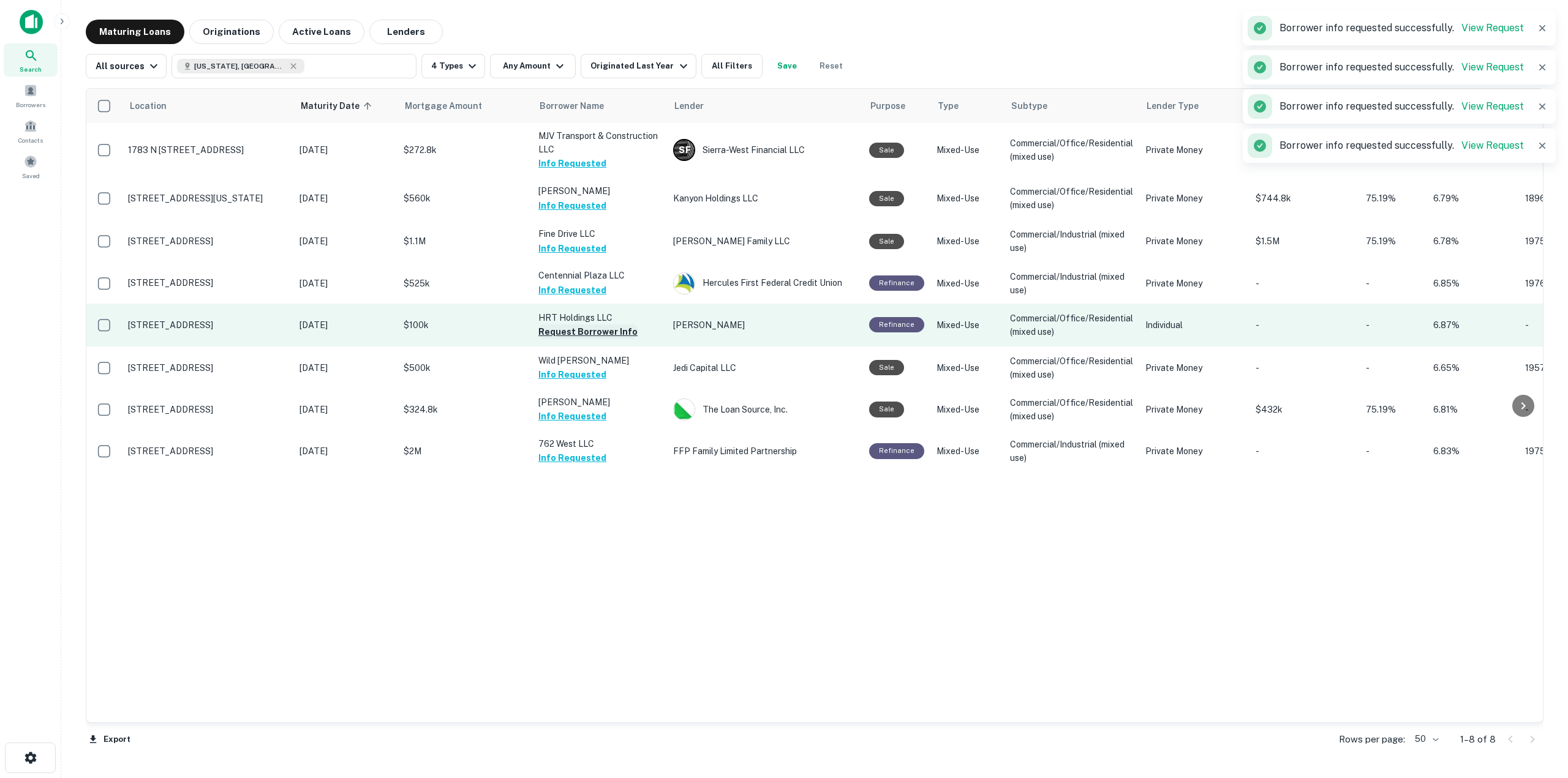
click at [581, 334] on button "Request Borrower Info" at bounding box center [588, 332] width 99 height 15
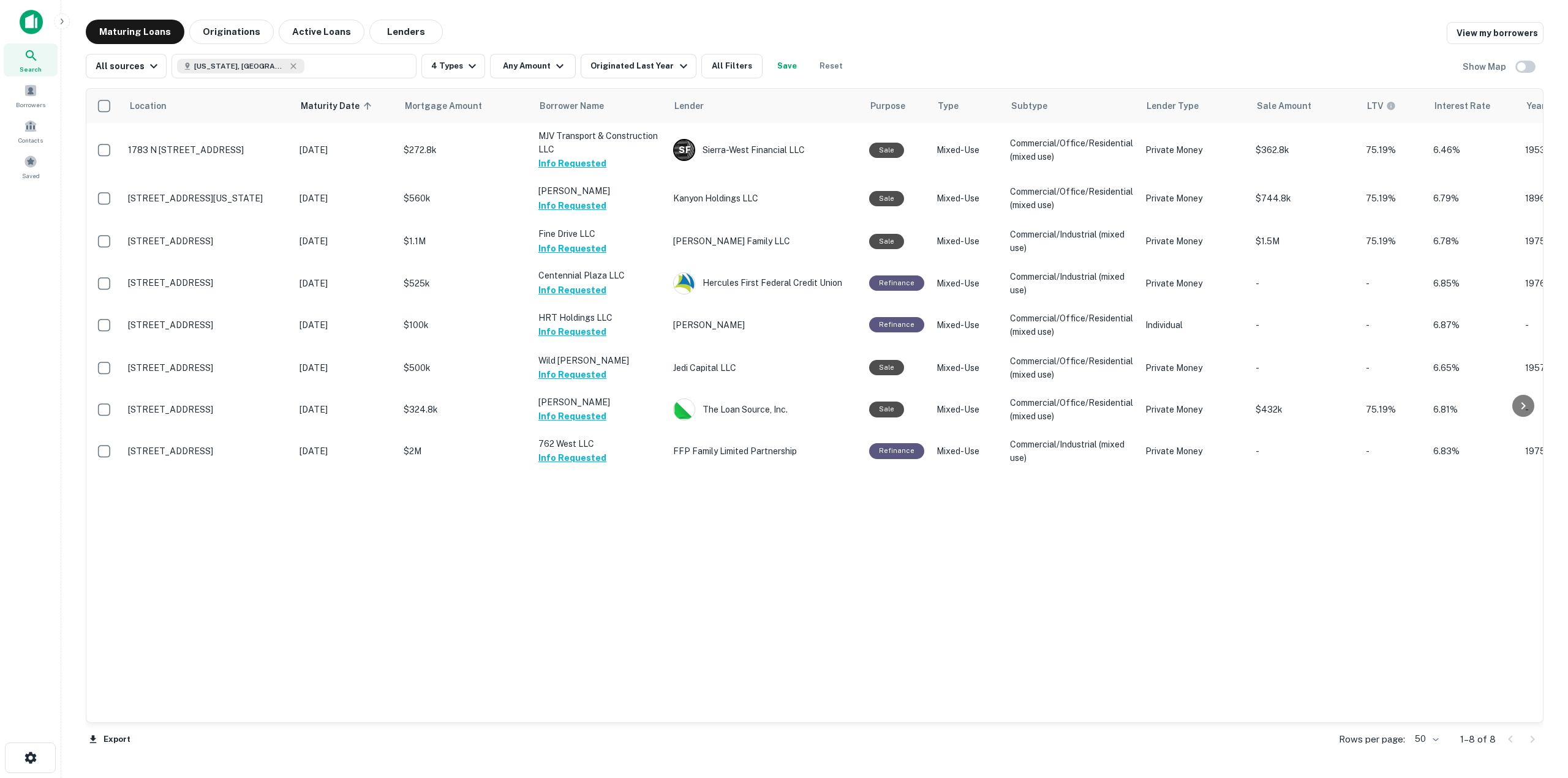
click at [740, 79] on div "Location Maturity Date sorted ascending Mortgage Amount Borrower Name Lender Pu…" at bounding box center [814, 419] width 1458 height 683
click at [740, 70] on button "All Filters" at bounding box center [731, 67] width 62 height 25
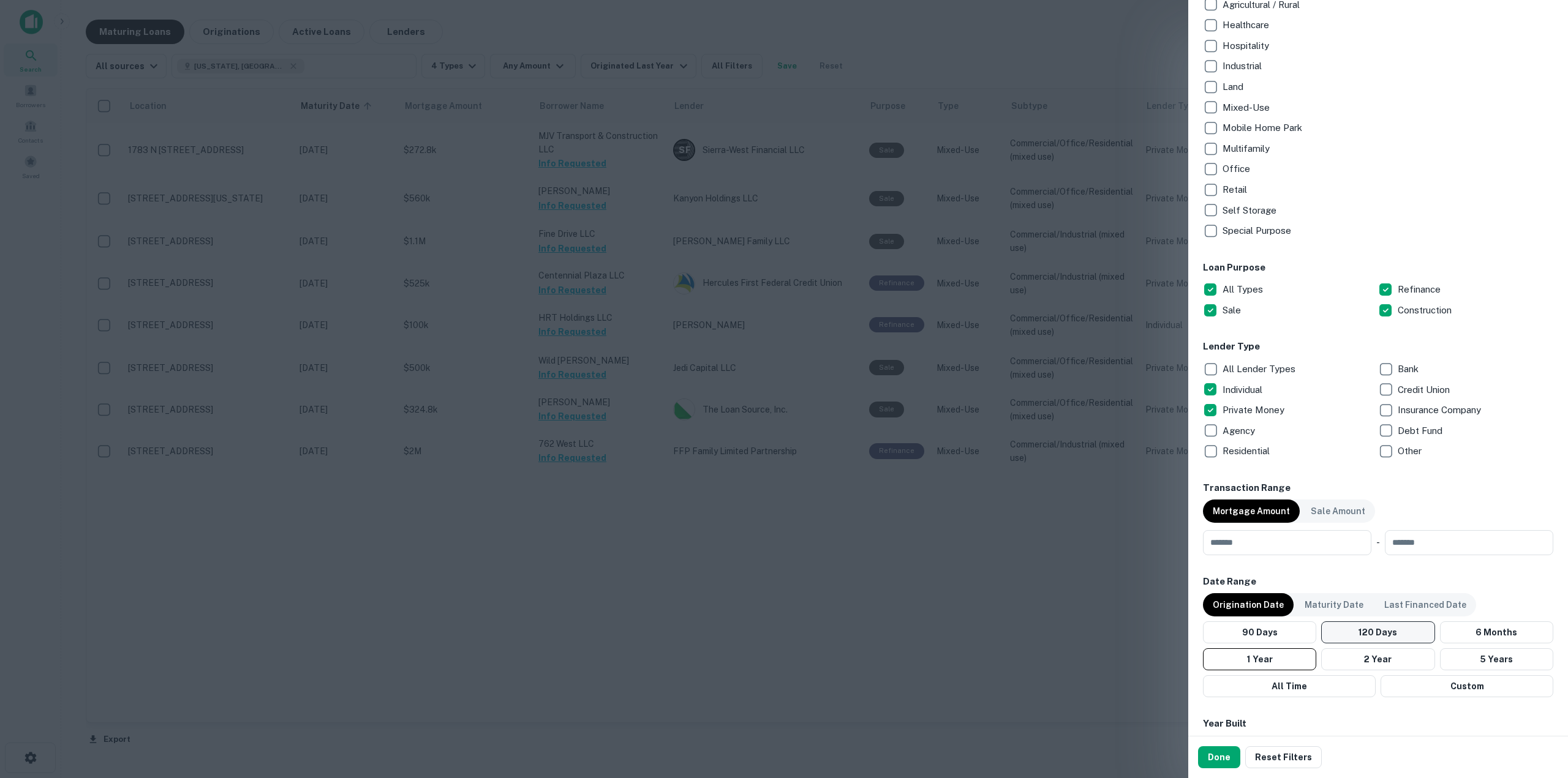
scroll to position [429, 0]
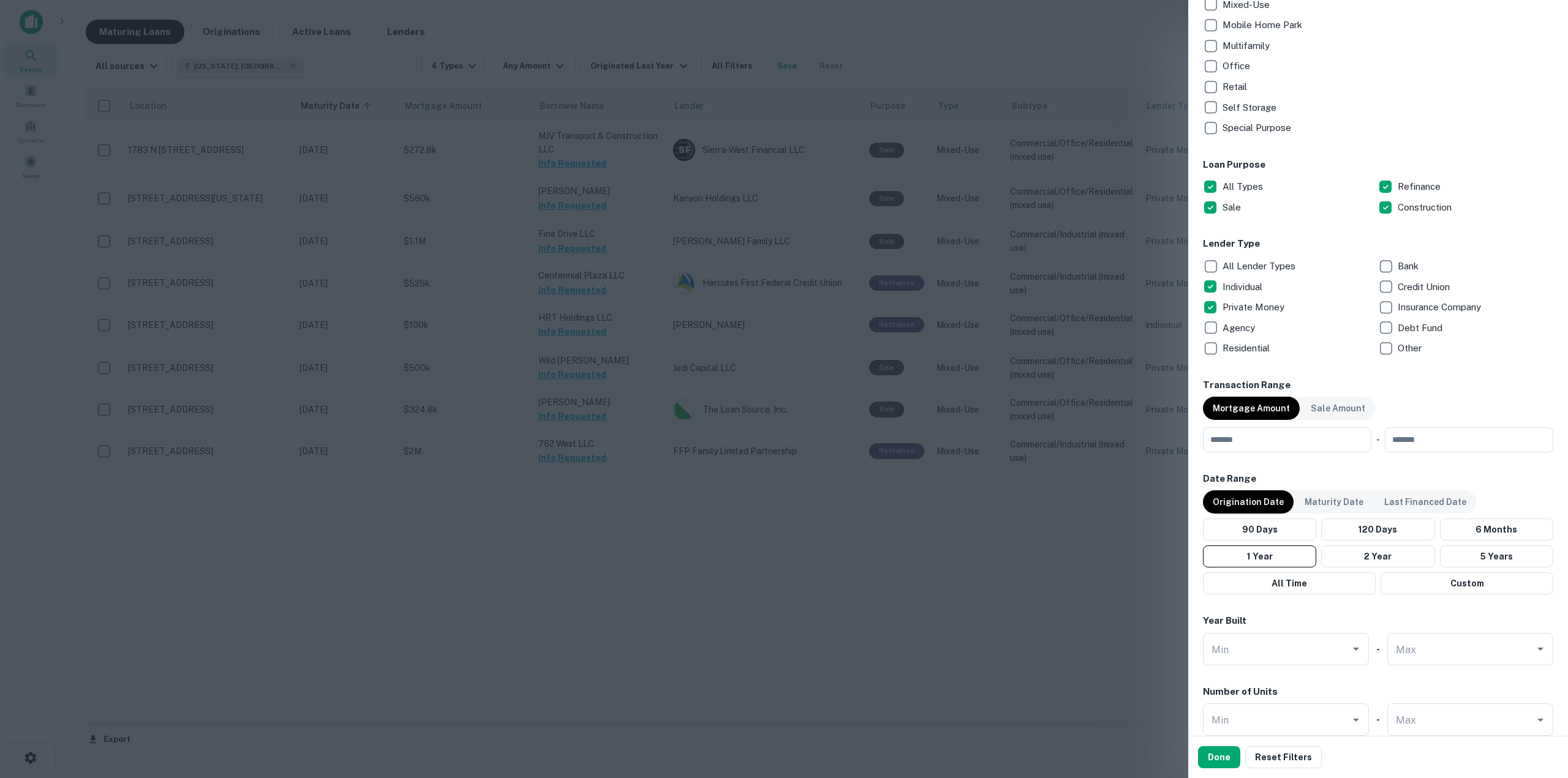
click at [1473, 559] on button "5 Years" at bounding box center [1497, 556] width 113 height 22
click at [1198, 753] on button "Done" at bounding box center [1219, 757] width 42 height 22
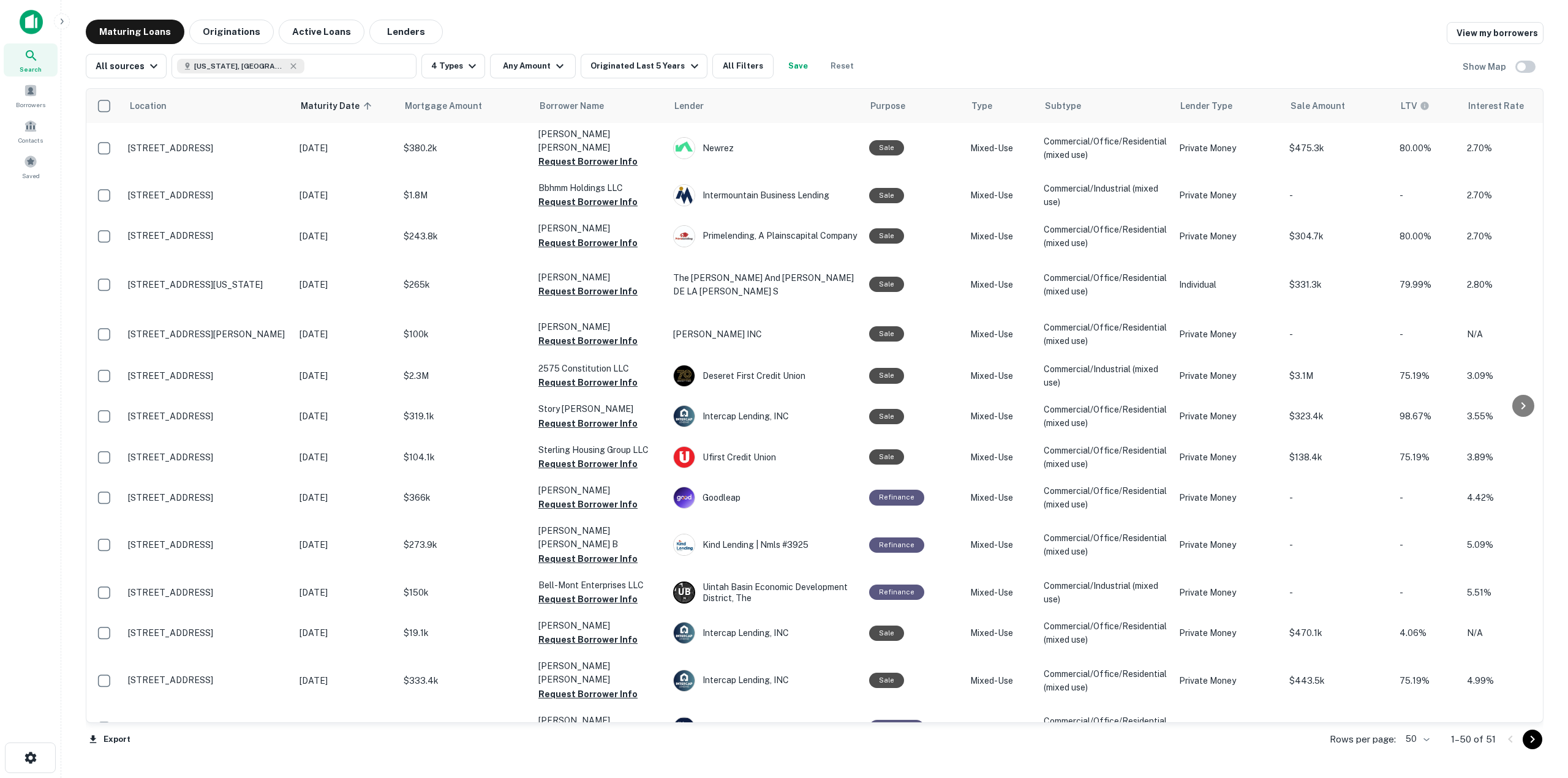
scroll to position [379, 0]
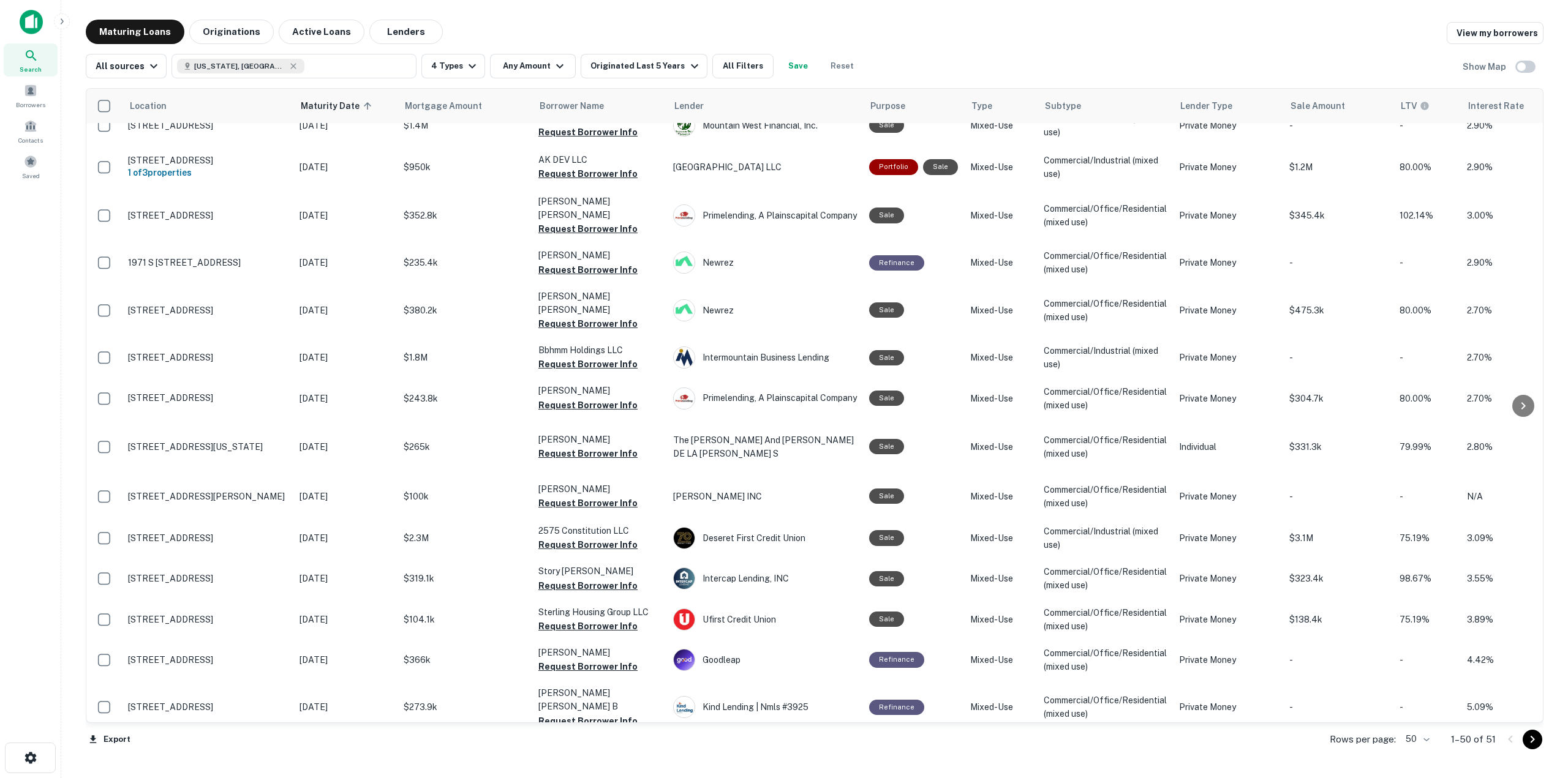
click at [731, 83] on div "Location Maturity Date sorted ascending Mortgage Amount Borrower Name Lender Pu…" at bounding box center [814, 419] width 1458 height 683
click at [731, 81] on div "Location Maturity Date sorted ascending Mortgage Amount Borrower Name Lender Pu…" at bounding box center [814, 419] width 1458 height 683
click at [735, 69] on button "All Filters" at bounding box center [743, 67] width 62 height 25
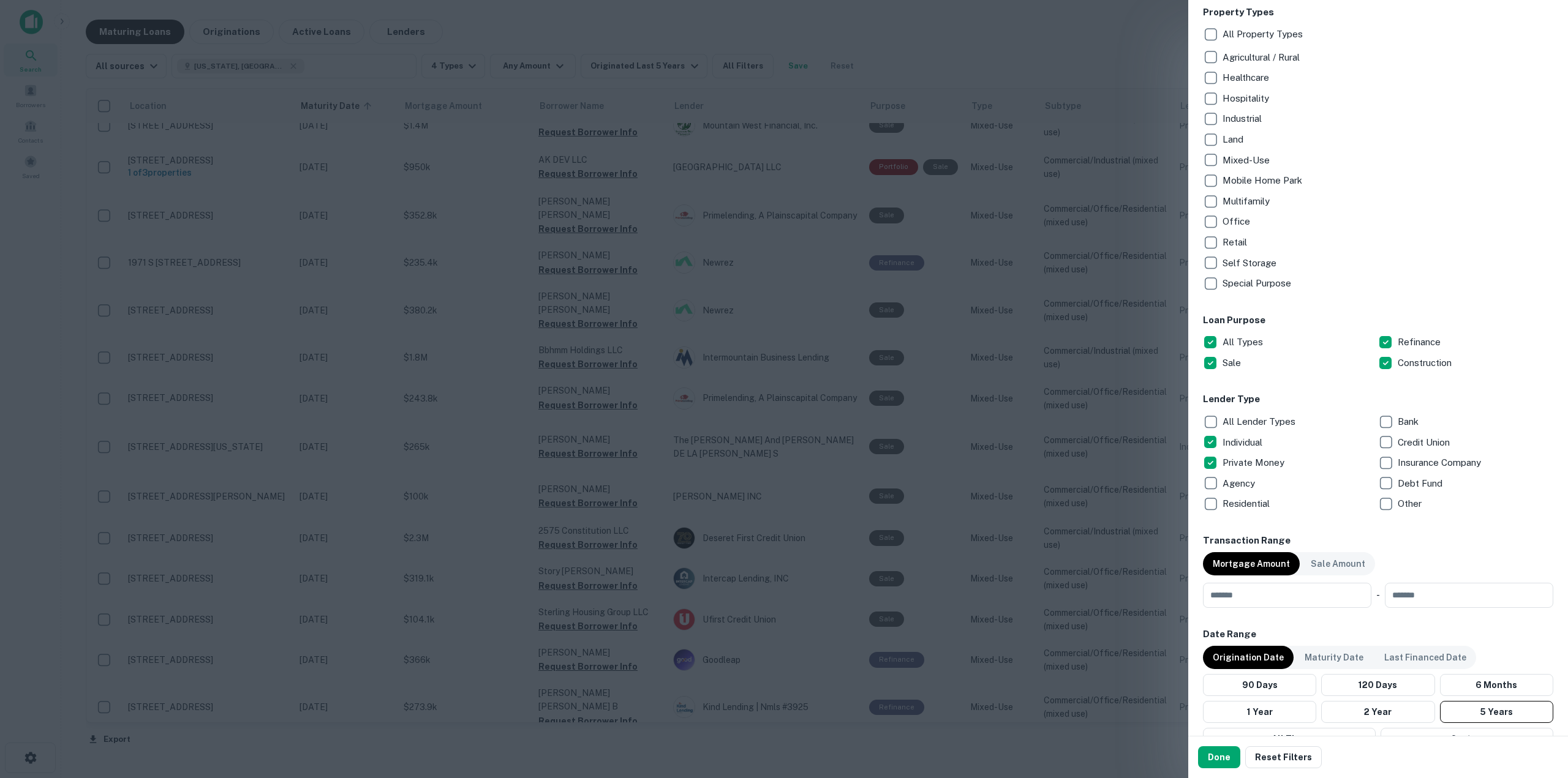
scroll to position [245, 0]
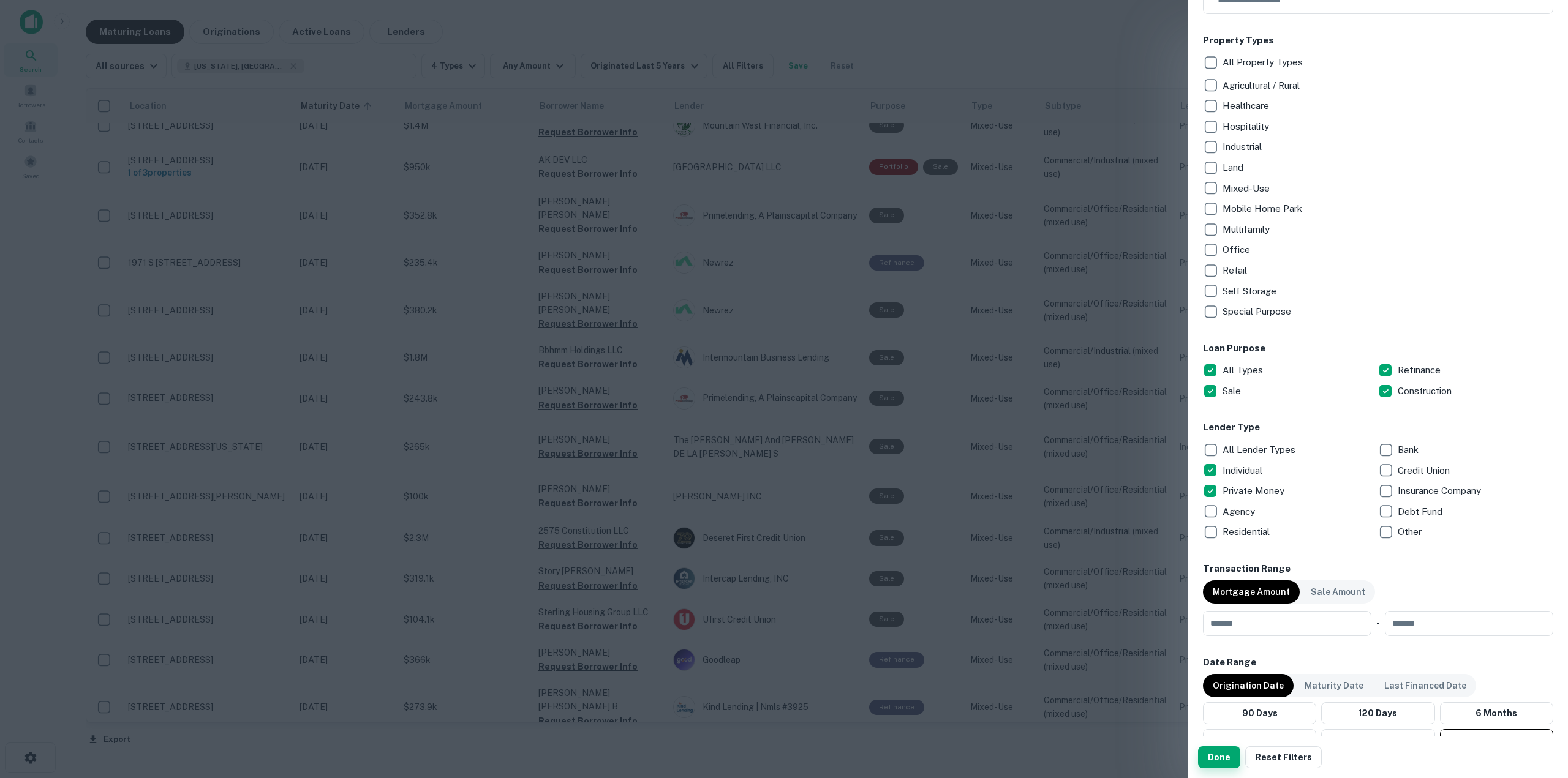
drag, startPoint x: 1231, startPoint y: 776, endPoint x: 1230, endPoint y: 763, distance: 13.0
click at [1231, 775] on div "Done Reset Filters" at bounding box center [1378, 757] width 380 height 42
click at [1229, 762] on button "Done" at bounding box center [1219, 757] width 42 height 22
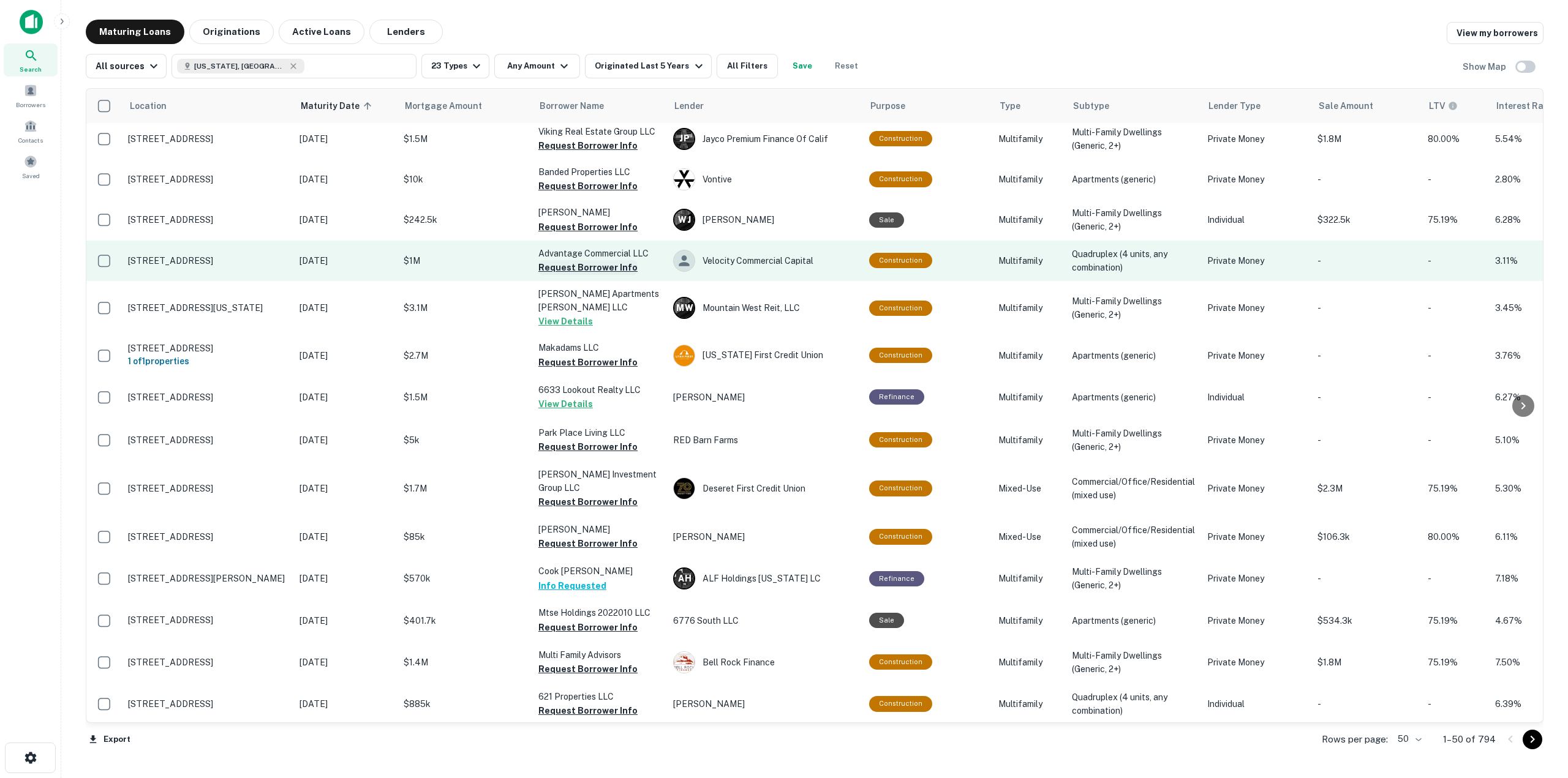
click at [602, 260] on button "Request Borrower Info" at bounding box center [588, 268] width 99 height 15
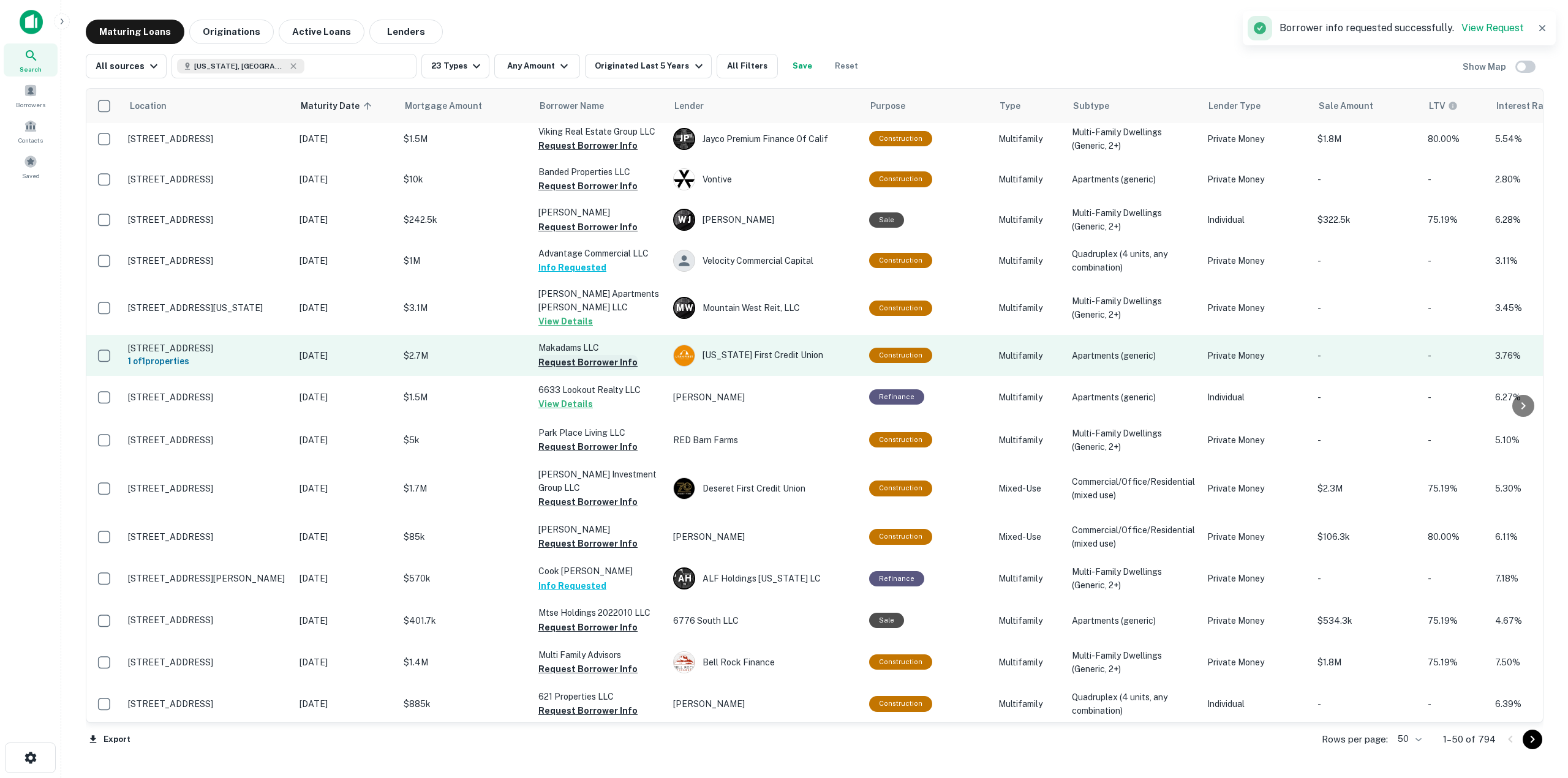
click at [615, 358] on button "Request Borrower Info" at bounding box center [588, 362] width 99 height 15
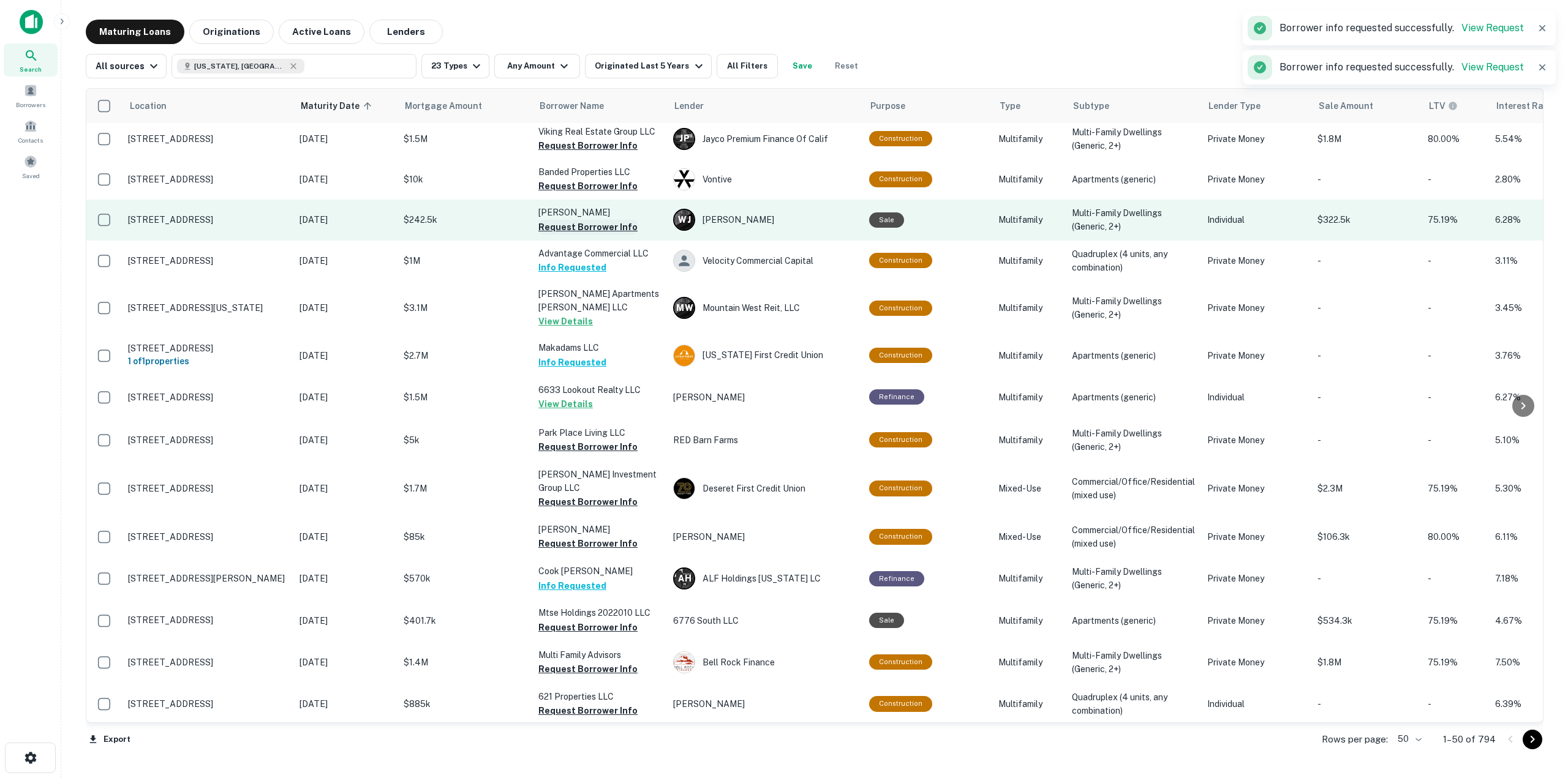
click at [608, 220] on button "Request Borrower Info" at bounding box center [588, 228] width 99 height 15
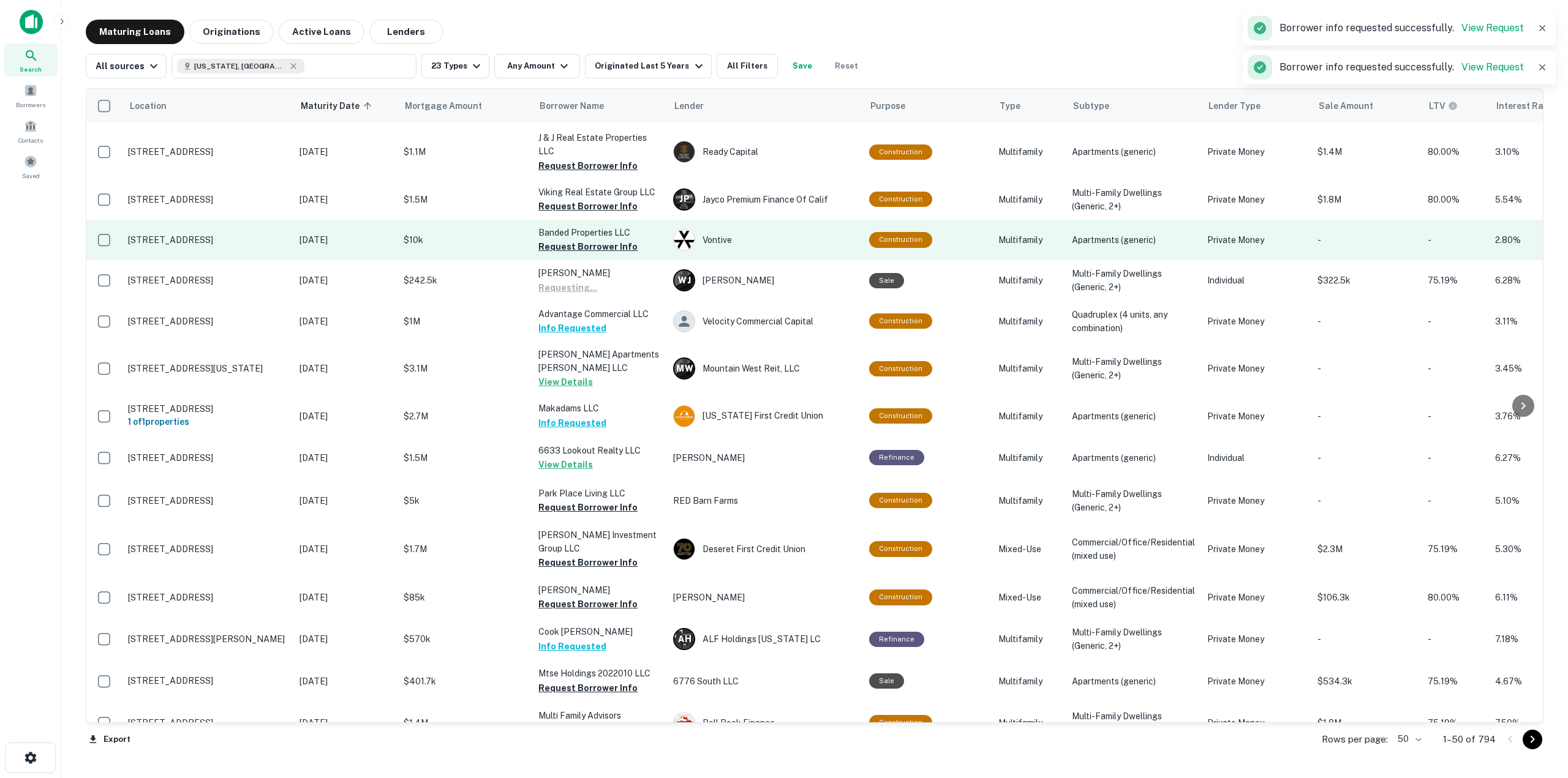
scroll to position [318, 0]
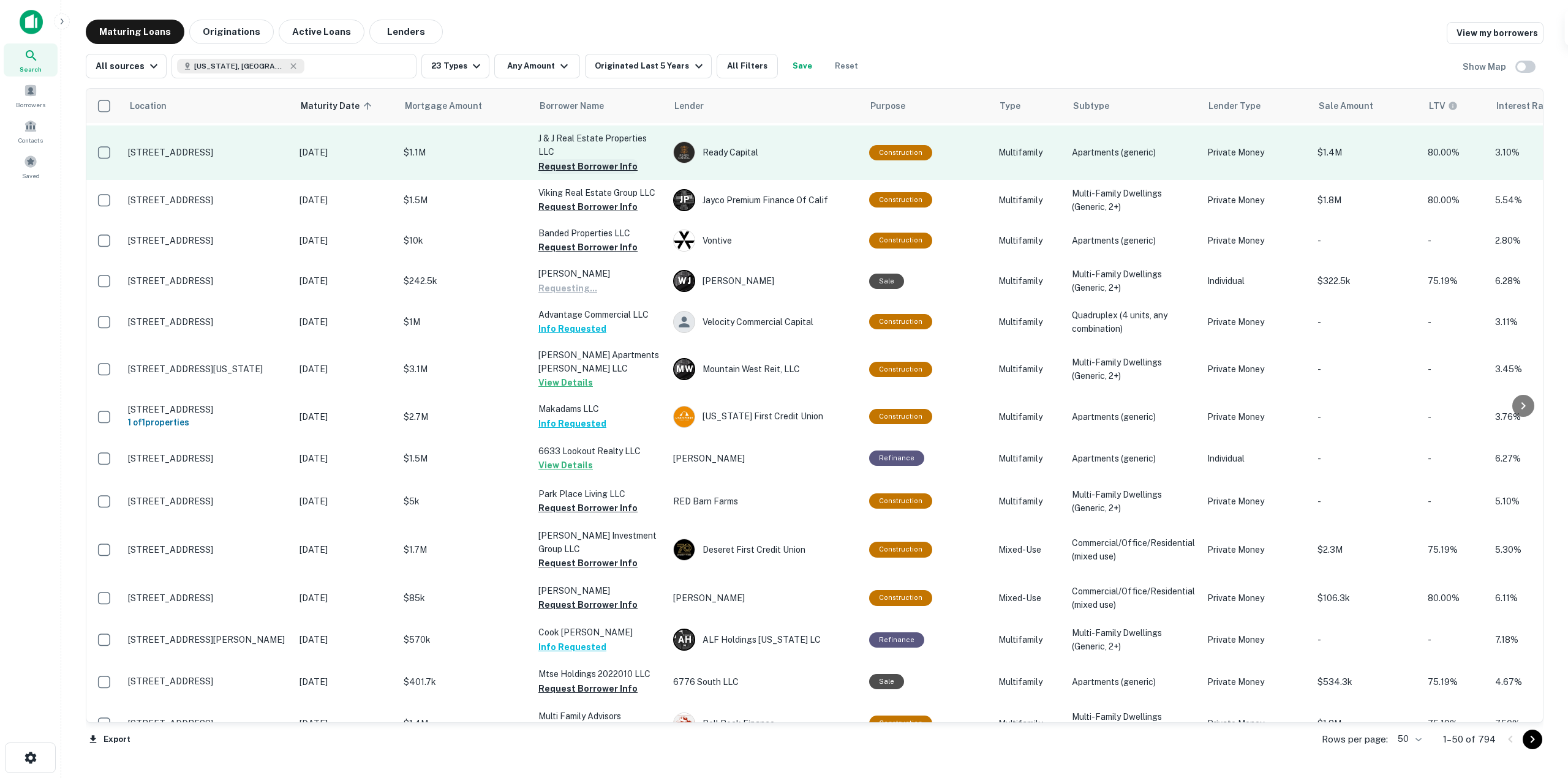
click at [600, 160] on button "Request Borrower Info" at bounding box center [588, 167] width 99 height 15
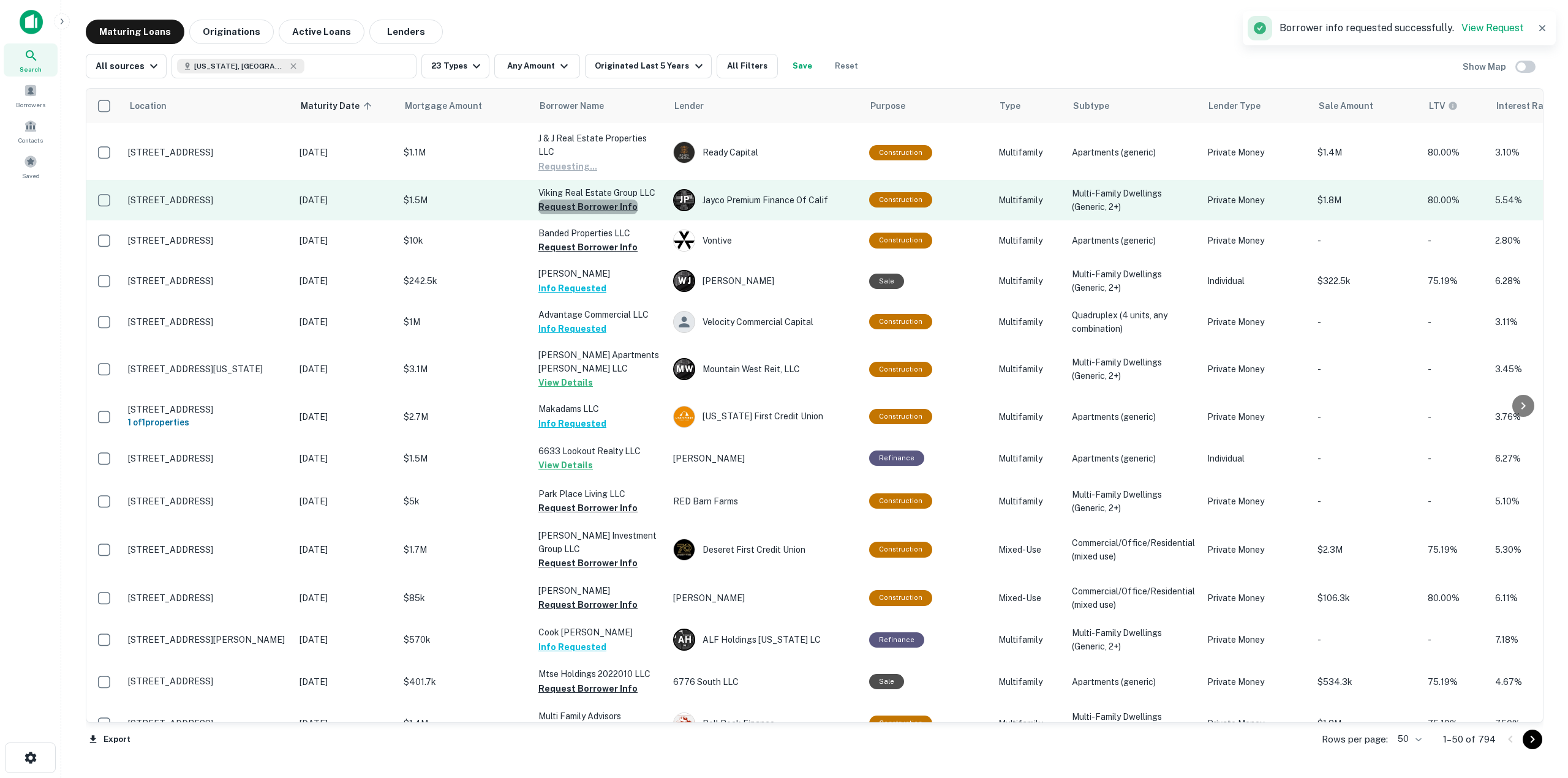
click at [598, 201] on button "Request Borrower Info" at bounding box center [588, 207] width 99 height 15
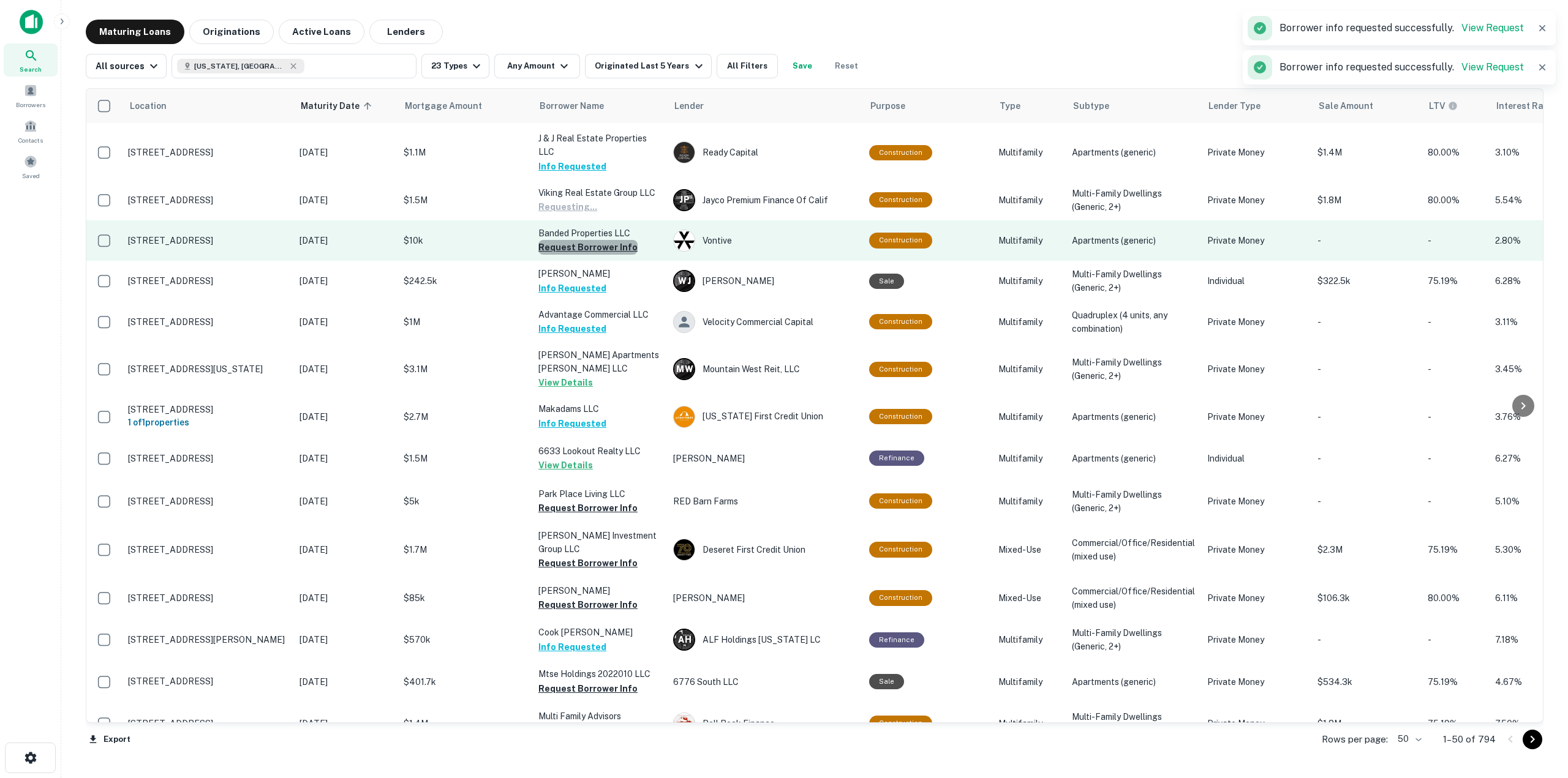
click at [605, 240] on button "Request Borrower Info" at bounding box center [588, 247] width 99 height 15
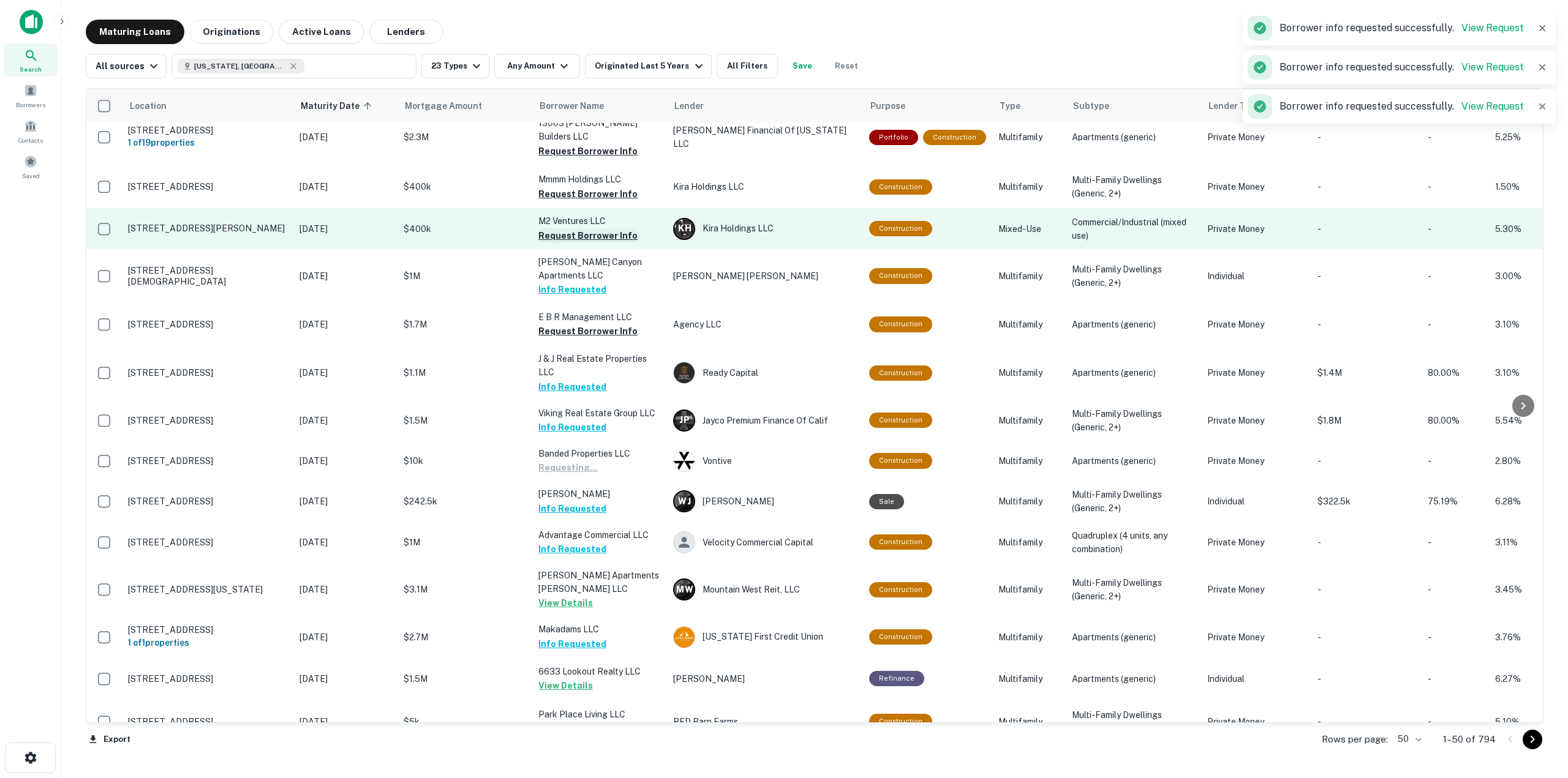
scroll to position [73, 0]
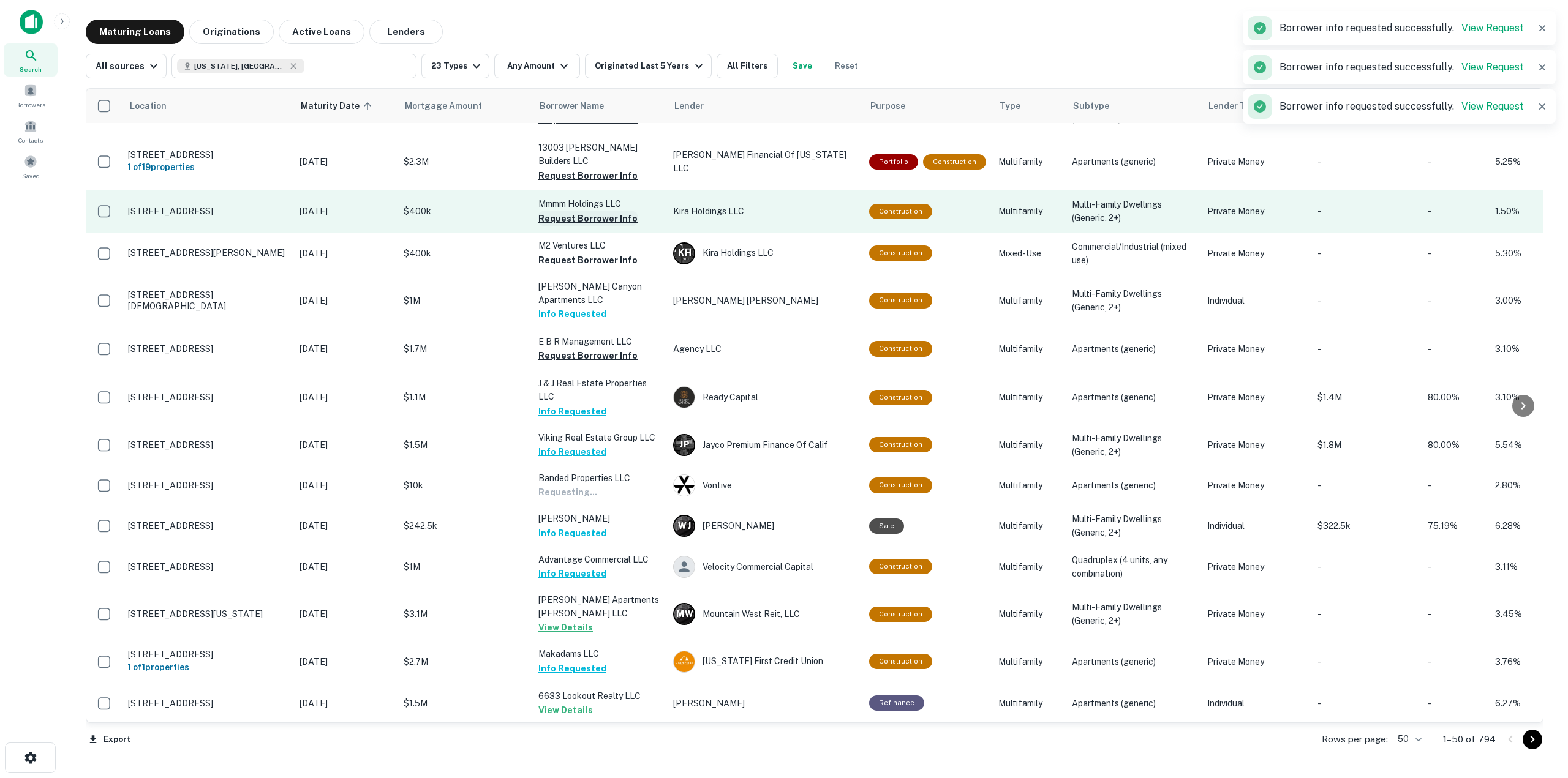
click at [598, 211] on button "Request Borrower Info" at bounding box center [588, 219] width 99 height 15
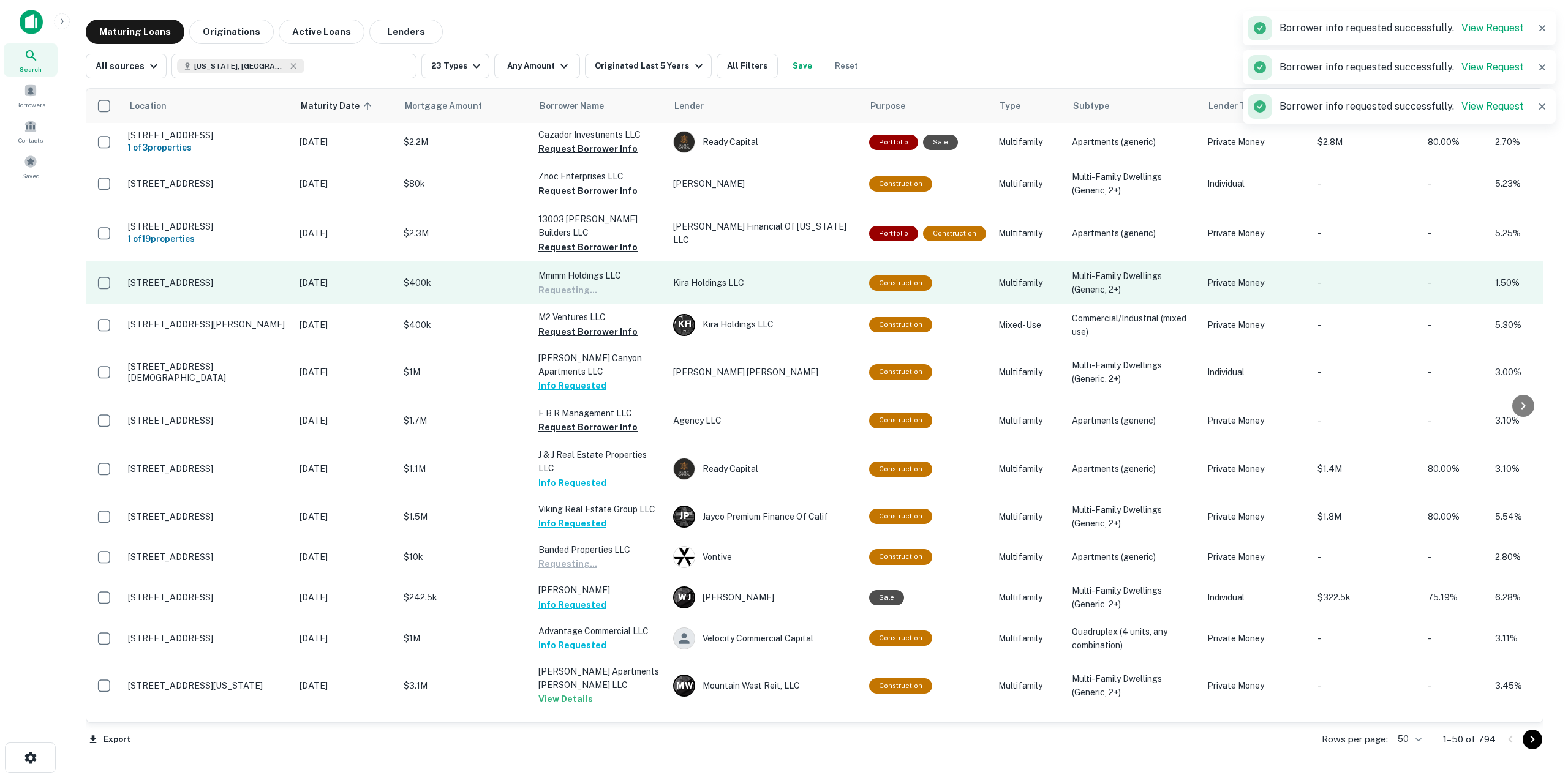
scroll to position [0, 0]
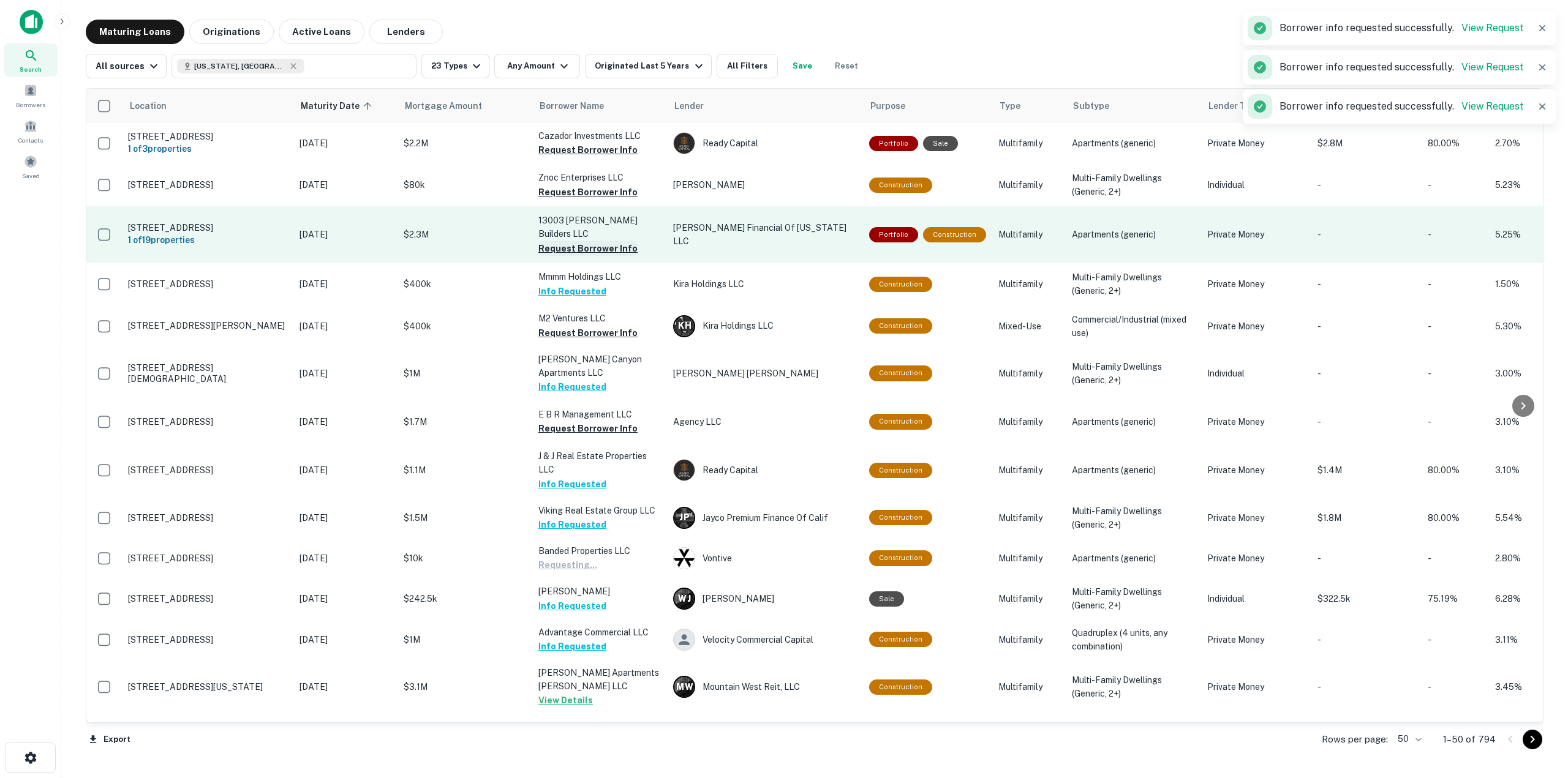
click at [590, 242] on button "Request Borrower Info" at bounding box center [588, 249] width 99 height 15
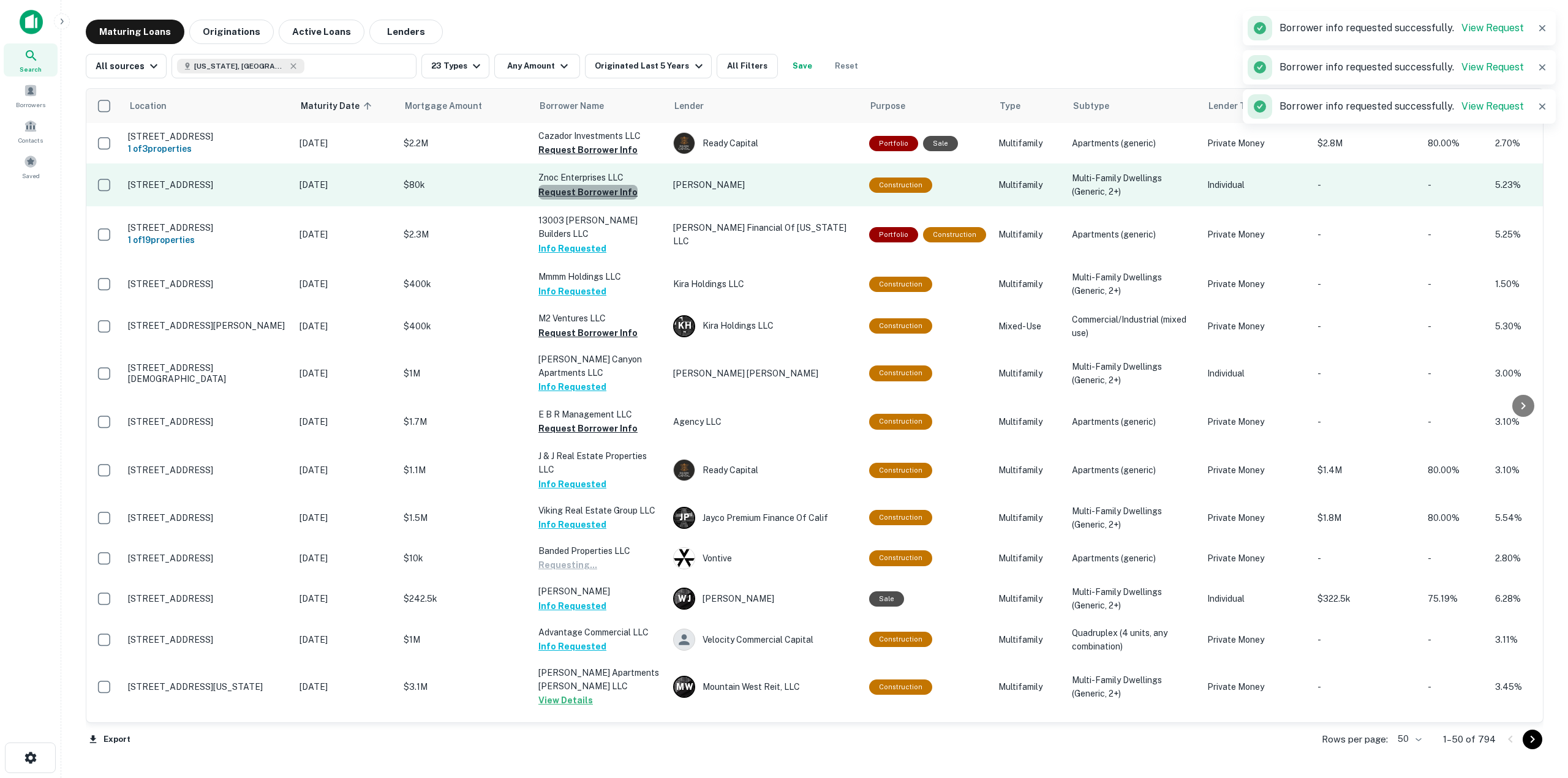
click at [588, 191] on button "Request Borrower Info" at bounding box center [588, 192] width 99 height 15
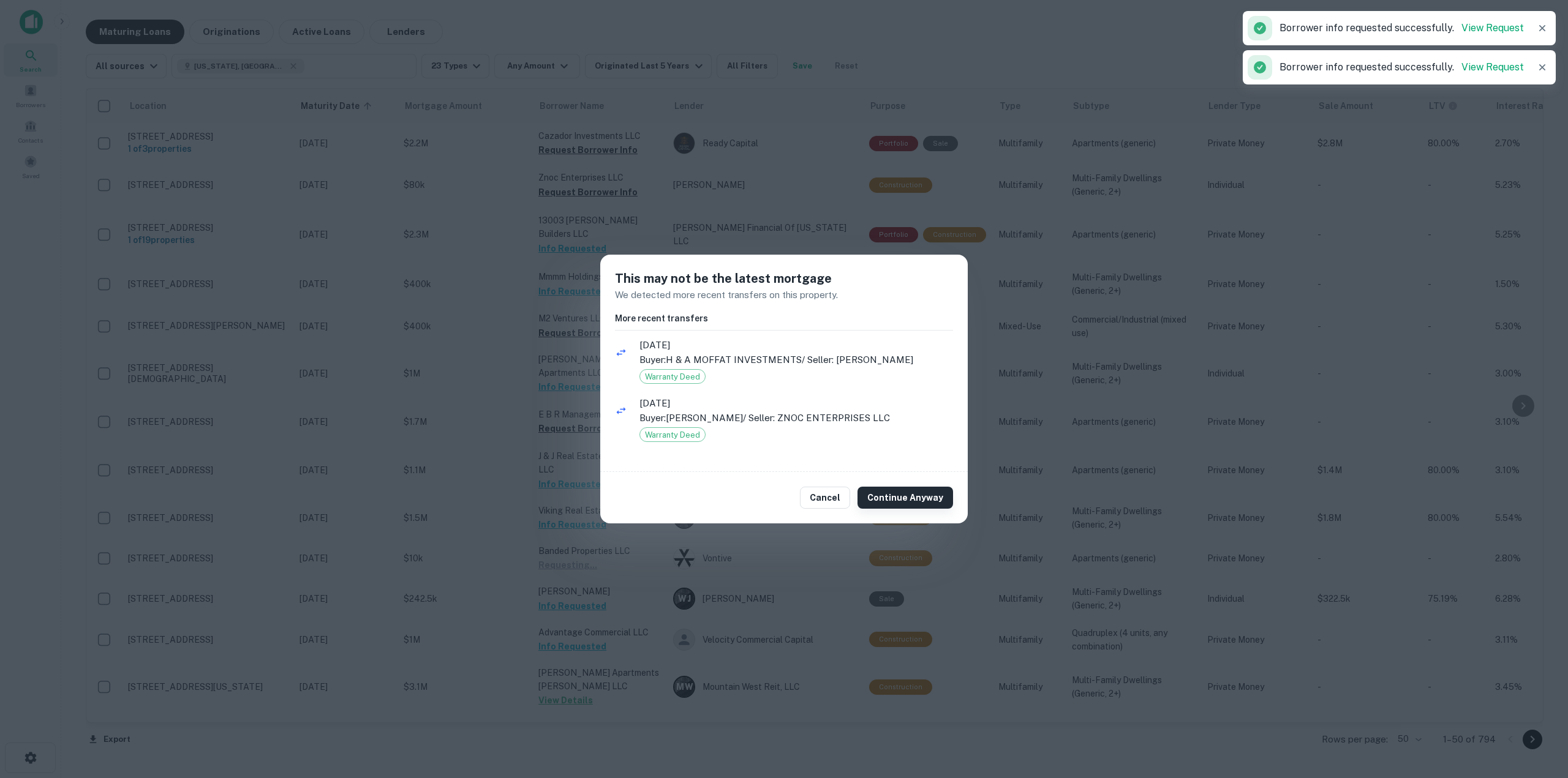
click at [920, 490] on button "Continue Anyway" at bounding box center [906, 498] width 95 height 22
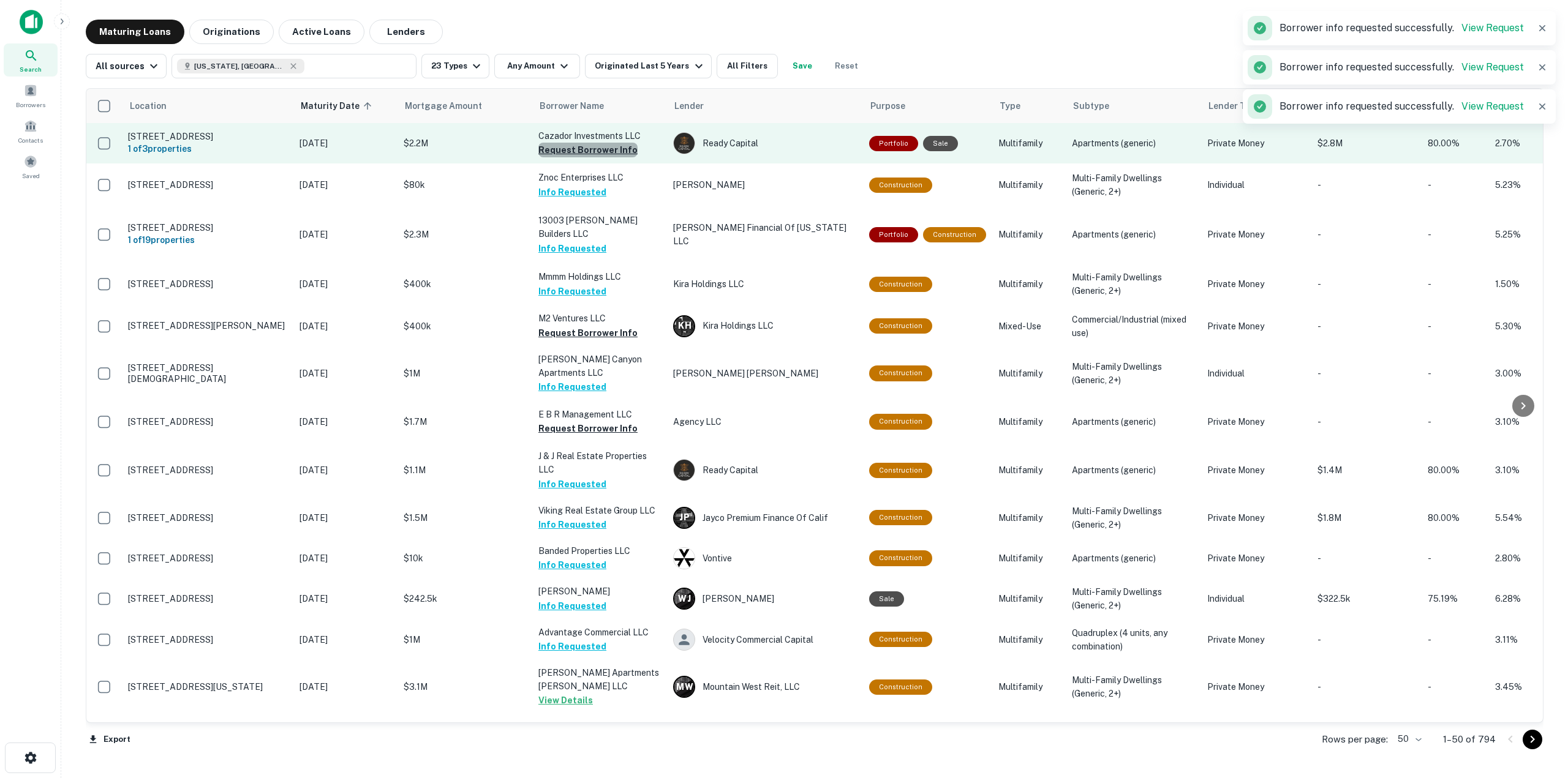
click at [605, 150] on button "Request Borrower Info" at bounding box center [588, 150] width 99 height 15
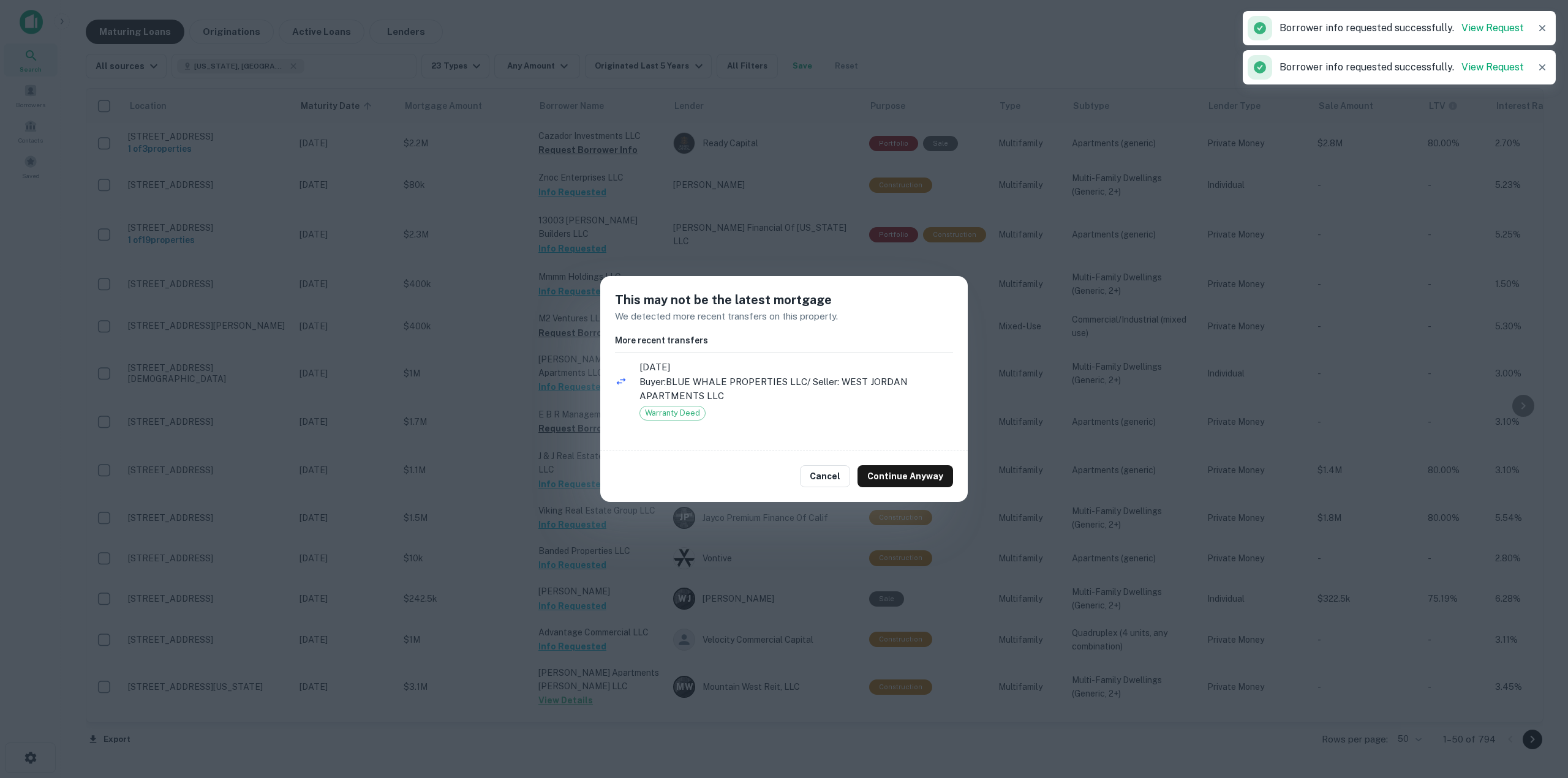
click at [892, 463] on div "Cancel Continue Anyway" at bounding box center [783, 476] width 367 height 52
click at [898, 479] on button "Continue Anyway" at bounding box center [906, 476] width 95 height 22
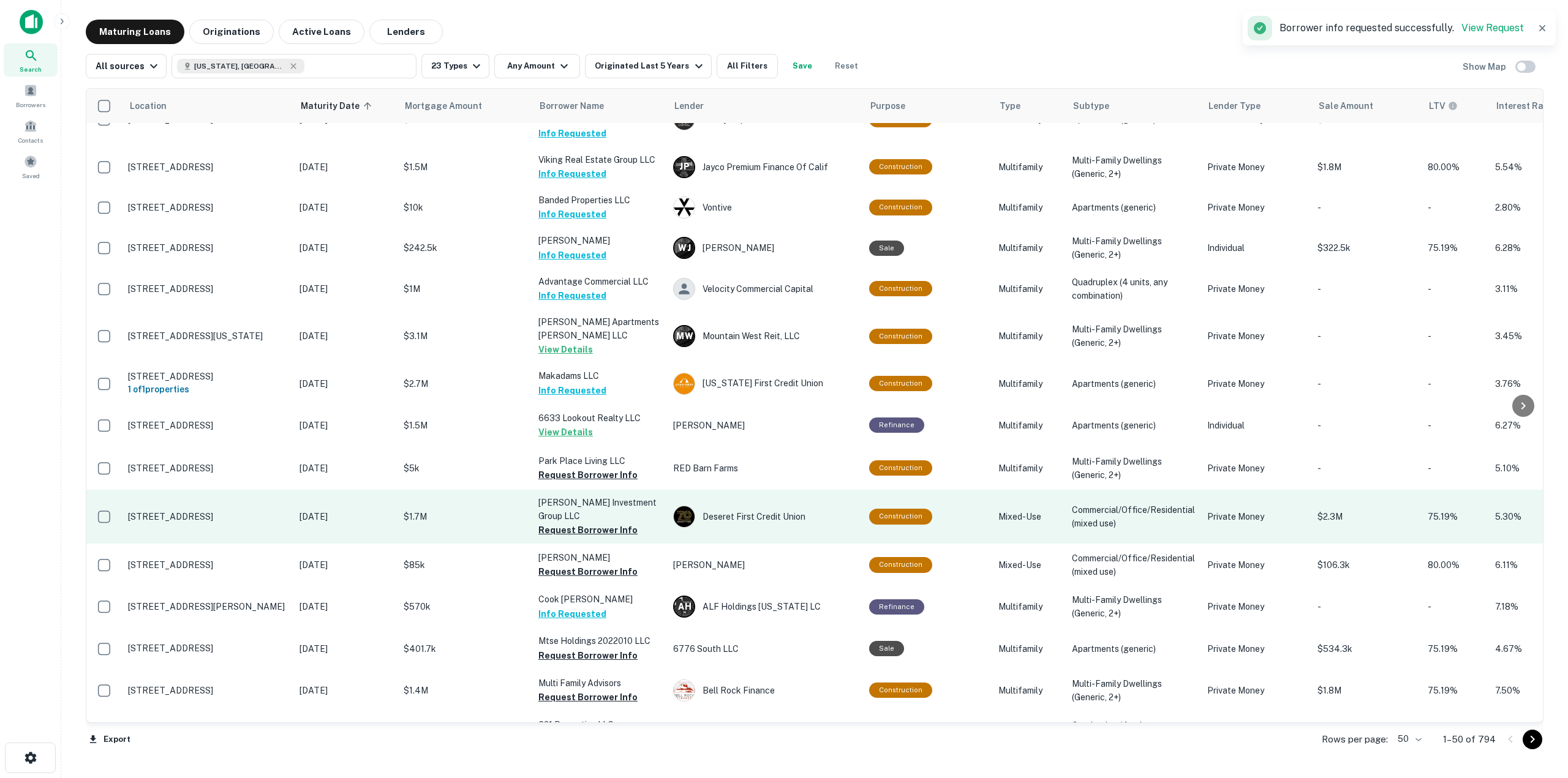
scroll to position [367, 0]
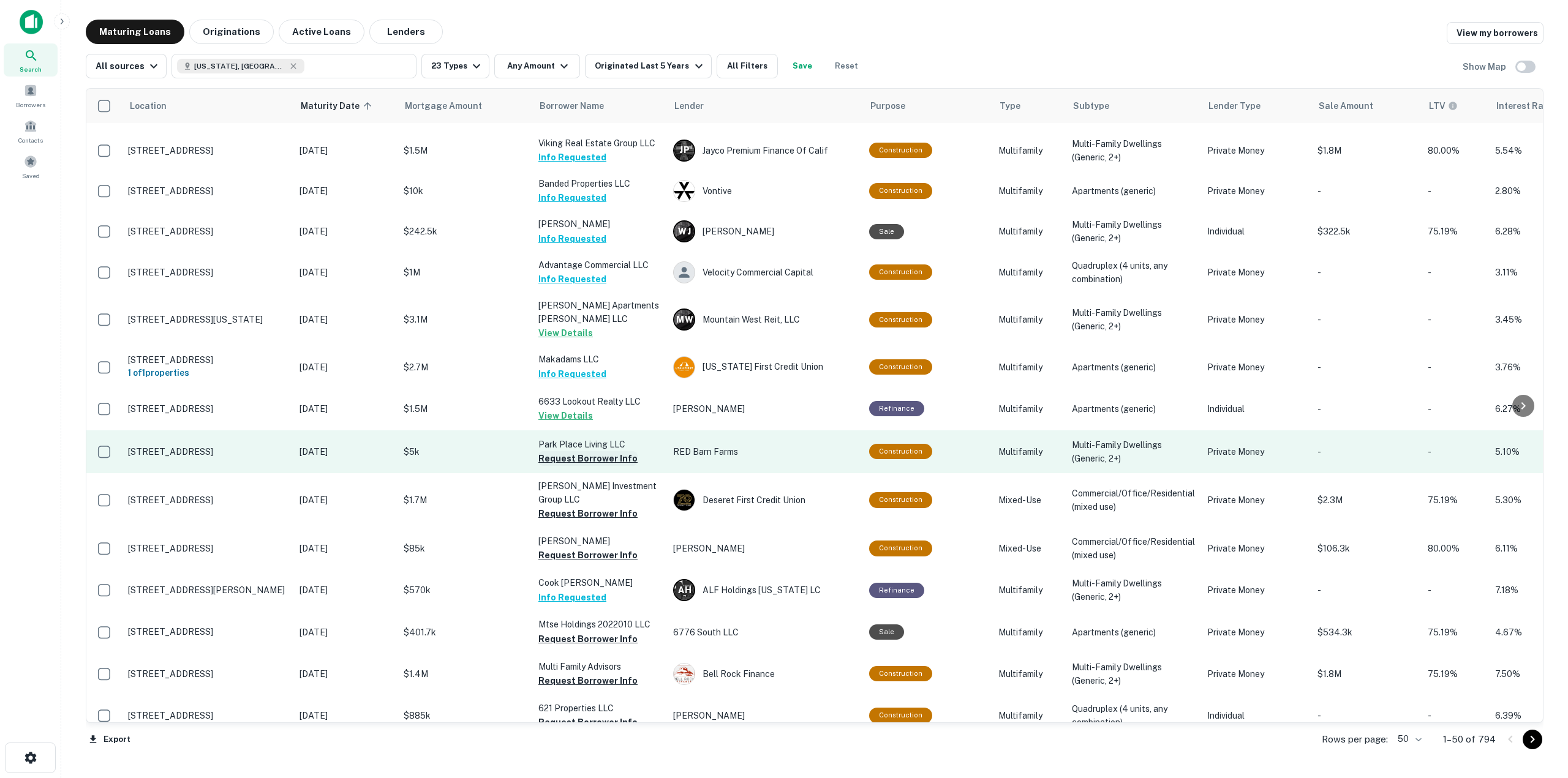
click at [581, 457] on button "Request Borrower Info" at bounding box center [588, 458] width 99 height 15
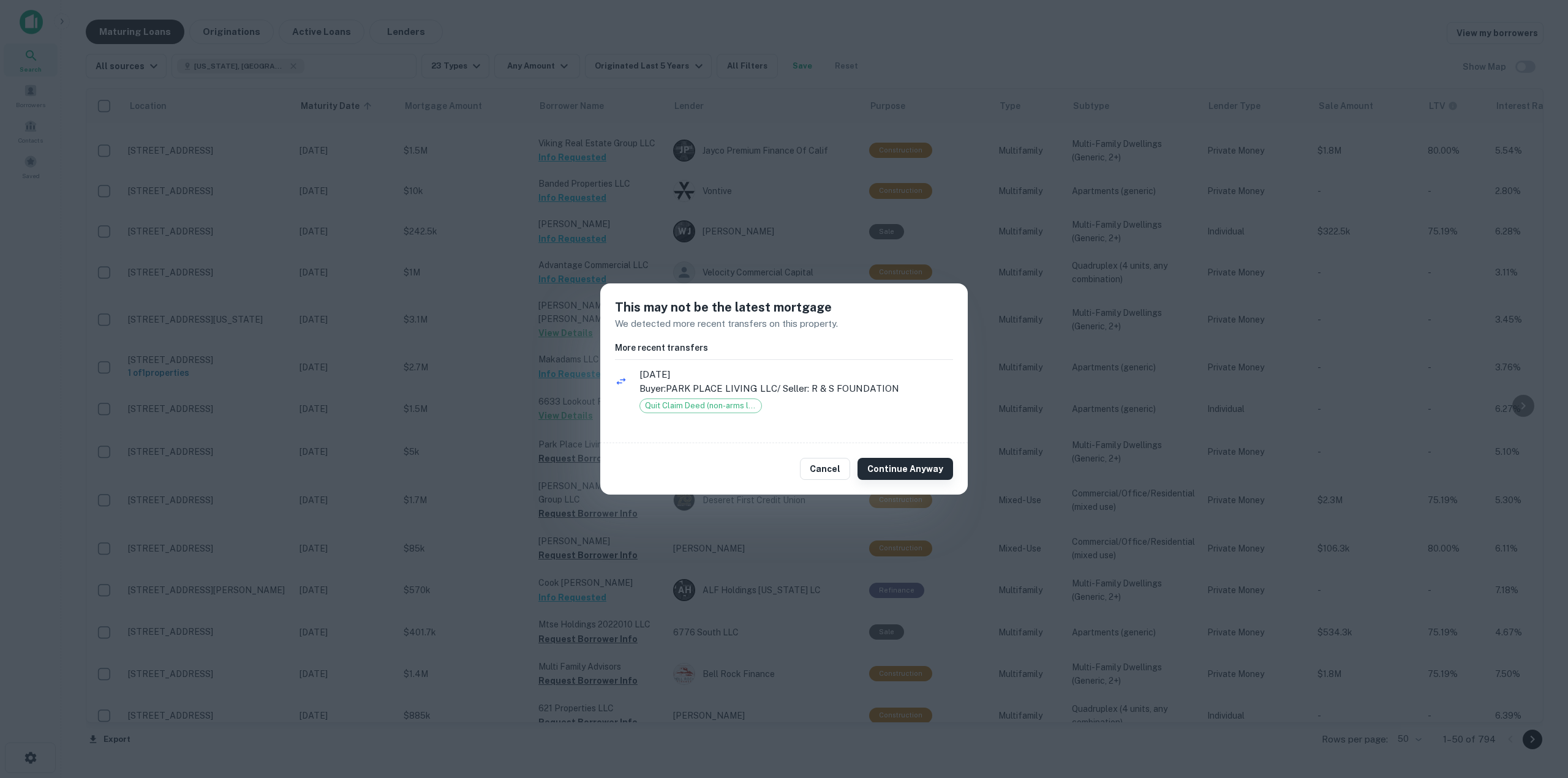
click at [939, 474] on button "Continue Anyway" at bounding box center [906, 469] width 95 height 22
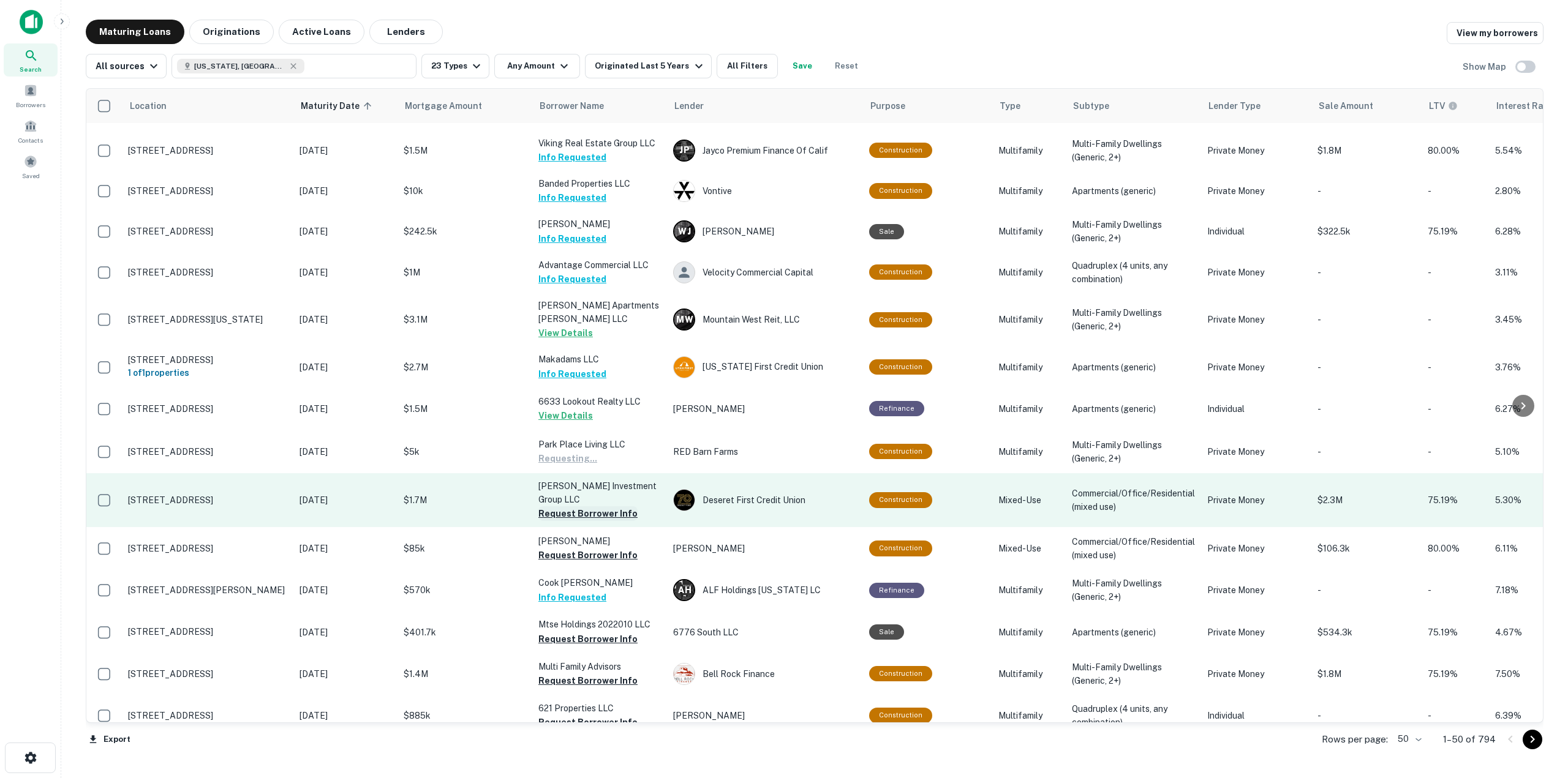
click at [593, 516] on button "Request Borrower Info" at bounding box center [588, 513] width 99 height 15
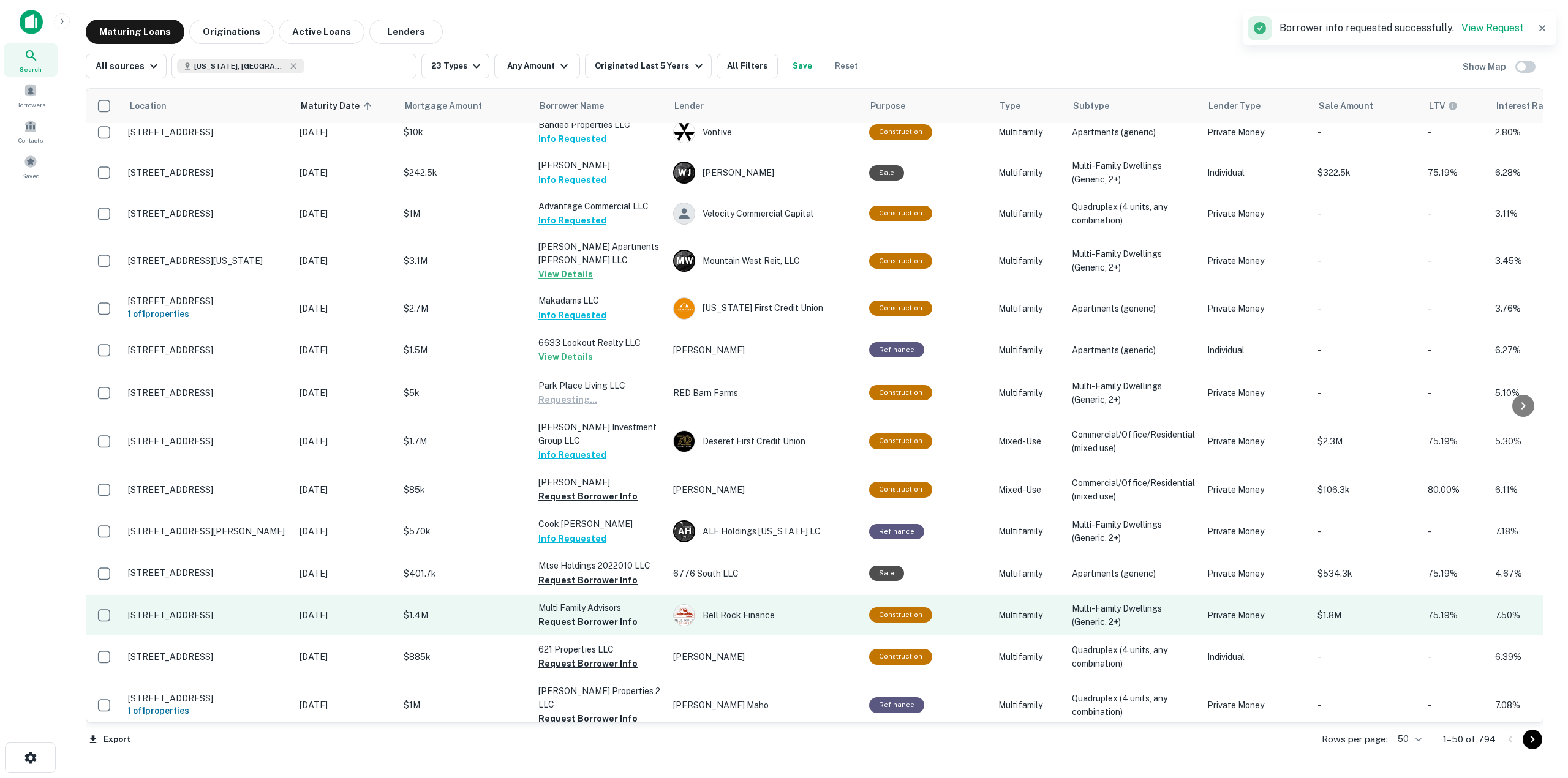
scroll to position [490, 0]
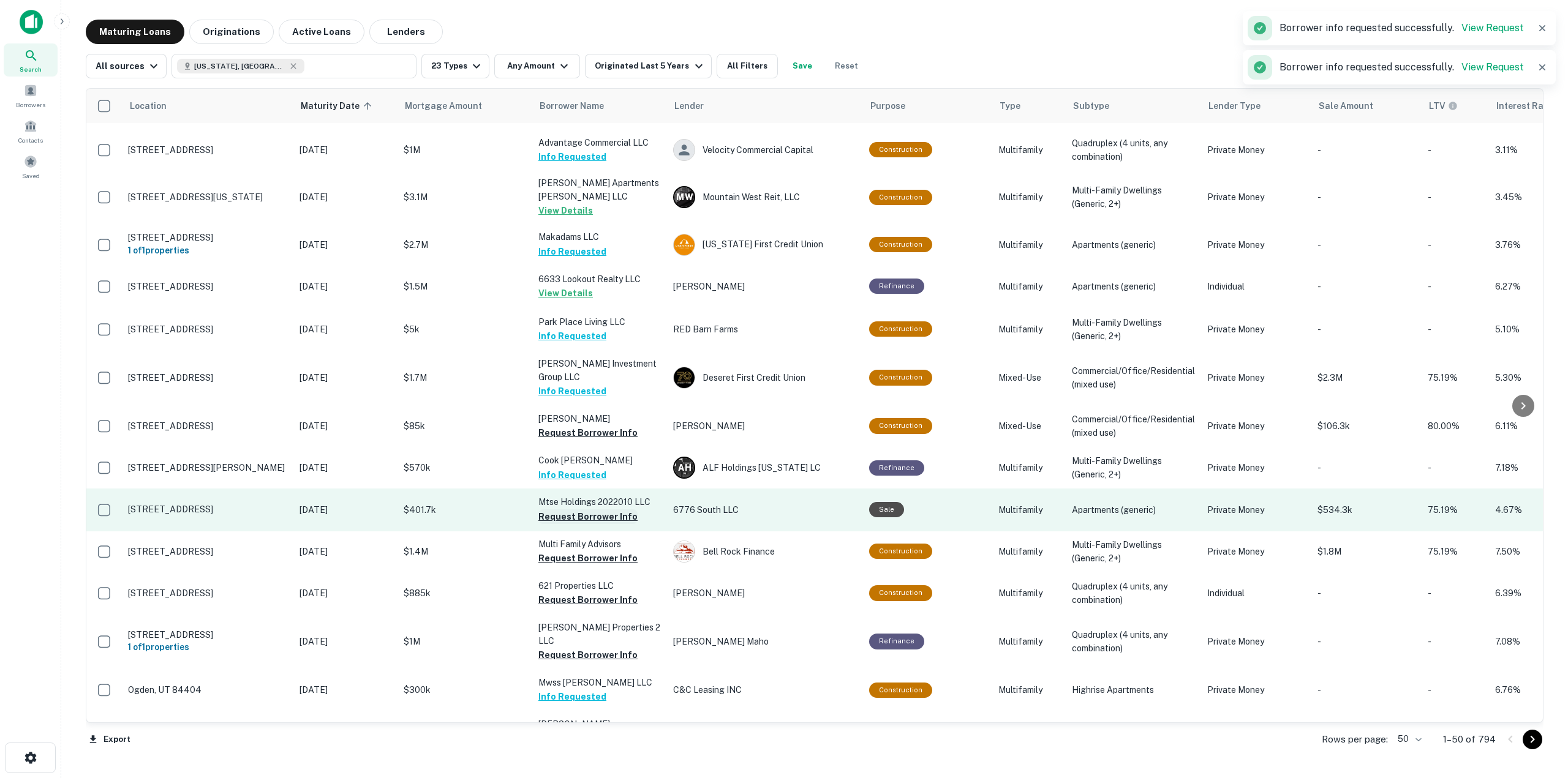
click at [603, 516] on button "Request Borrower Info" at bounding box center [588, 517] width 99 height 15
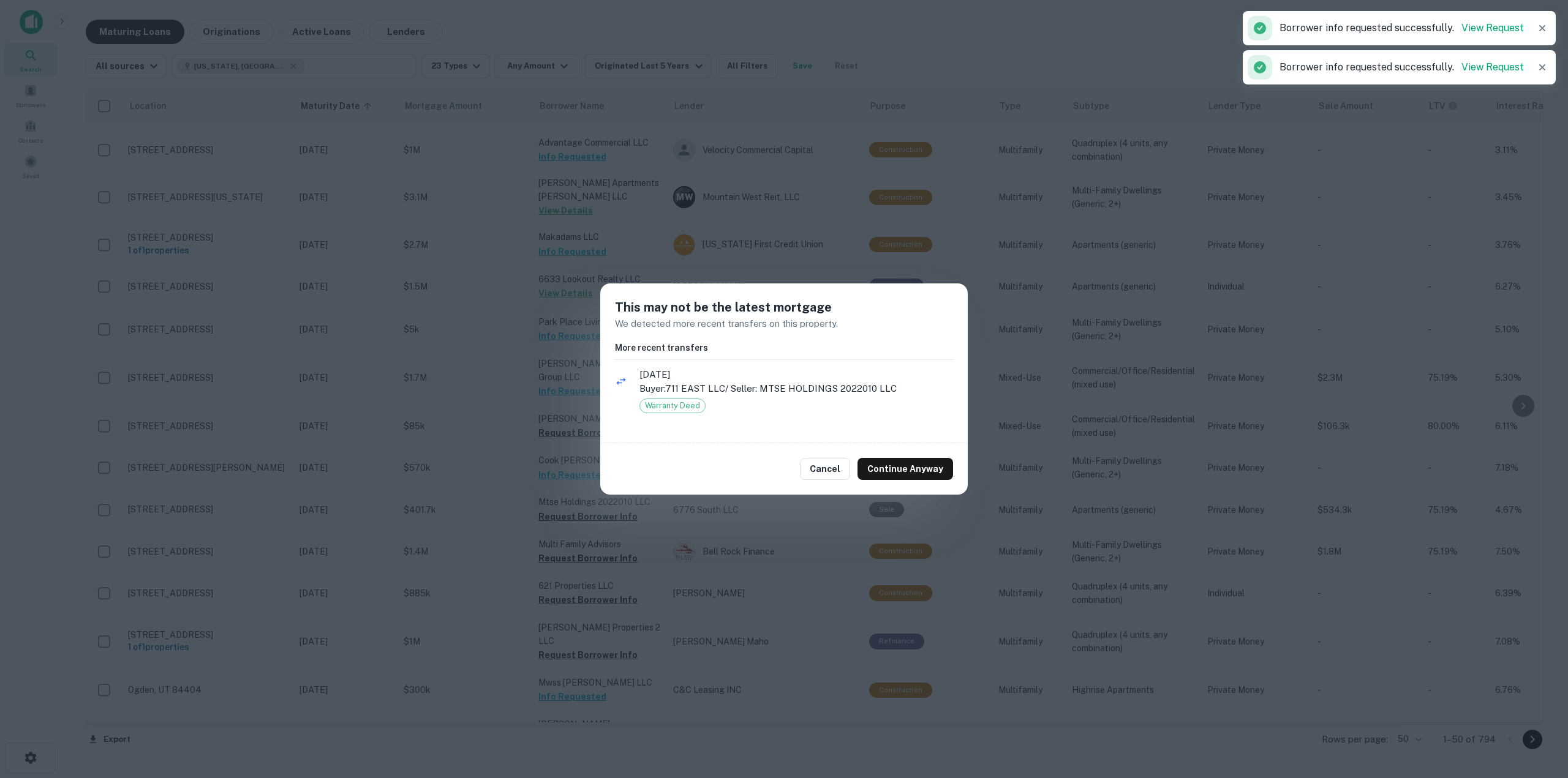
click at [901, 480] on div "Cancel Continue Anyway" at bounding box center [783, 469] width 367 height 52
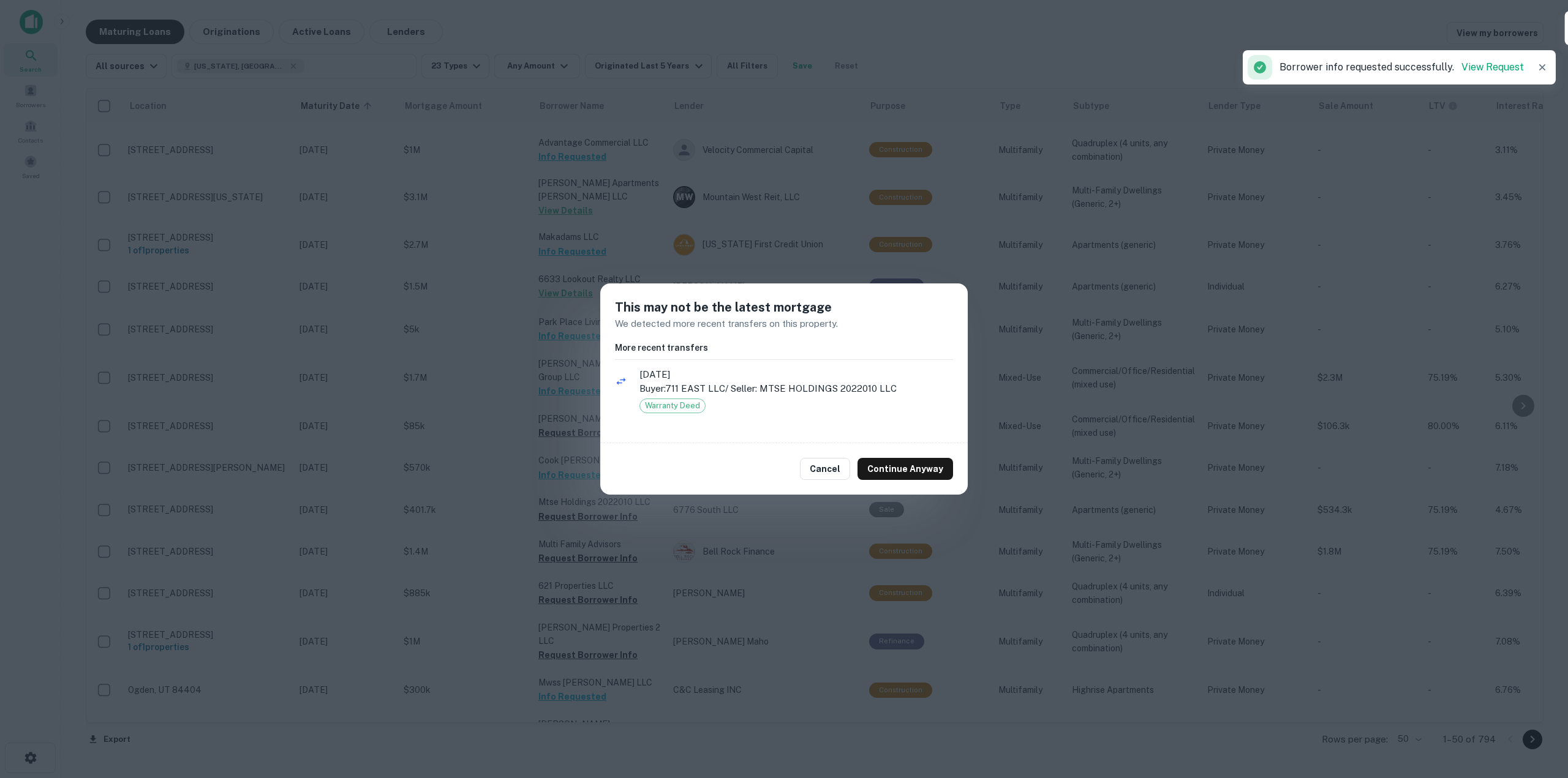
drag, startPoint x: 884, startPoint y: 467, endPoint x: 778, endPoint y: 555, distance: 137.8
click at [884, 467] on button "Continue Anyway" at bounding box center [906, 469] width 95 height 22
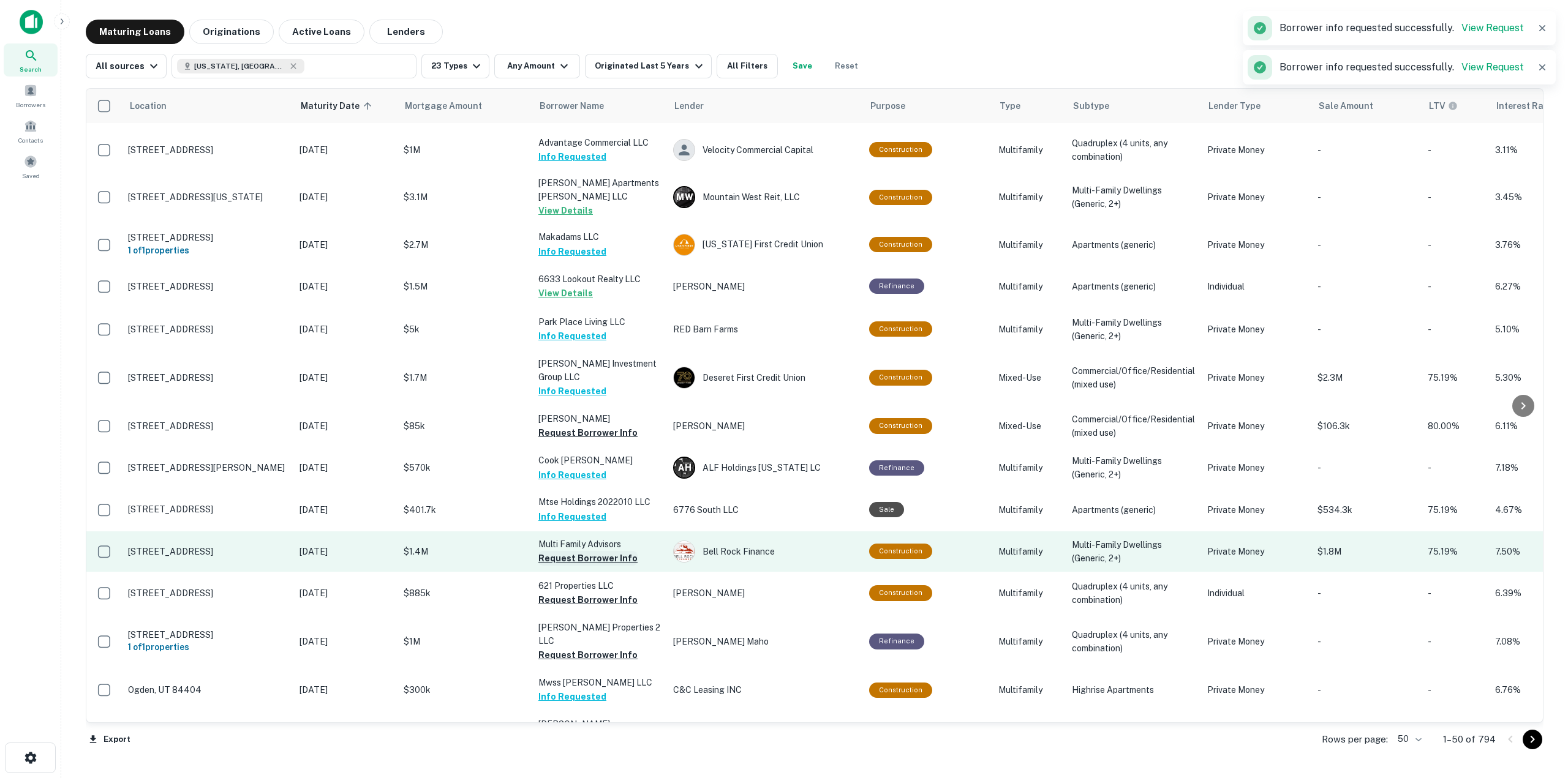
click at [616, 555] on button "Request Borrower Info" at bounding box center [588, 559] width 99 height 15
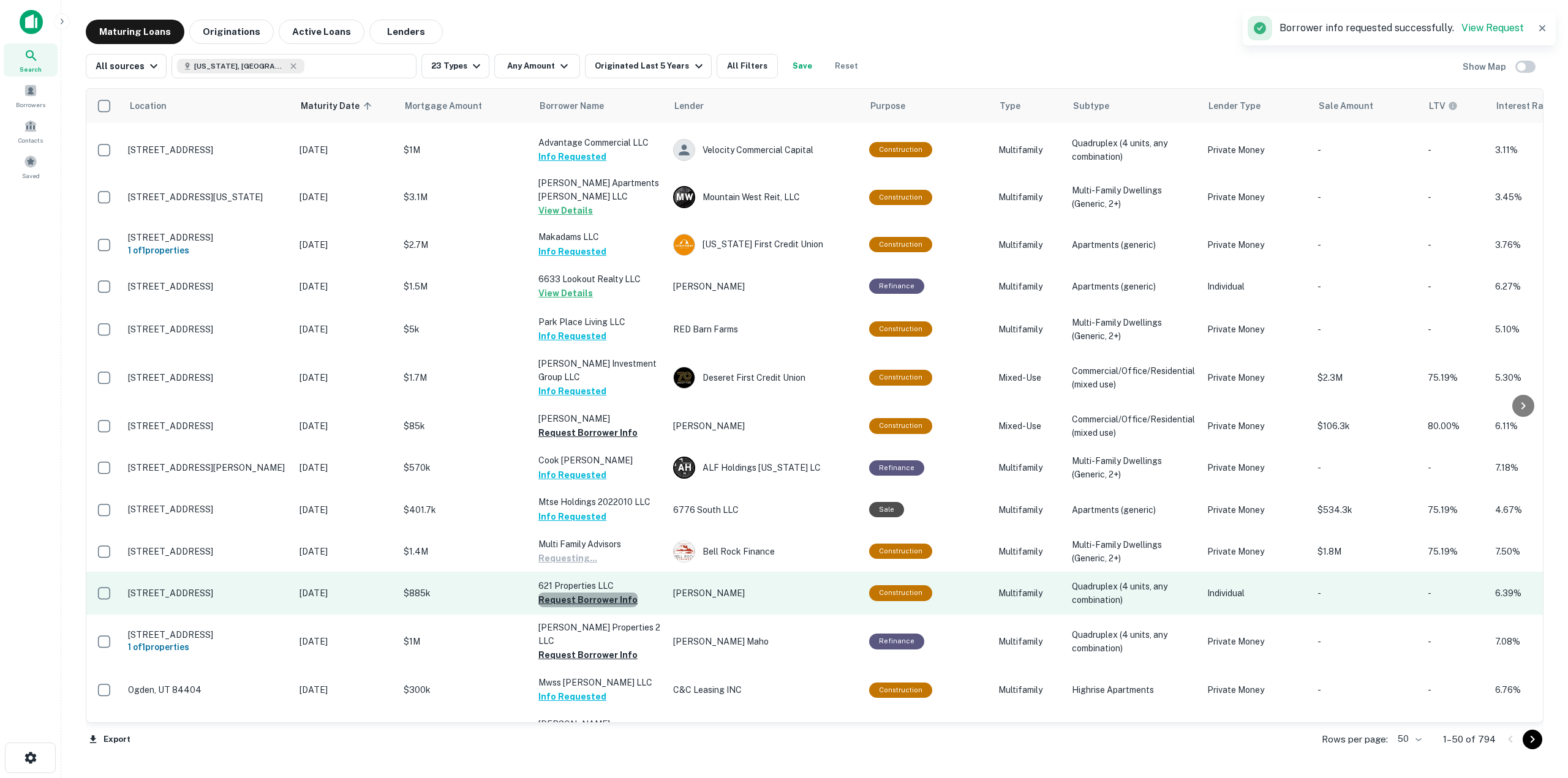
click at [606, 600] on button "Request Borrower Info" at bounding box center [588, 601] width 99 height 15
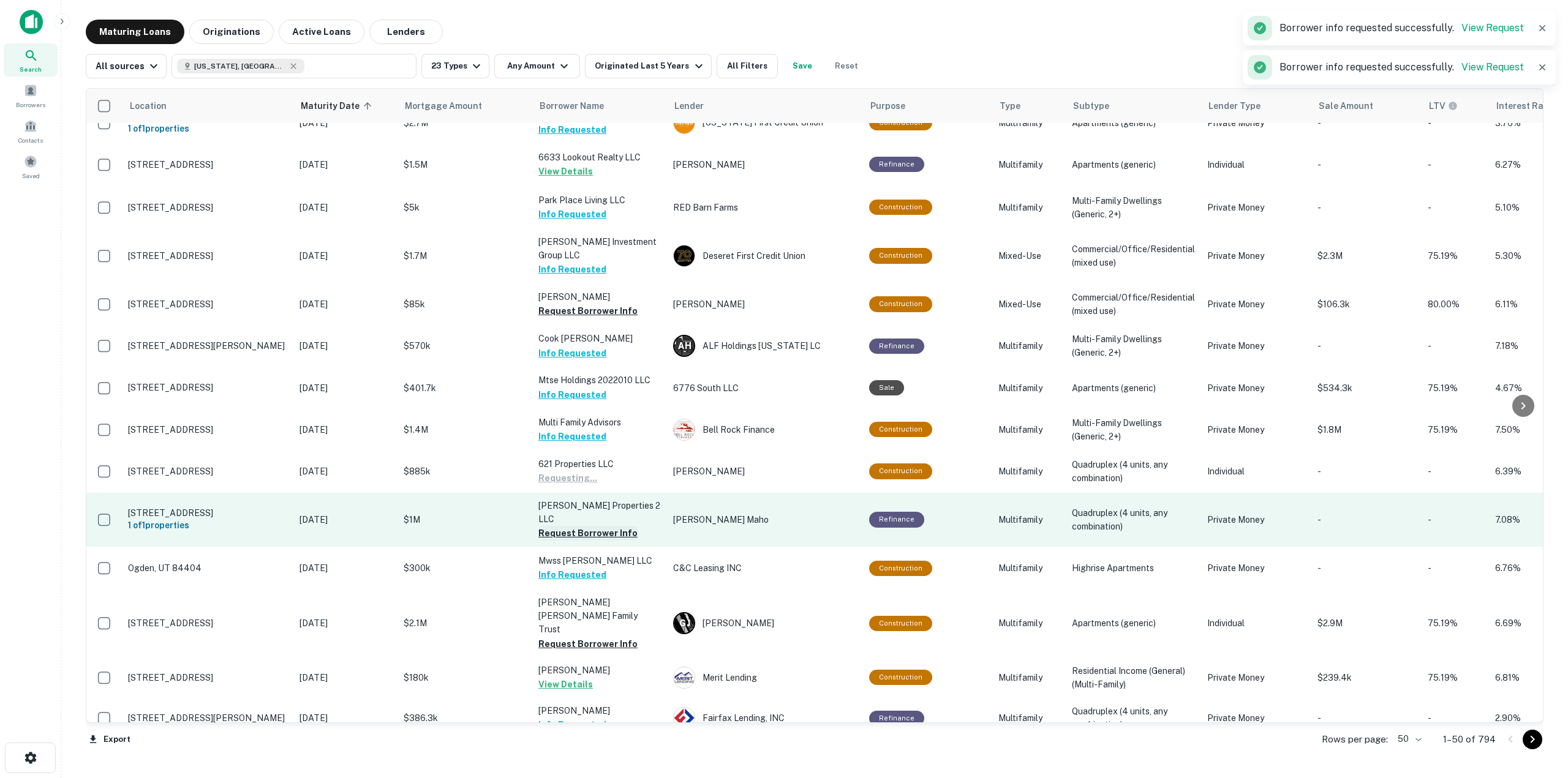
scroll to position [612, 0]
click at [614, 526] on button "Request Borrower Info" at bounding box center [588, 533] width 99 height 15
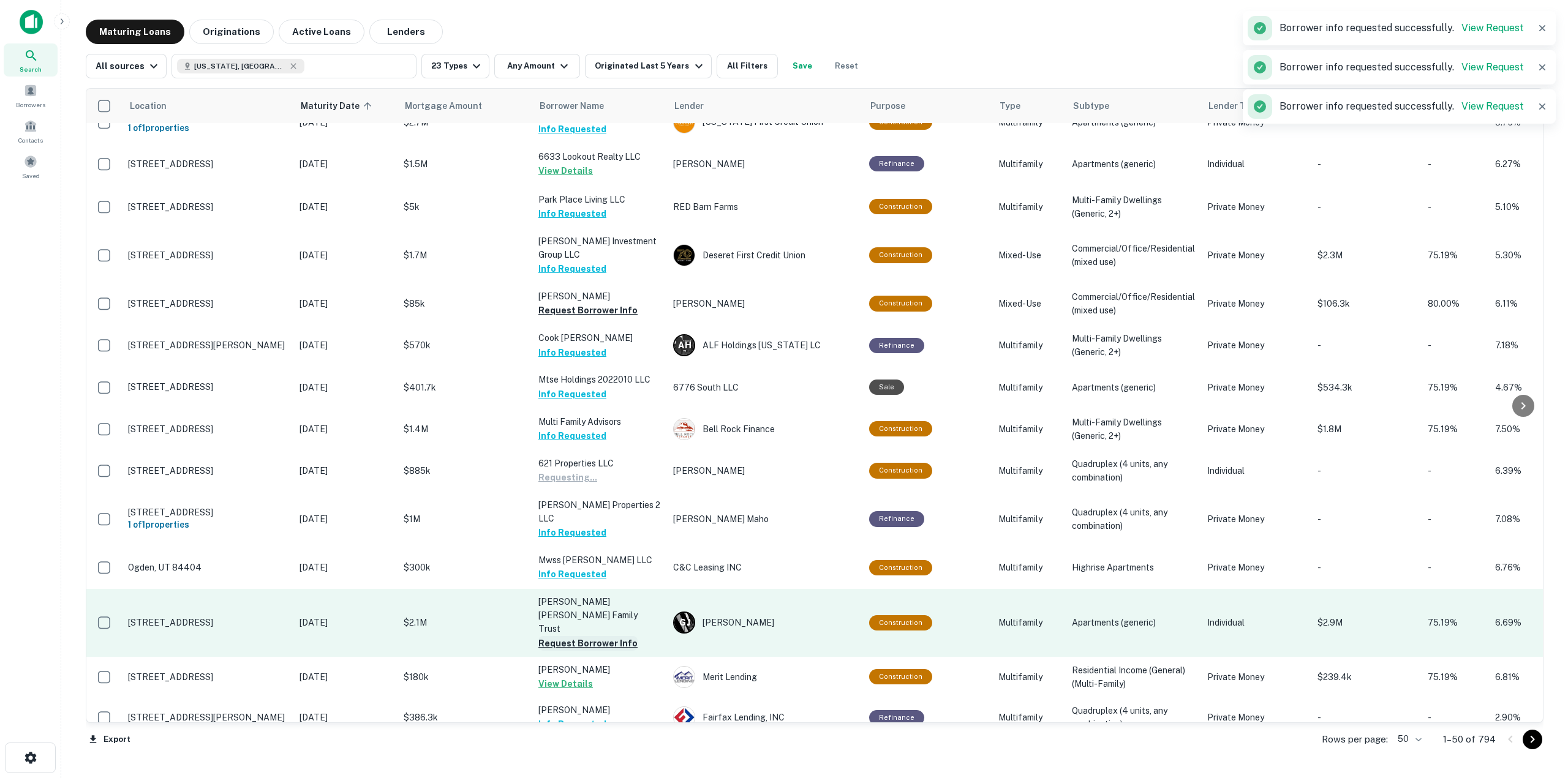
click at [595, 636] on button "Request Borrower Info" at bounding box center [588, 643] width 99 height 15
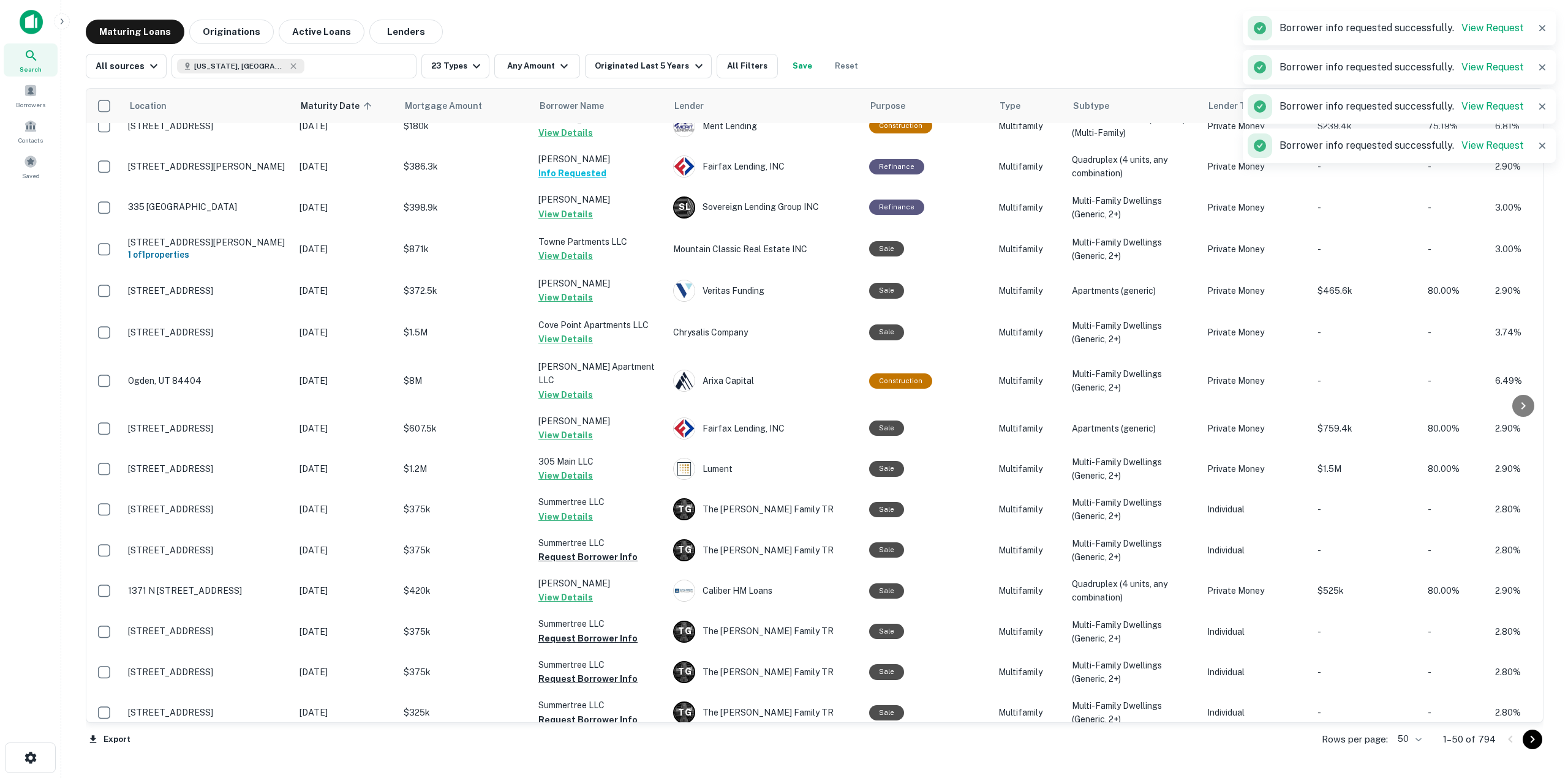
scroll to position [1286, 0]
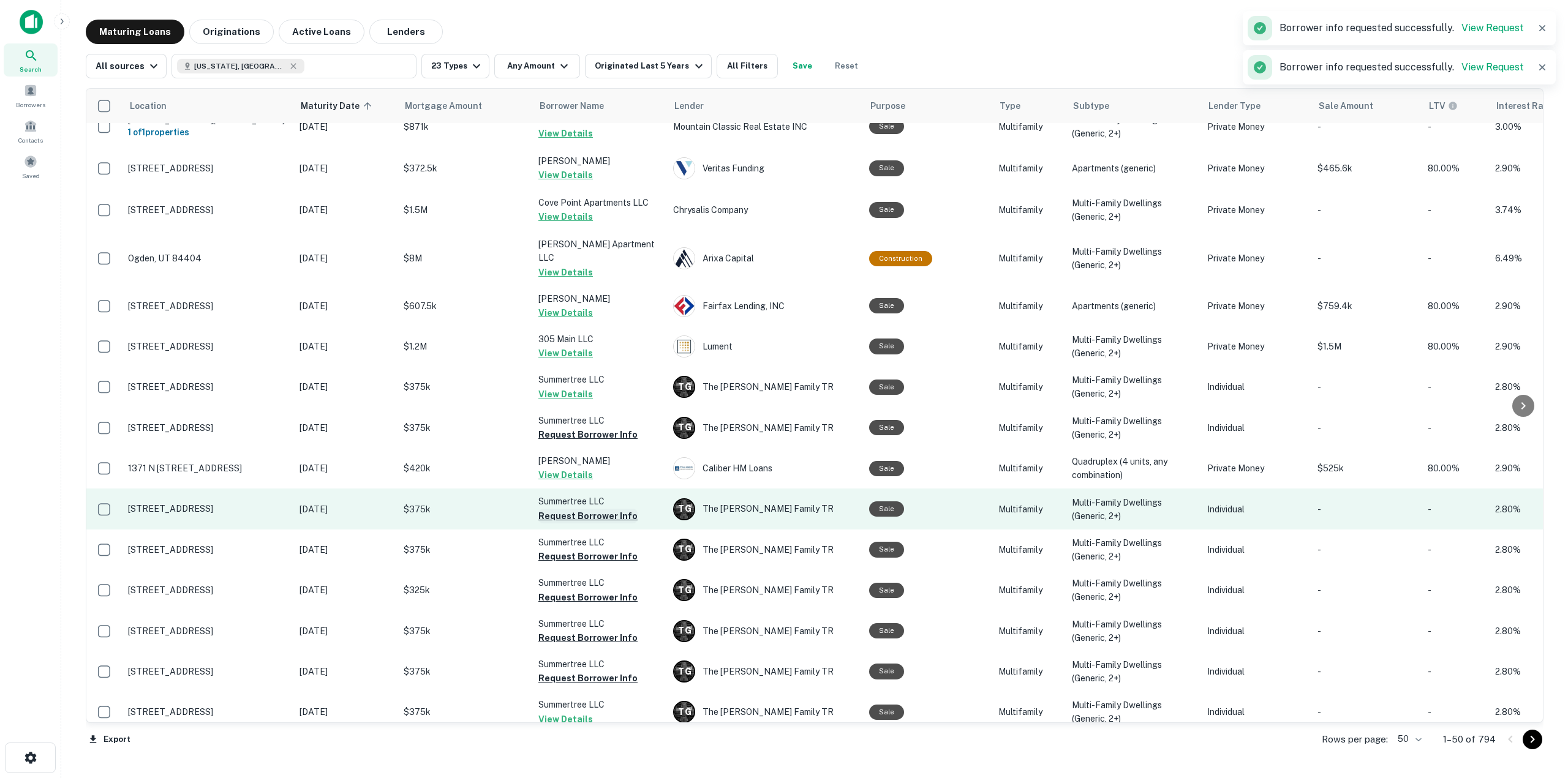
click at [617, 509] on button "Request Borrower Info" at bounding box center [588, 516] width 99 height 15
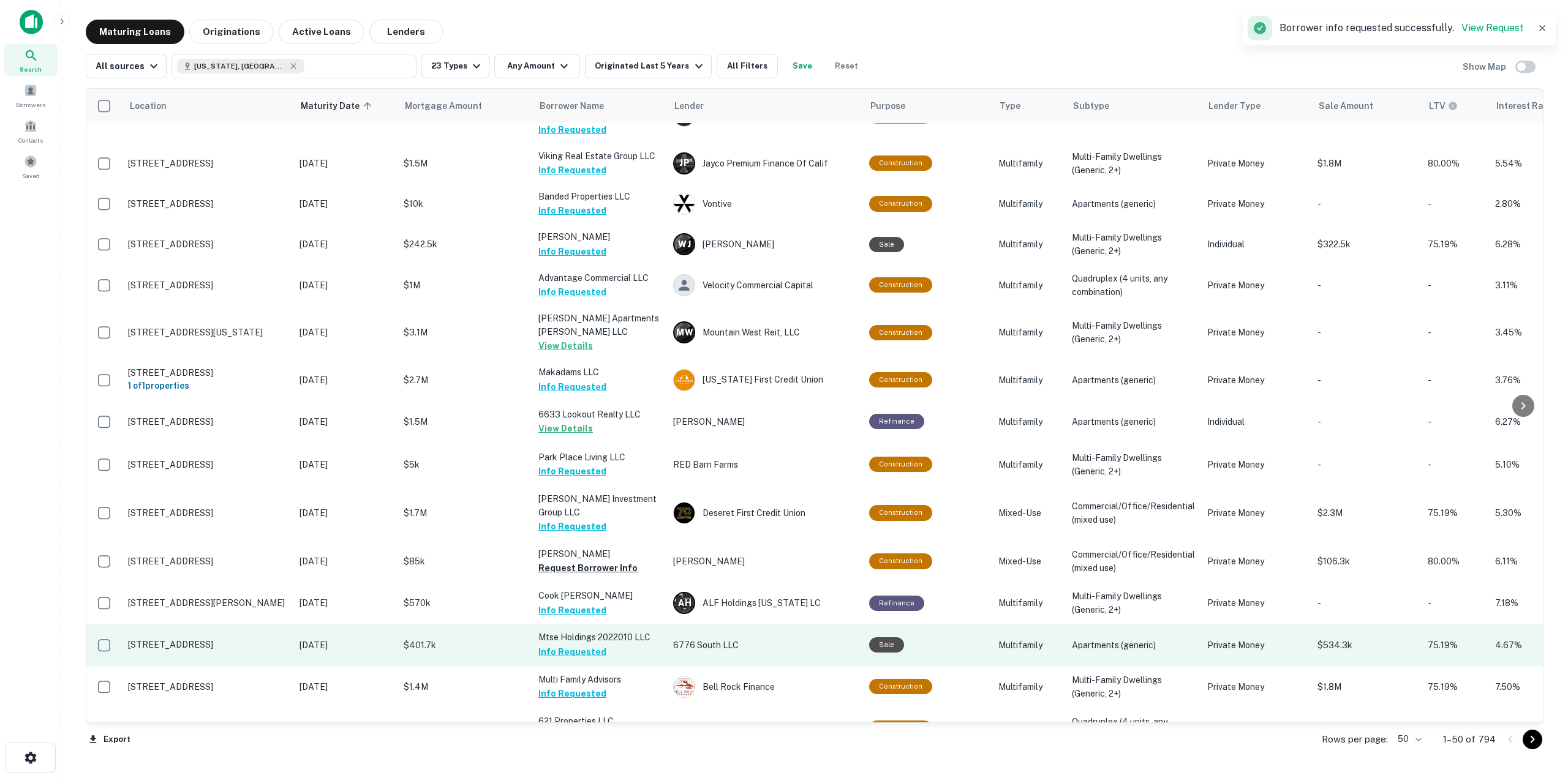
scroll to position [453, 0]
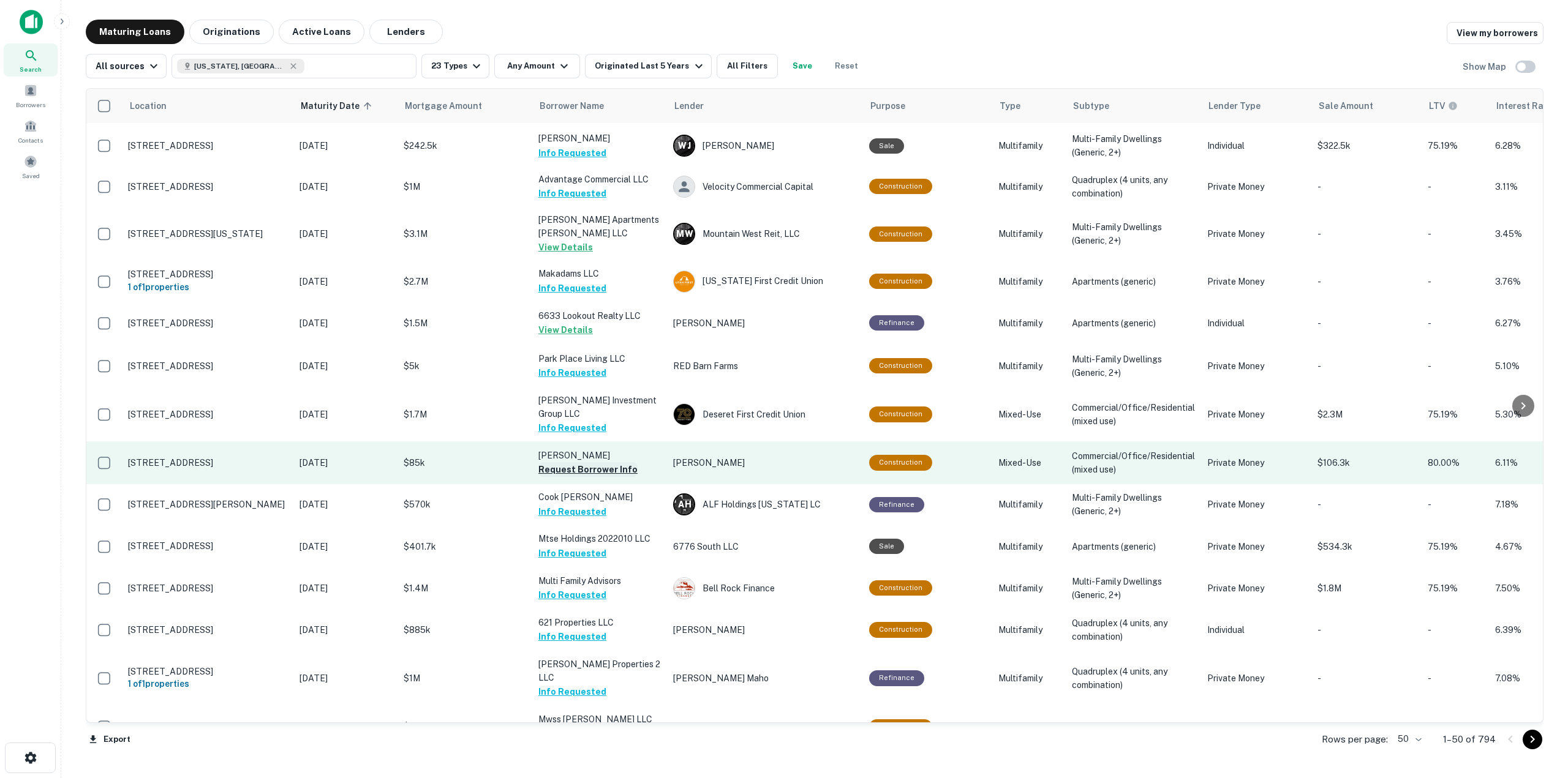
click at [606, 467] on button "Request Borrower Info" at bounding box center [588, 470] width 99 height 15
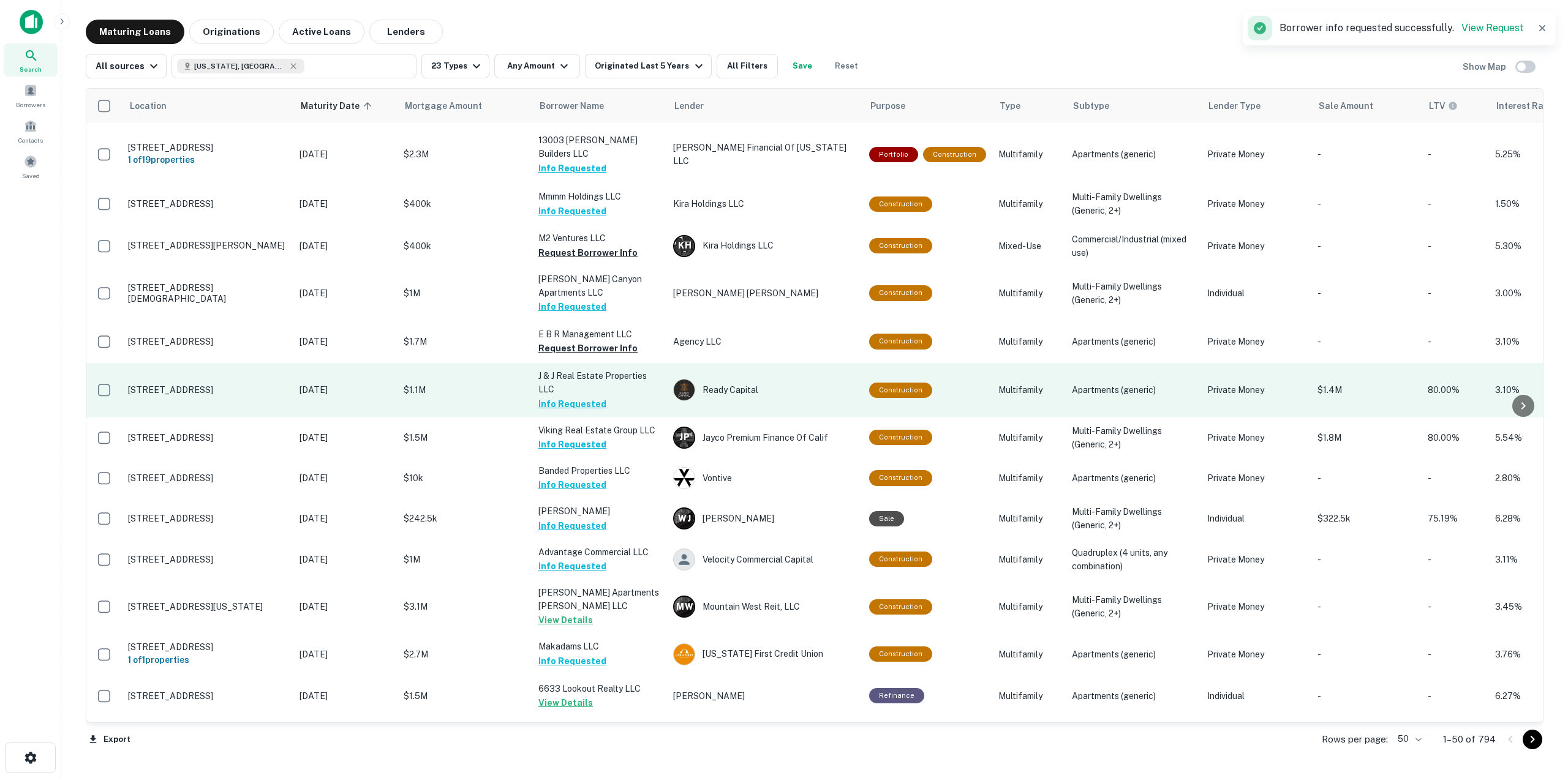
scroll to position [0, 0]
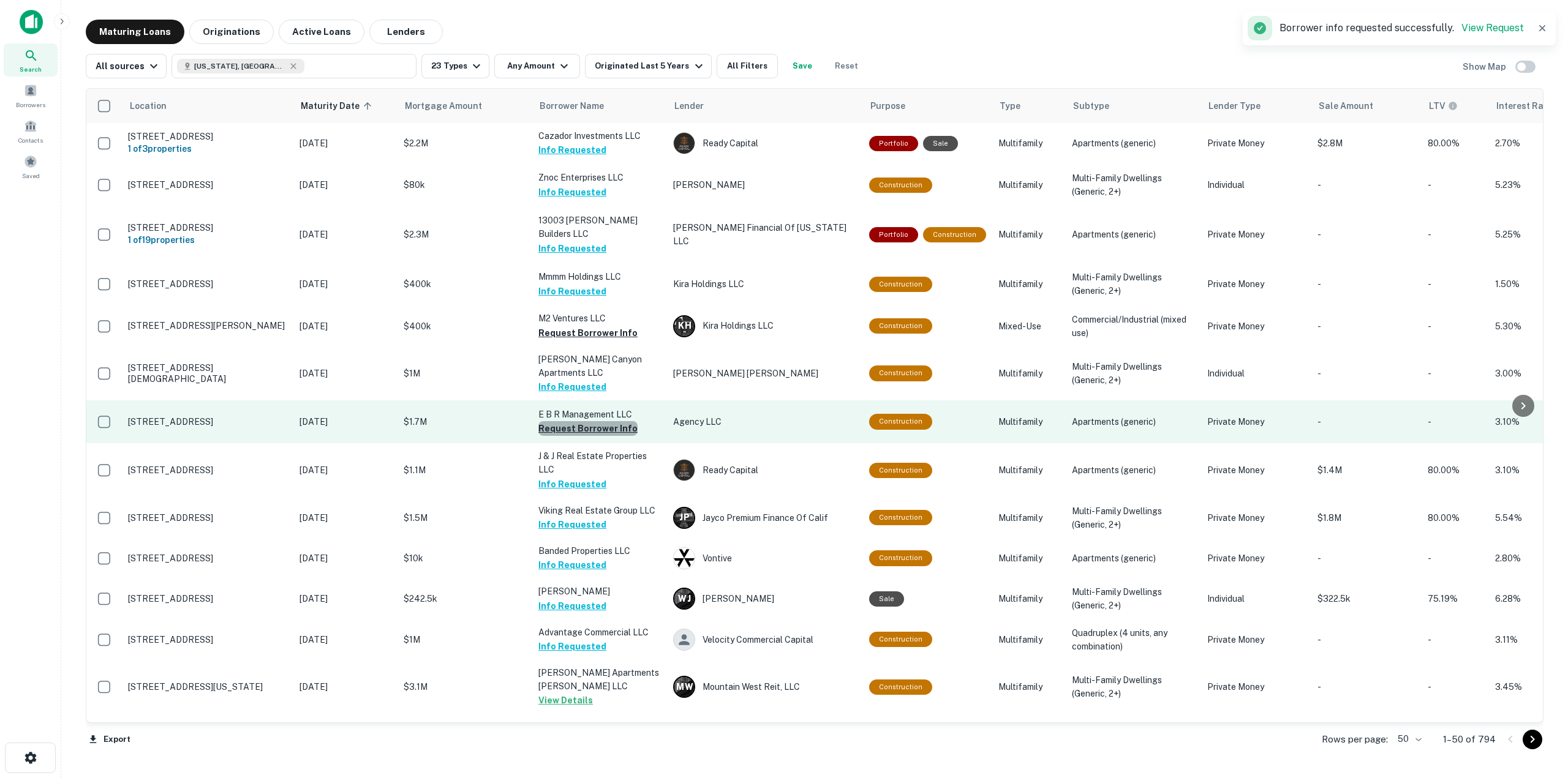
click at [612, 421] on button "Request Borrower Info" at bounding box center [588, 429] width 99 height 15
